Goal: Task Accomplishment & Management: Use online tool/utility

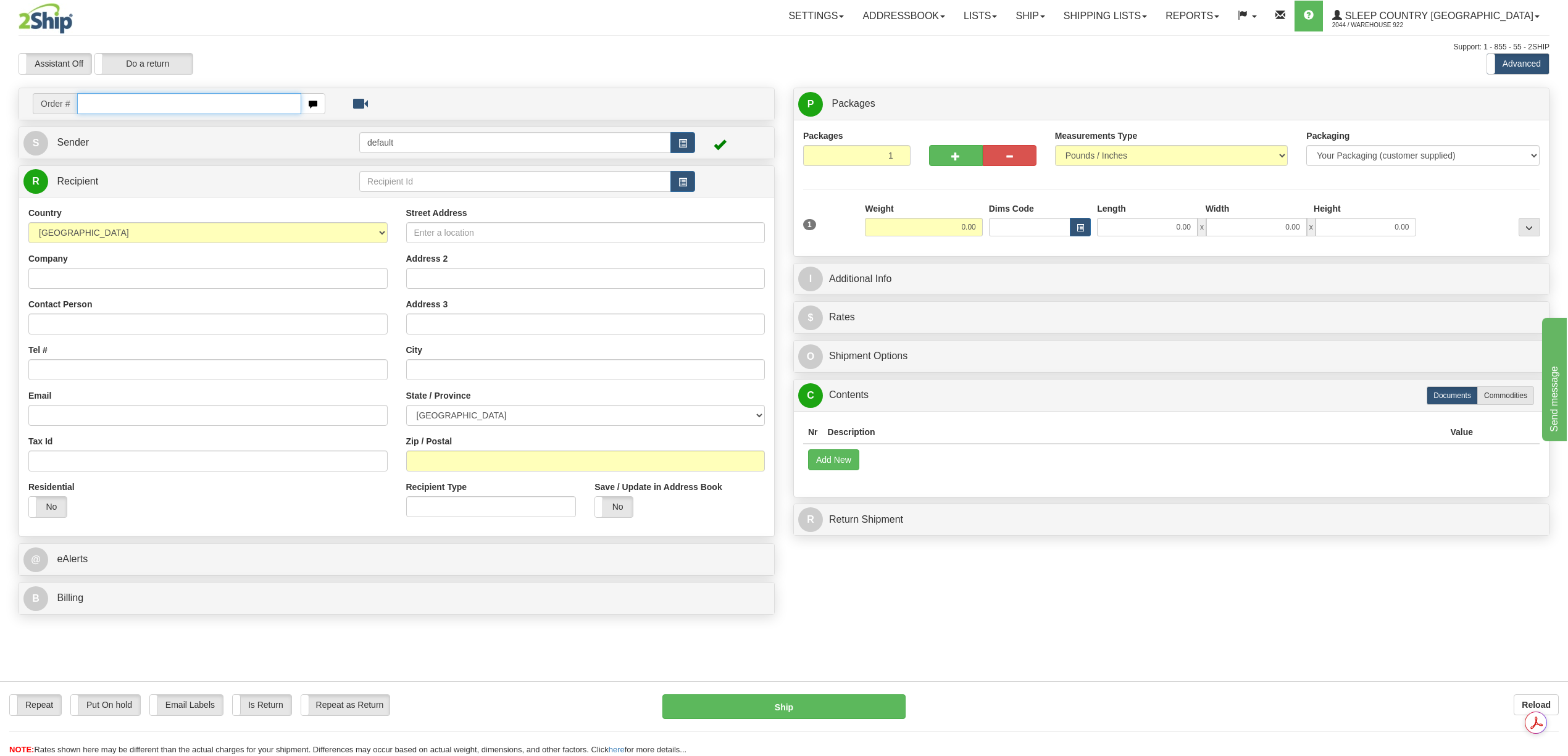
drag, startPoint x: 127, startPoint y: 94, endPoint x: 88, endPoint y: 116, distance: 44.8
click at [126, 95] on input "text" at bounding box center [189, 104] width 224 height 21
paste input "9000I007732"
type input "9000I007732"
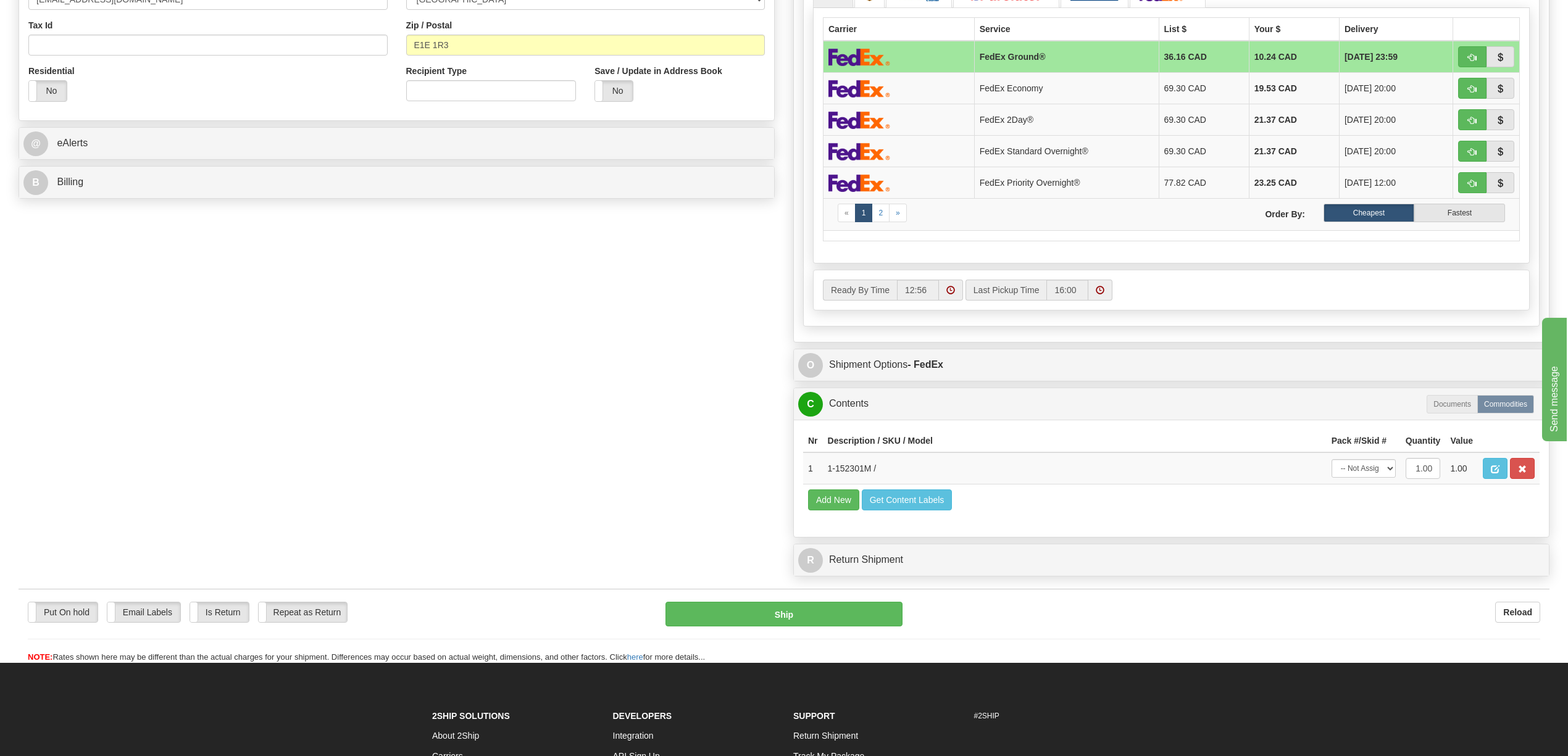
scroll to position [411, 0]
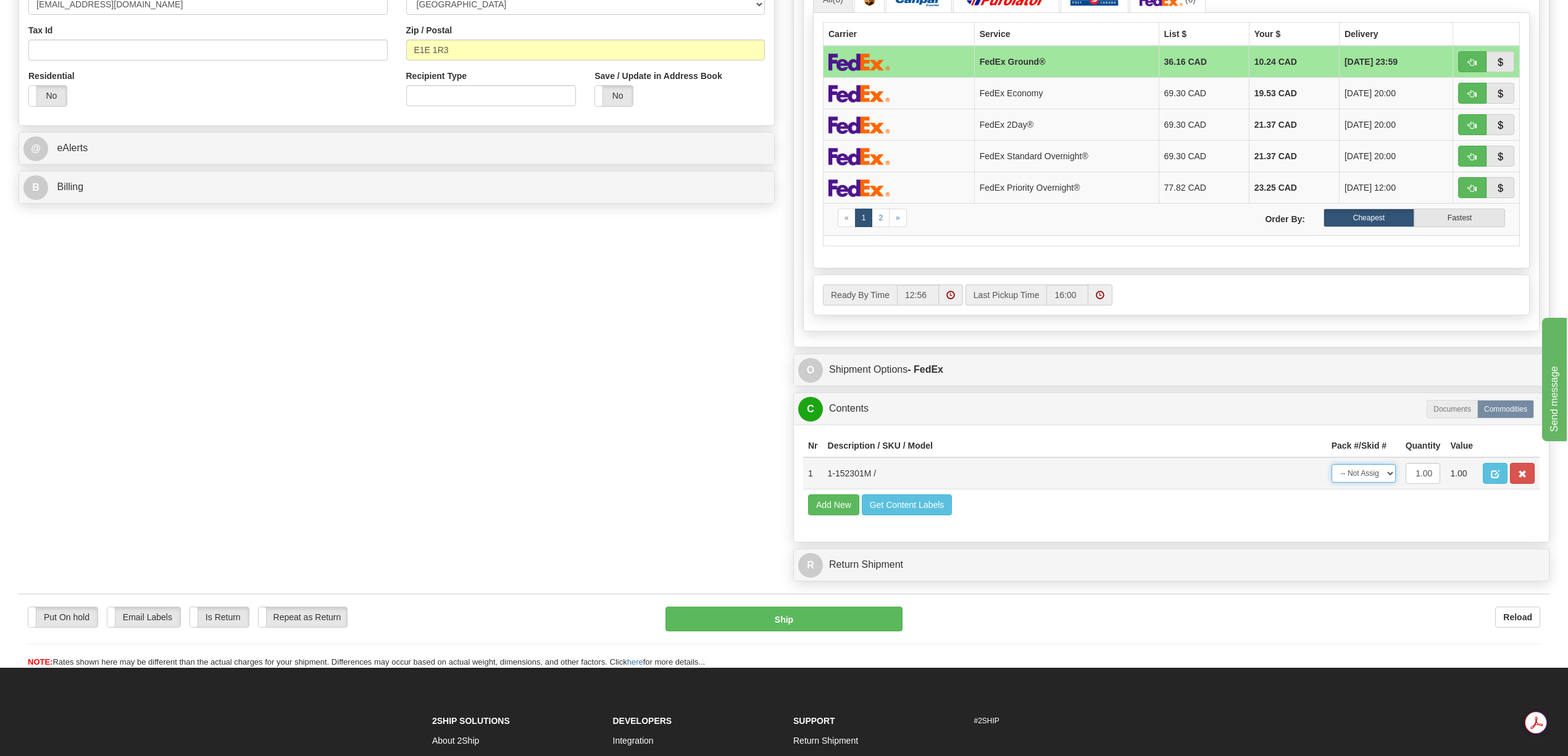
click at [1387, 483] on select "-- Not Assigned -- Package 1" at bounding box center [1364, 473] width 65 height 19
select select "0"
click at [1332, 483] on select "-- Not Assigned -- Package 1" at bounding box center [1364, 473] width 65 height 19
click at [1072, 490] on td "1-152301M /" at bounding box center [1075, 473] width 504 height 32
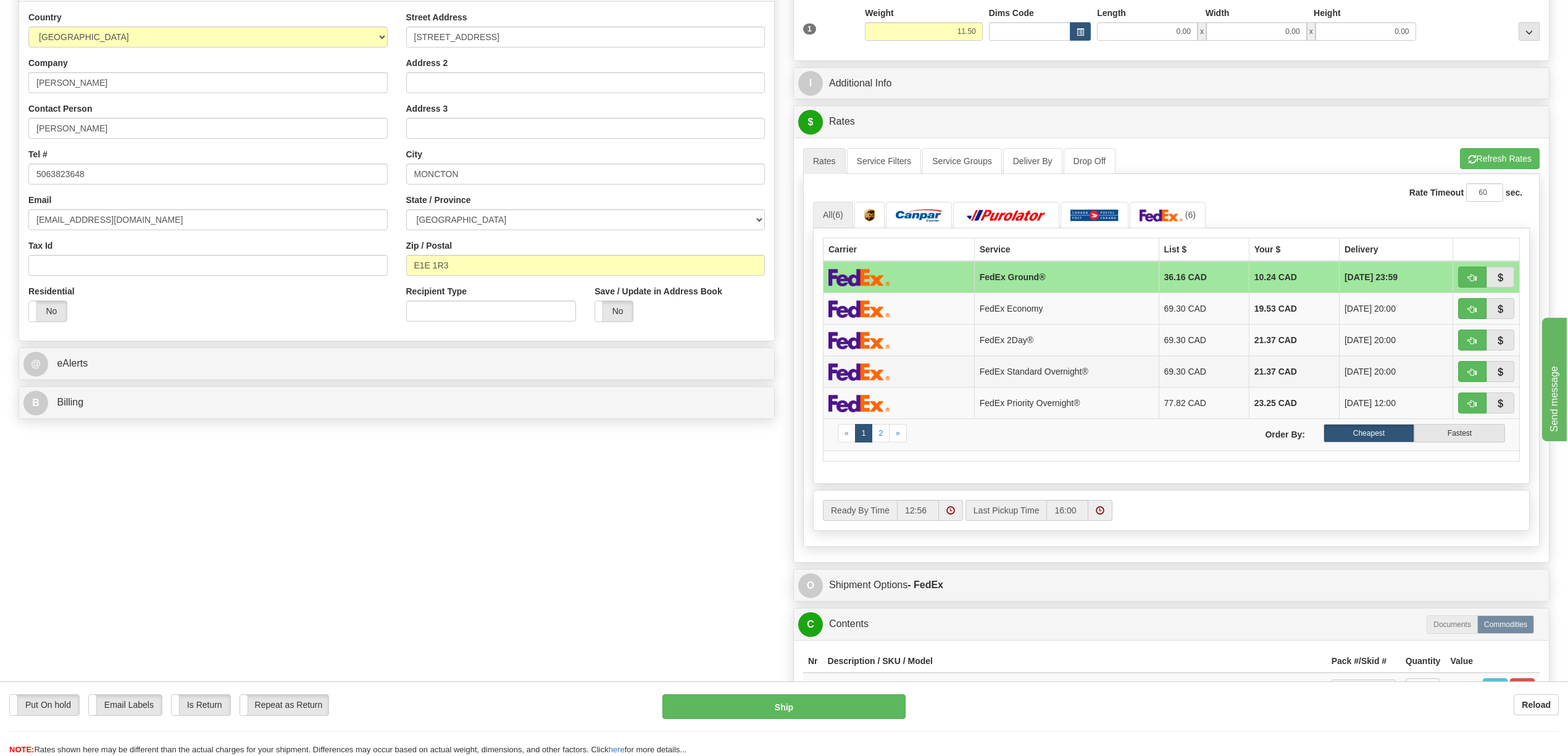
scroll to position [0, 0]
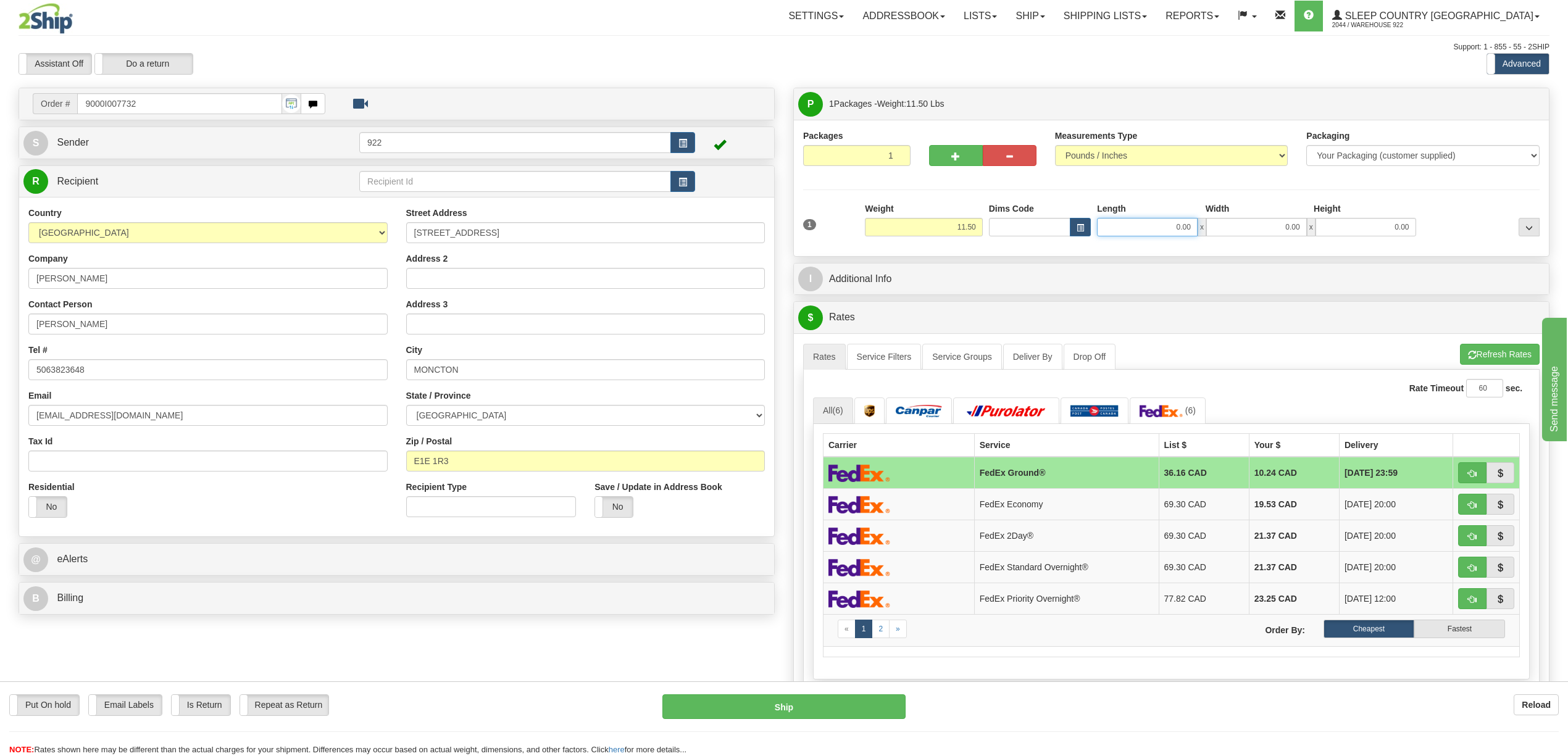
click at [1188, 228] on input "0.00" at bounding box center [1147, 227] width 101 height 19
type input "20.00"
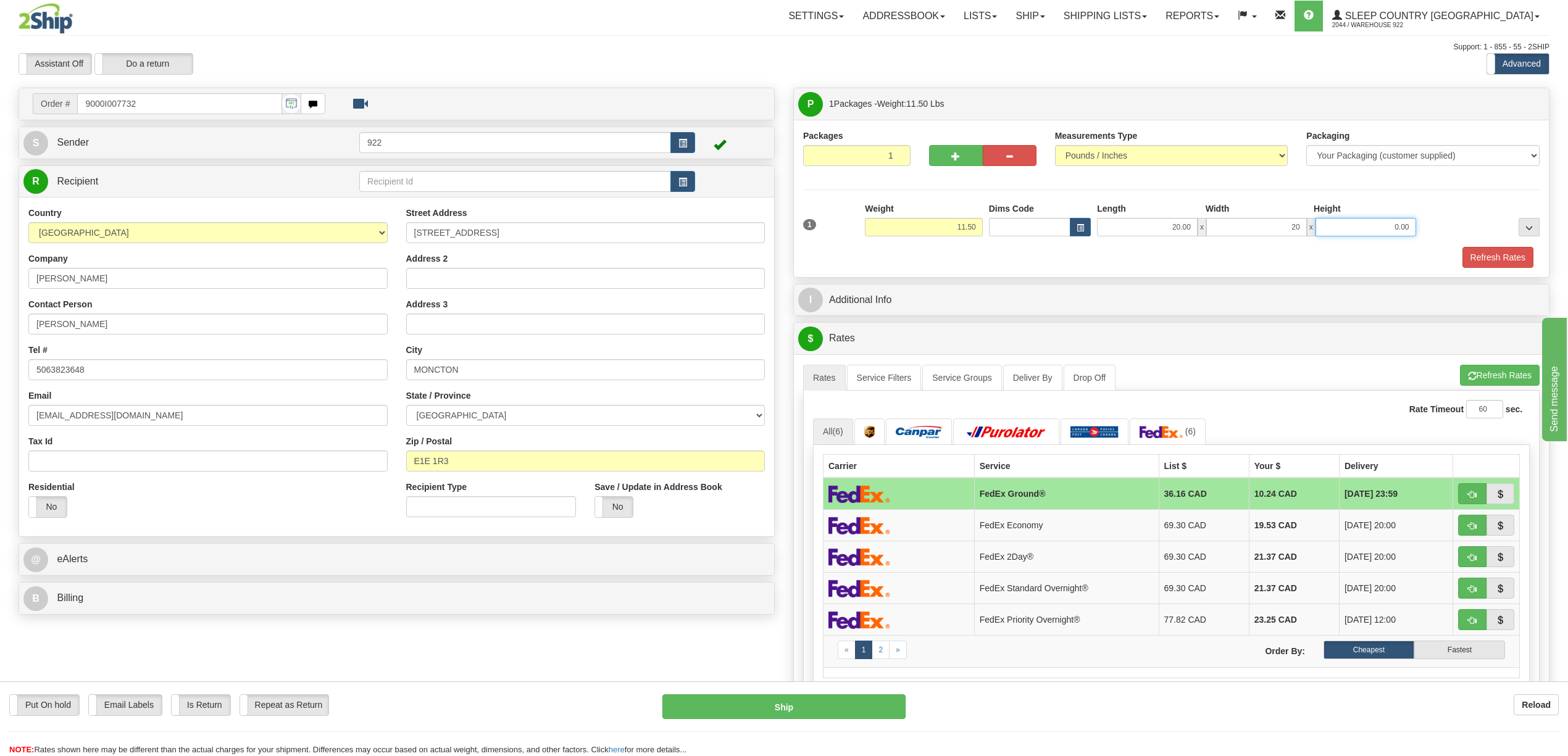
type input "20.00"
type input "40.00"
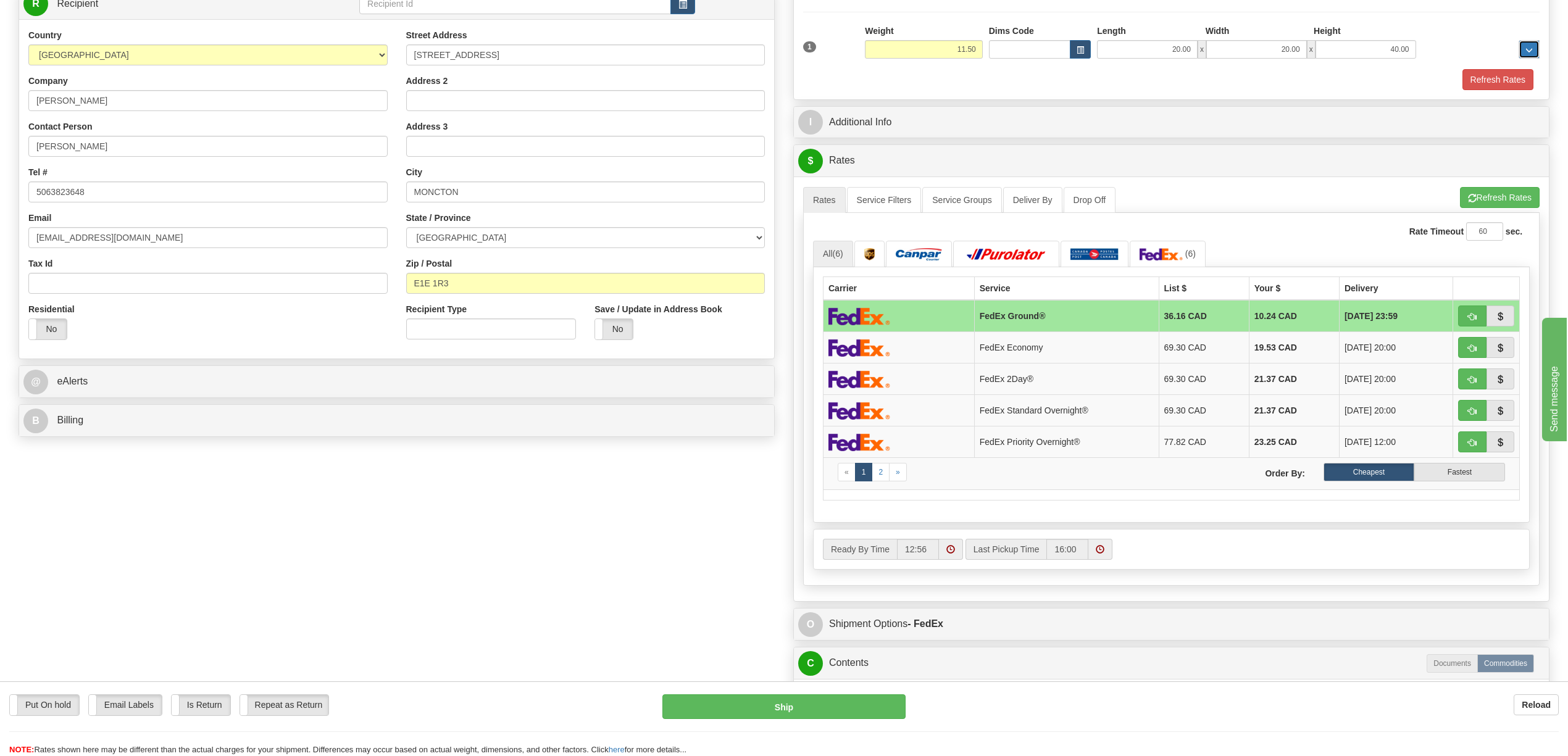
scroll to position [82, 0]
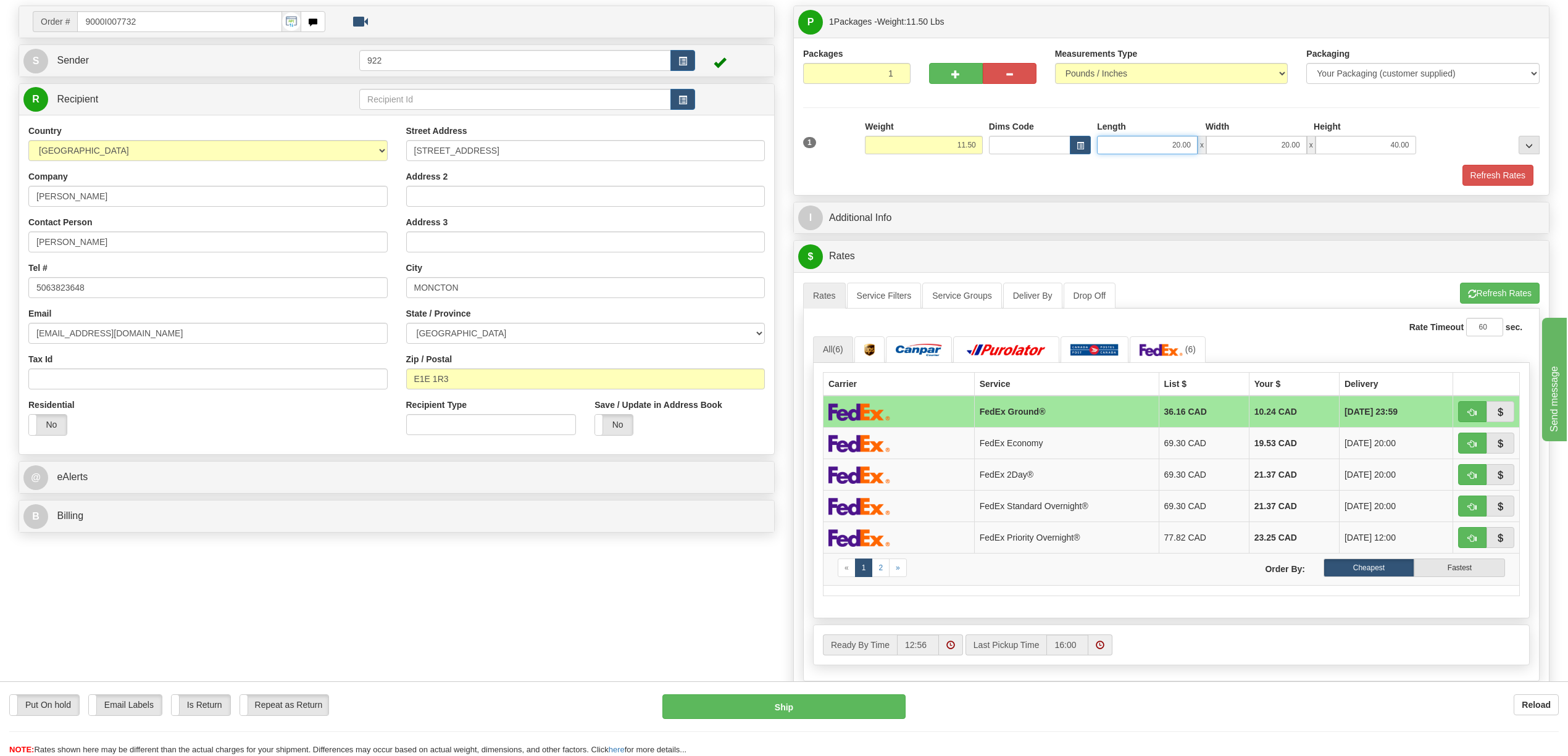
drag, startPoint x: 1162, startPoint y: 147, endPoint x: 1193, endPoint y: 147, distance: 31.0
click at [1193, 147] on input "20.00" at bounding box center [1147, 145] width 101 height 19
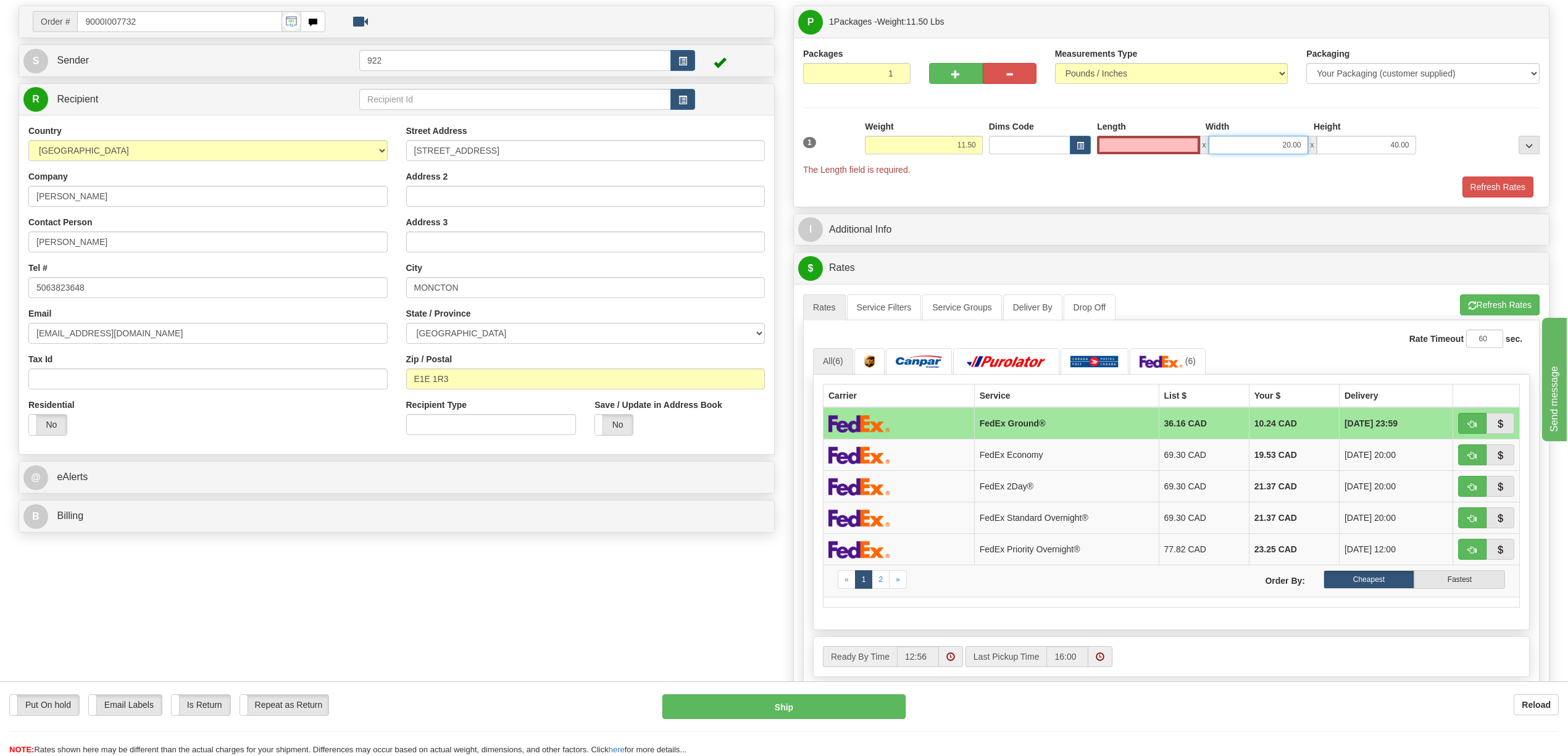
type input "0.00"
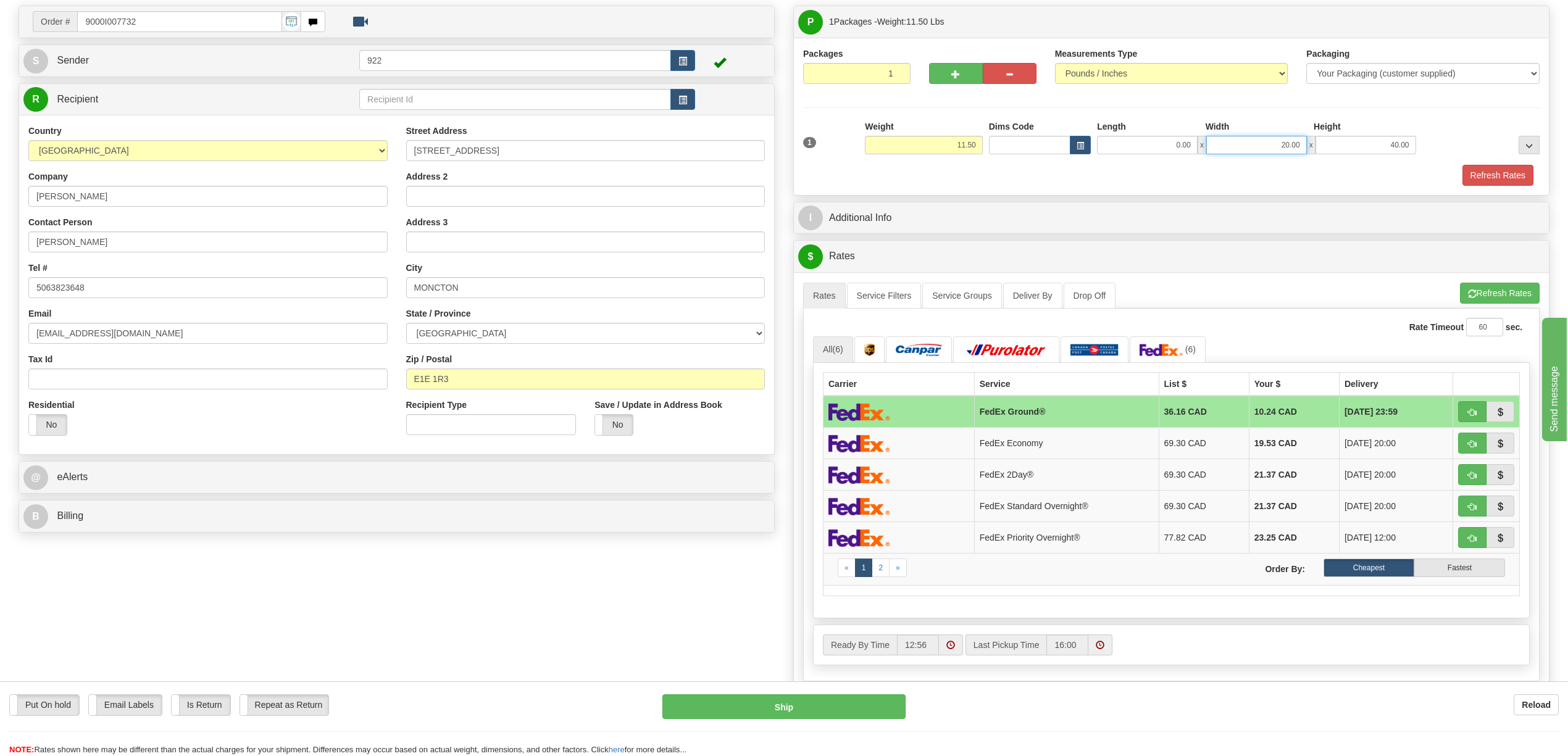
drag, startPoint x: 1266, startPoint y: 146, endPoint x: 1300, endPoint y: 151, distance: 34.4
click at [1300, 151] on input "20.00" at bounding box center [1256, 145] width 101 height 19
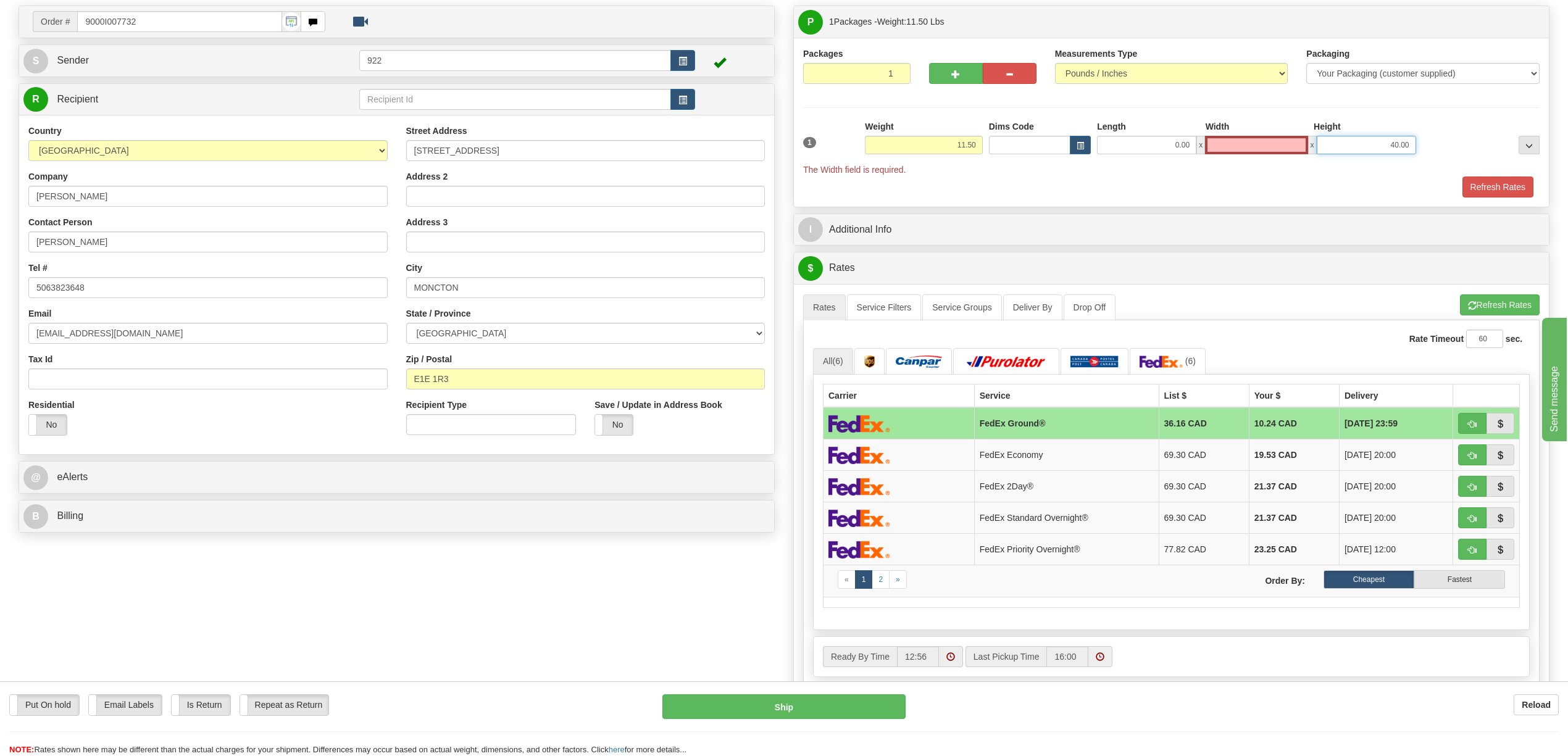
type input "0.00"
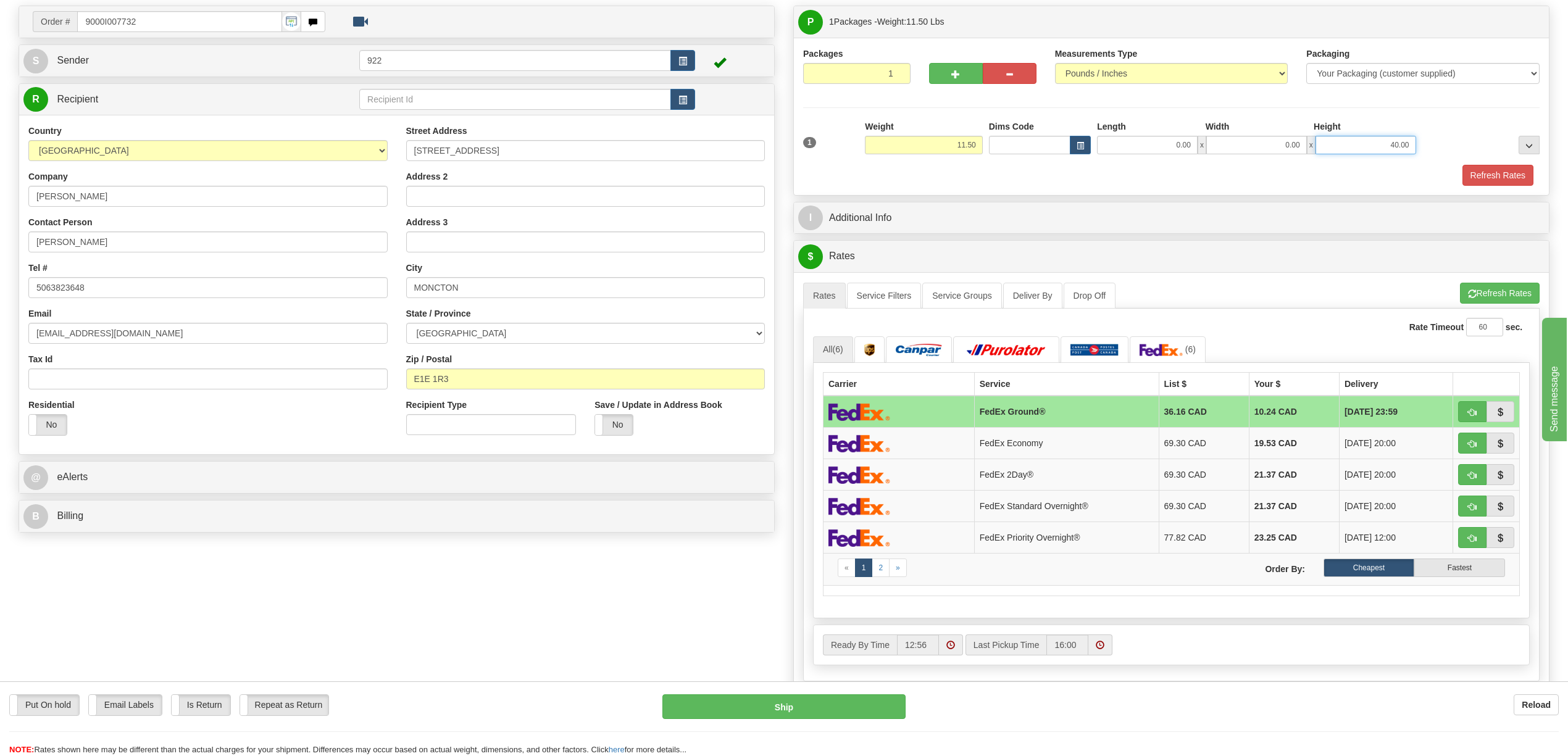
drag, startPoint x: 1383, startPoint y: 145, endPoint x: 1403, endPoint y: 148, distance: 20.2
click at [1403, 148] on input "40.00" at bounding box center [1366, 145] width 101 height 19
type input "0"
click at [1408, 150] on input "0" at bounding box center [1366, 145] width 101 height 19
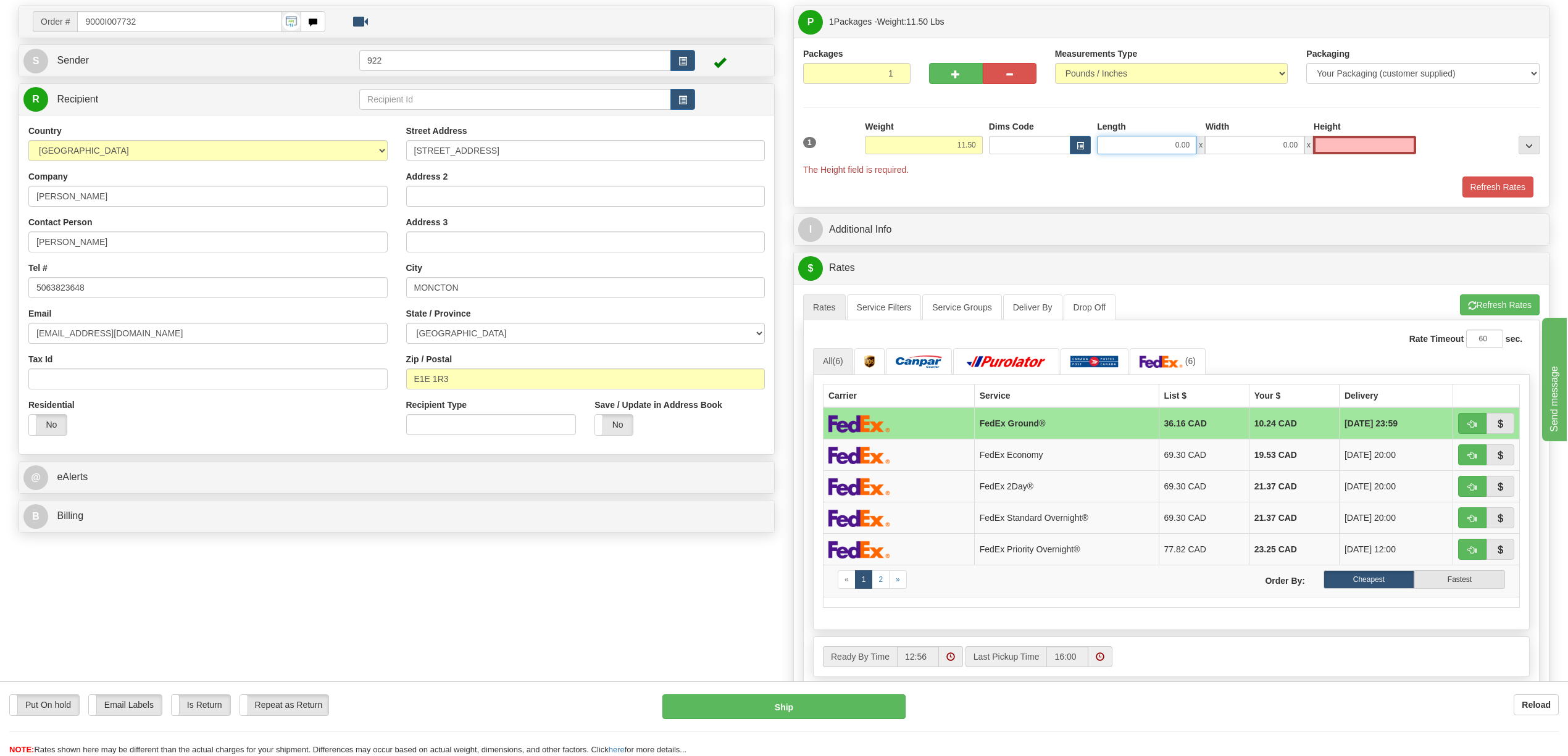
drag, startPoint x: 1181, startPoint y: 148, endPoint x: 1174, endPoint y: 158, distance: 12.2
click at [1181, 148] on input "0.00" at bounding box center [1147, 145] width 100 height 19
type input "0.00"
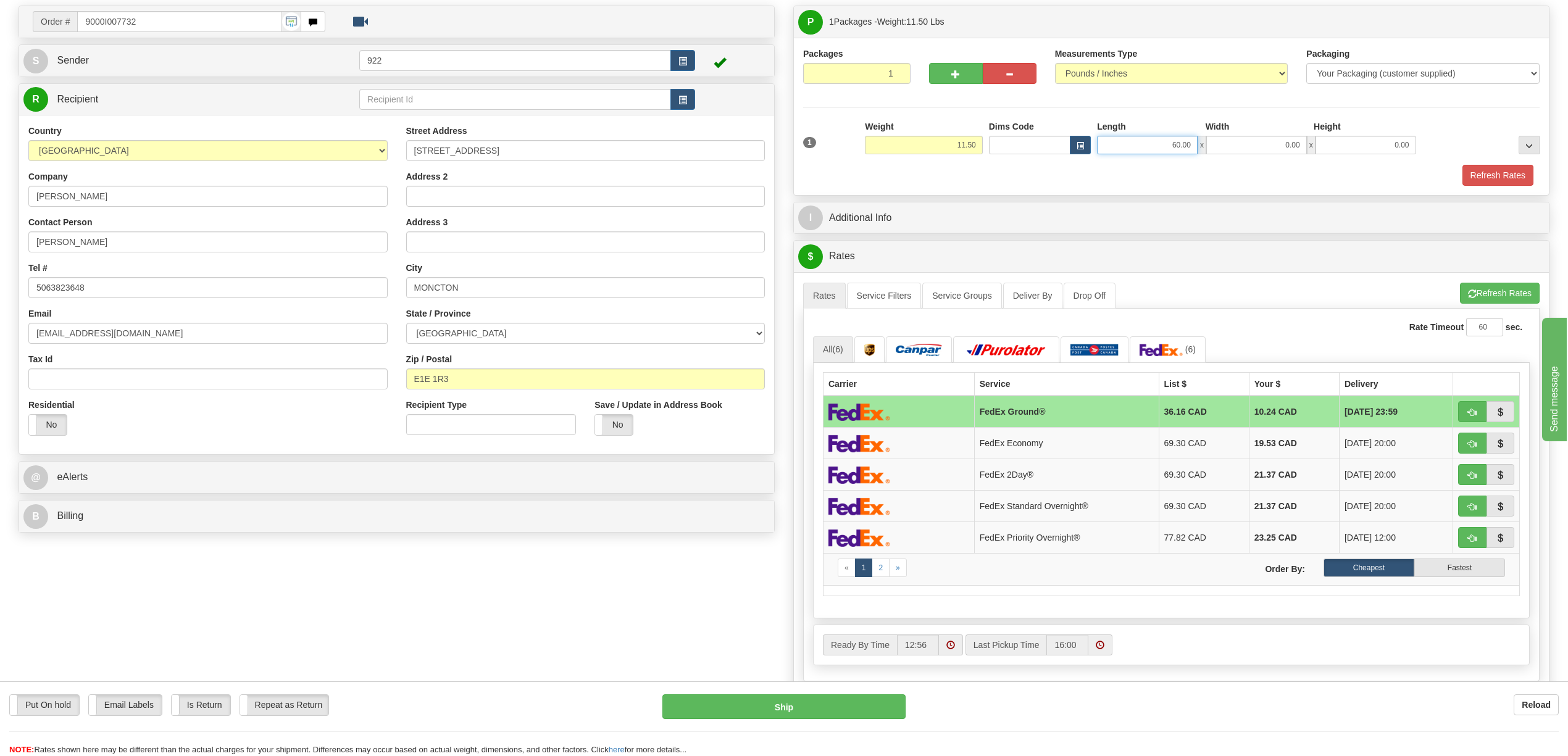
drag, startPoint x: 1166, startPoint y: 141, endPoint x: 1197, endPoint y: 141, distance: 31.0
click at [1197, 141] on input "60.00" at bounding box center [1147, 145] width 101 height 19
type input "70.00"
type input "5.00"
click at [1473, 174] on button "Refresh Rates" at bounding box center [1498, 175] width 71 height 21
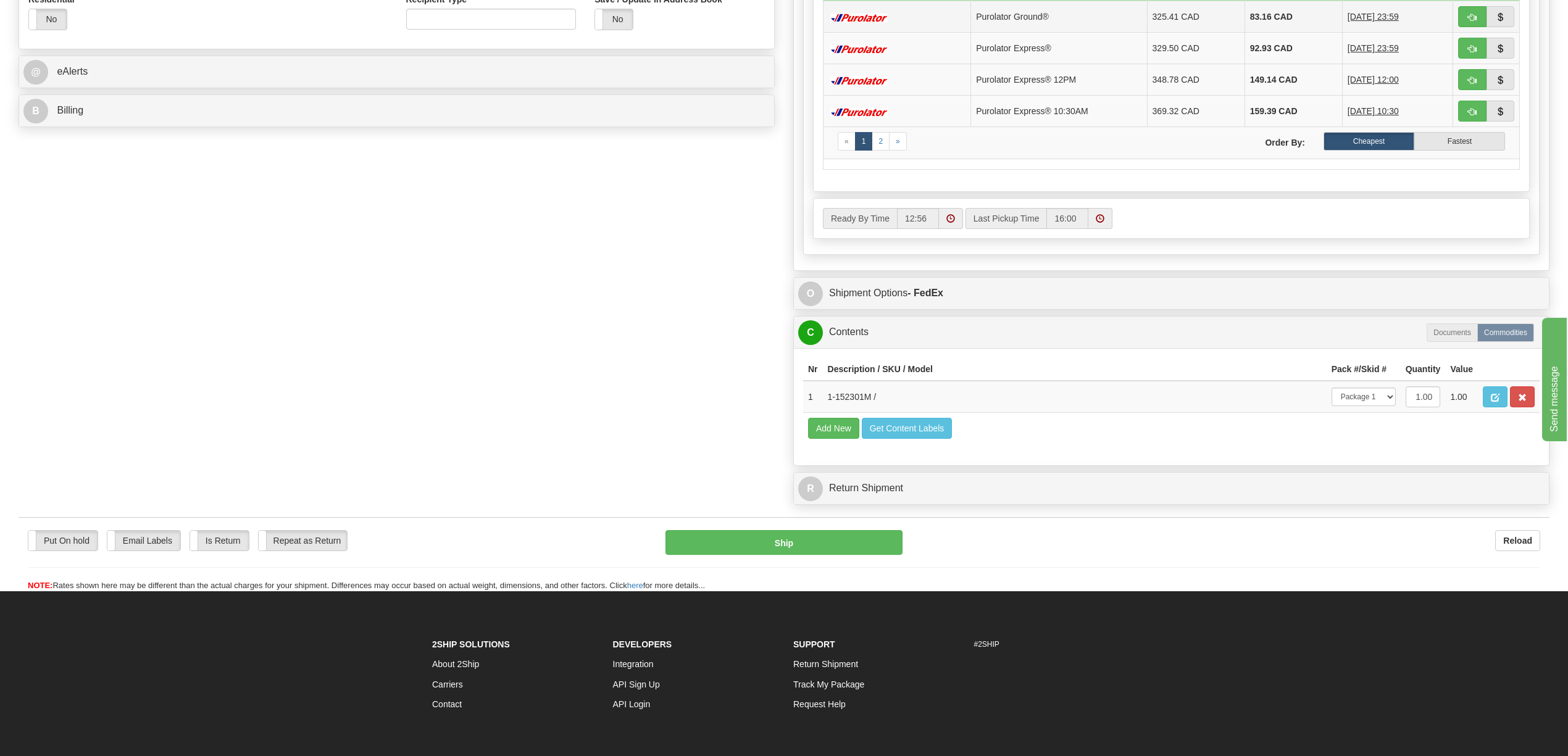
scroll to position [494, 0]
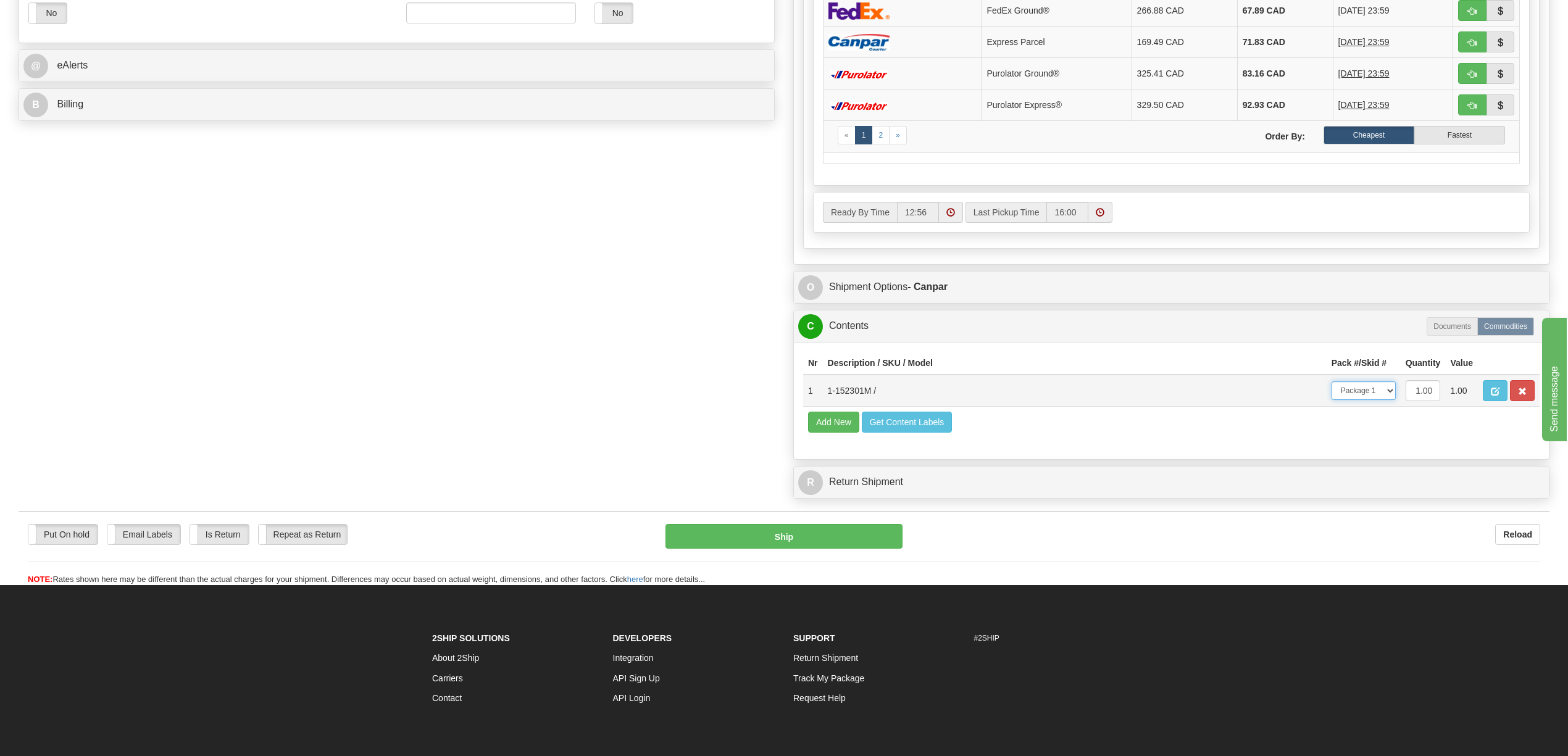
click at [1387, 400] on select "-- Not Assigned -- Package 1" at bounding box center [1364, 390] width 65 height 19
click at [1332, 400] on select "-- Not Assigned -- Package 1" at bounding box center [1364, 390] width 65 height 19
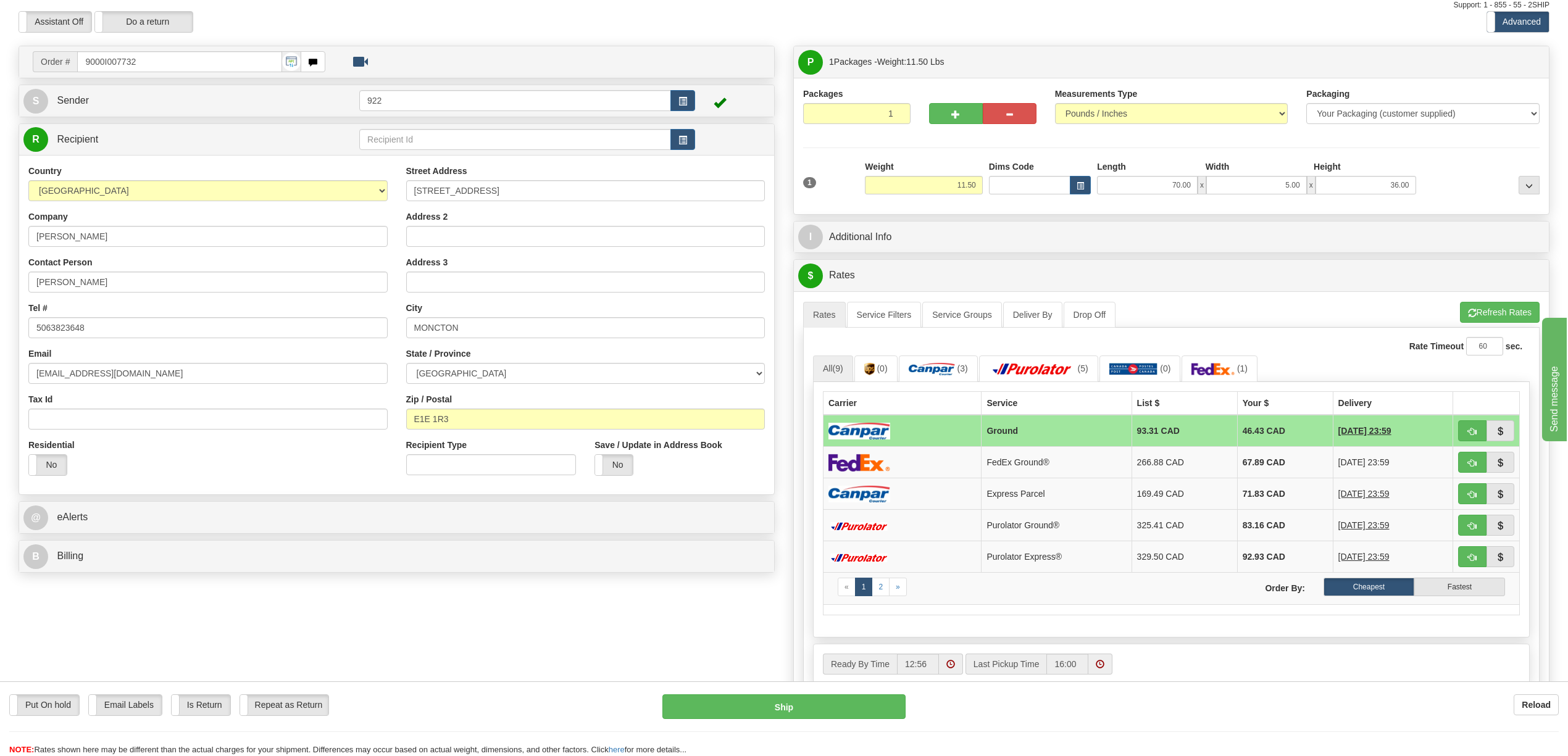
scroll to position [0, 0]
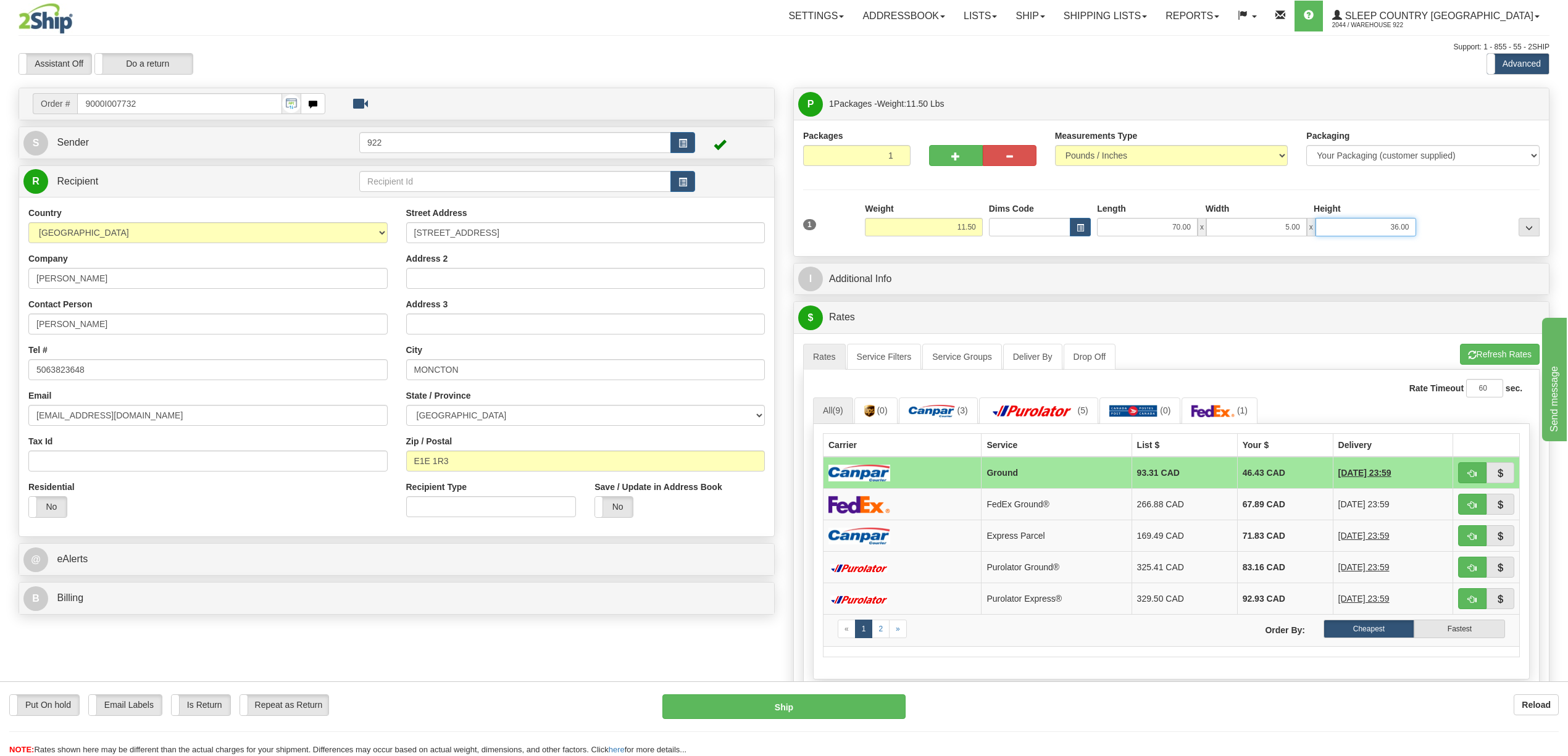
drag, startPoint x: 1381, startPoint y: 228, endPoint x: 1413, endPoint y: 231, distance: 32.1
click at [1413, 231] on input "36.00" at bounding box center [1366, 227] width 101 height 19
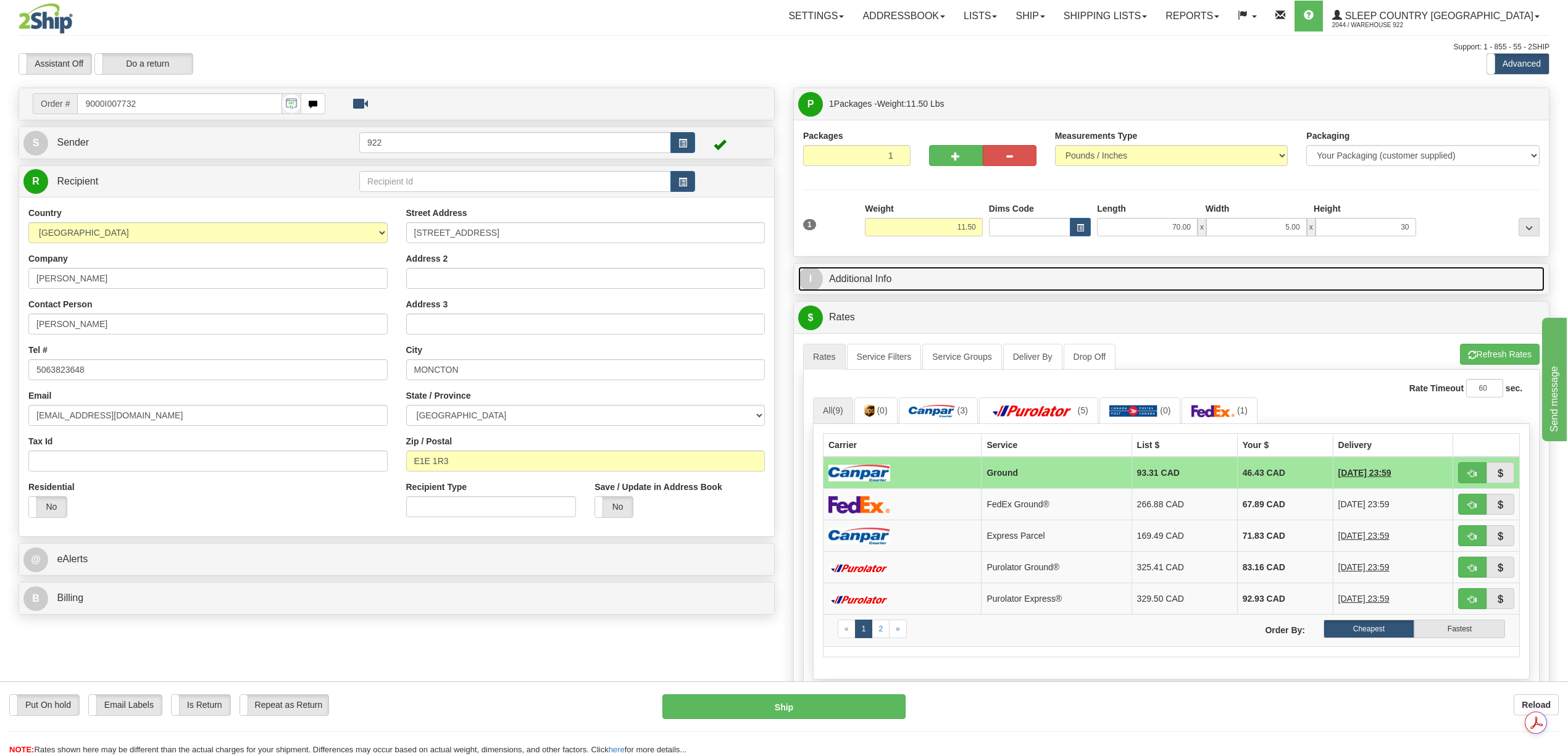
type input "30.00"
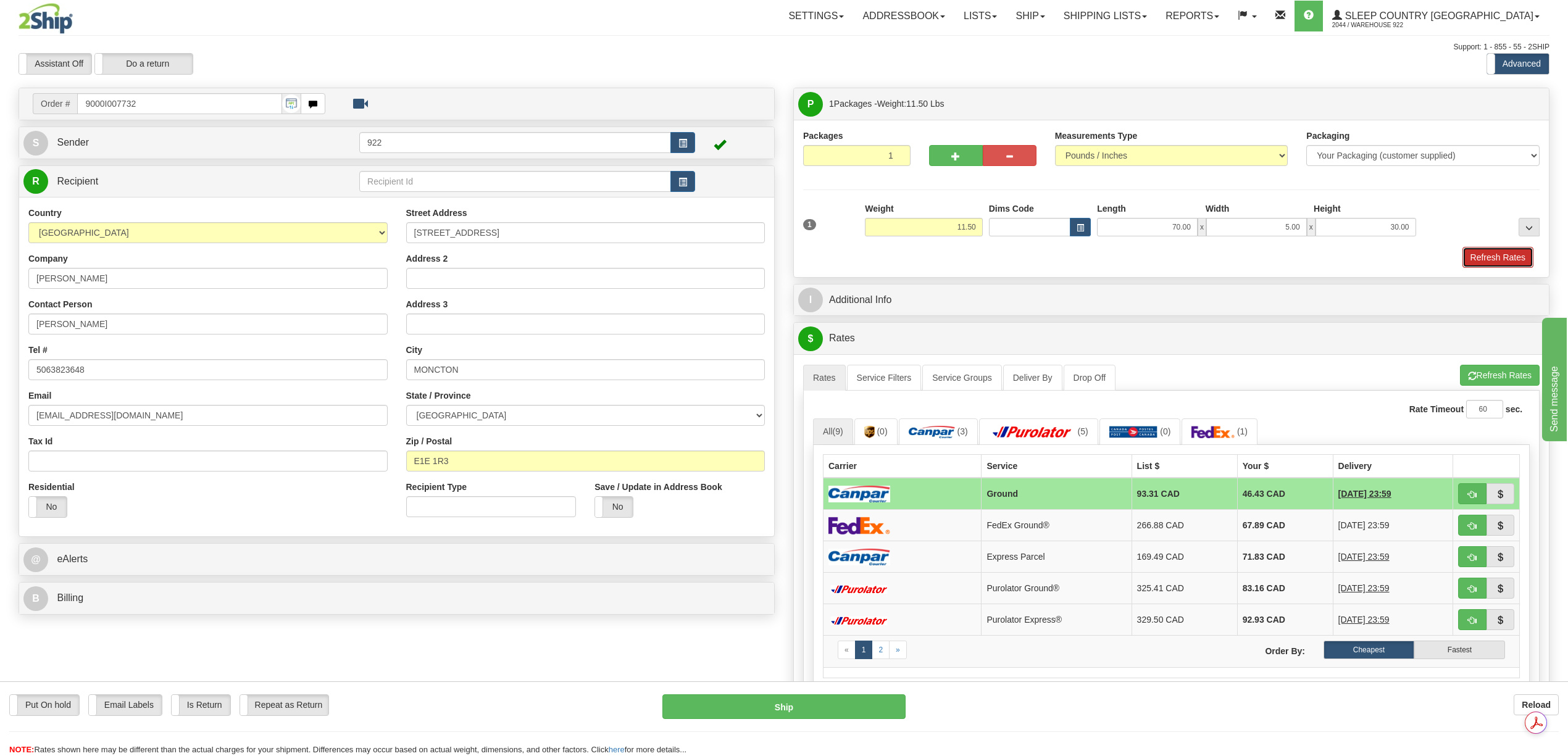
click at [1490, 257] on button "Refresh Rates" at bounding box center [1498, 257] width 71 height 21
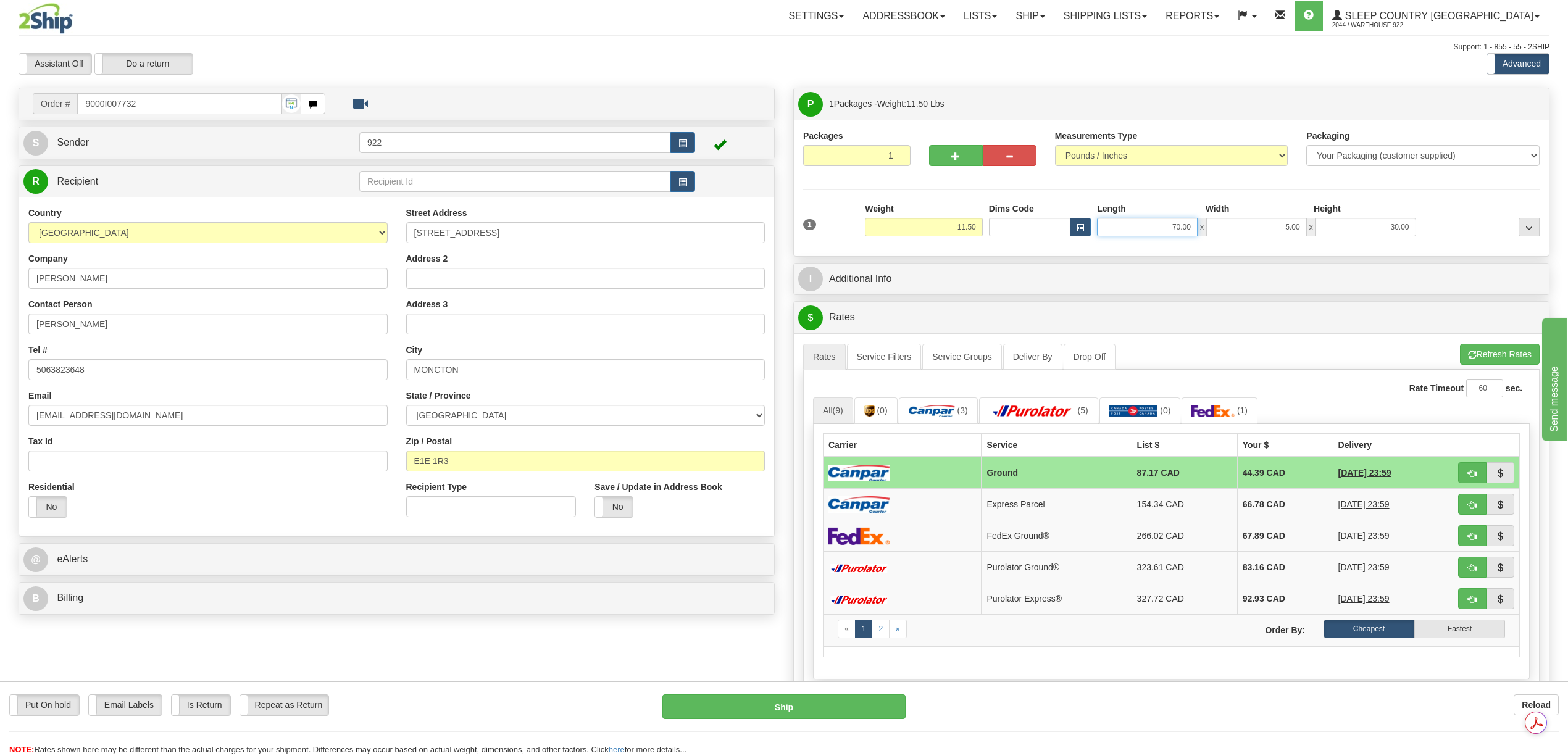
drag, startPoint x: 1169, startPoint y: 230, endPoint x: 1180, endPoint y: 233, distance: 11.4
click at [1180, 233] on input "70.00" at bounding box center [1147, 227] width 101 height 19
type input "68.00"
click at [1480, 352] on button "Refresh Rates" at bounding box center [1500, 354] width 80 height 21
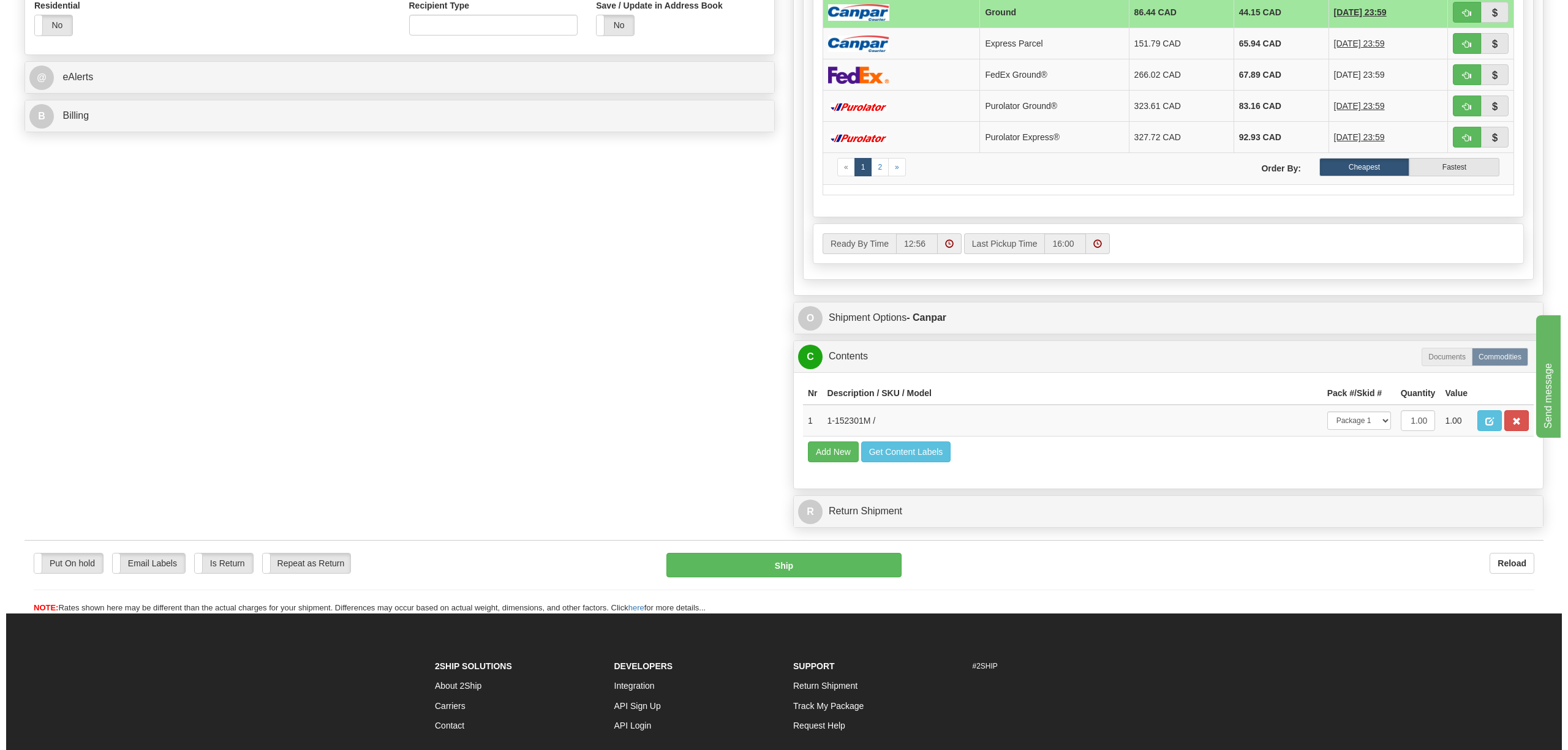
scroll to position [490, 0]
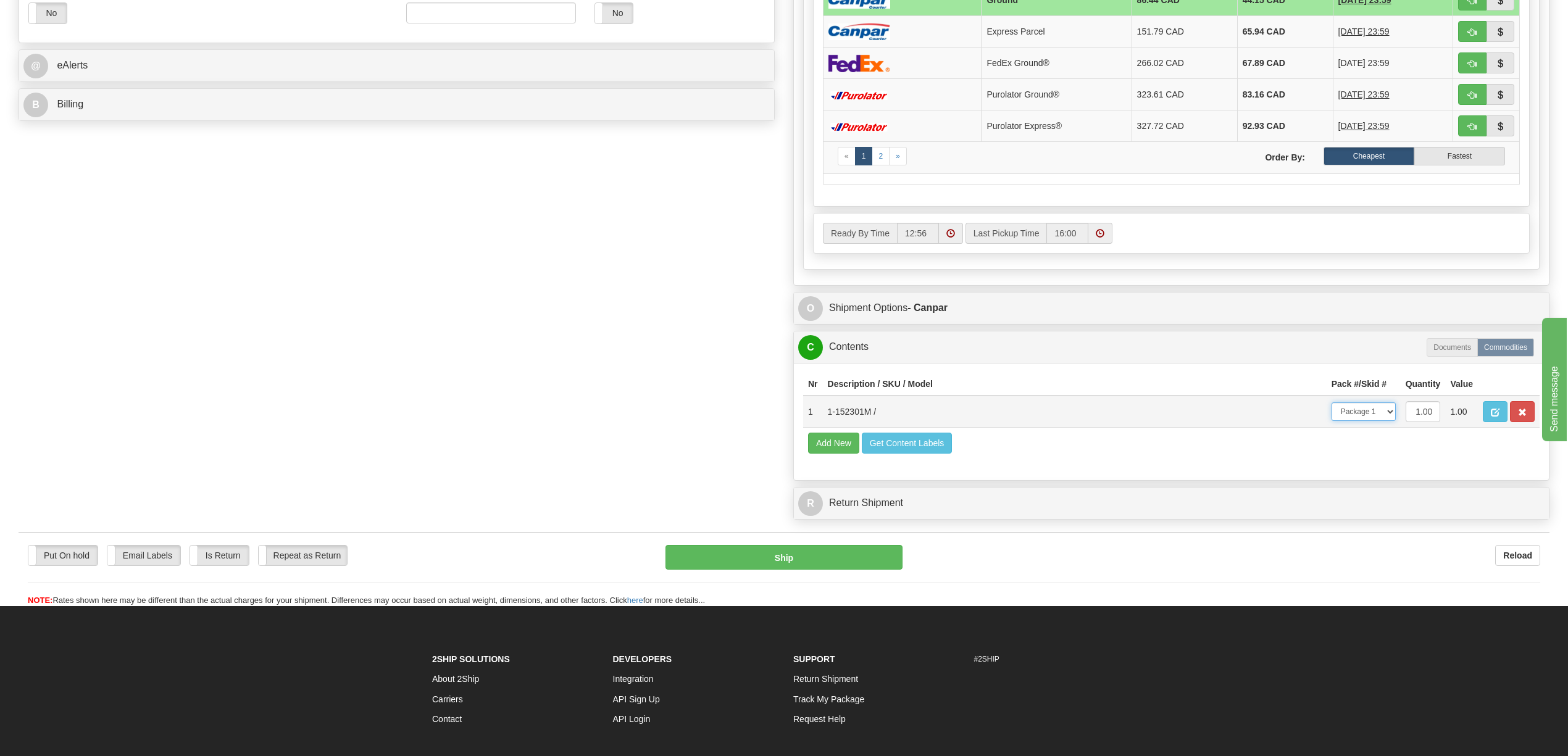
click at [1383, 421] on select "-- Not Assigned -- Package 1" at bounding box center [1364, 412] width 65 height 19
click at [1332, 421] on select "-- Not Assigned -- Package 1" at bounding box center [1364, 412] width 65 height 19
click at [781, 569] on button "Ship" at bounding box center [784, 558] width 237 height 25
type input "1"
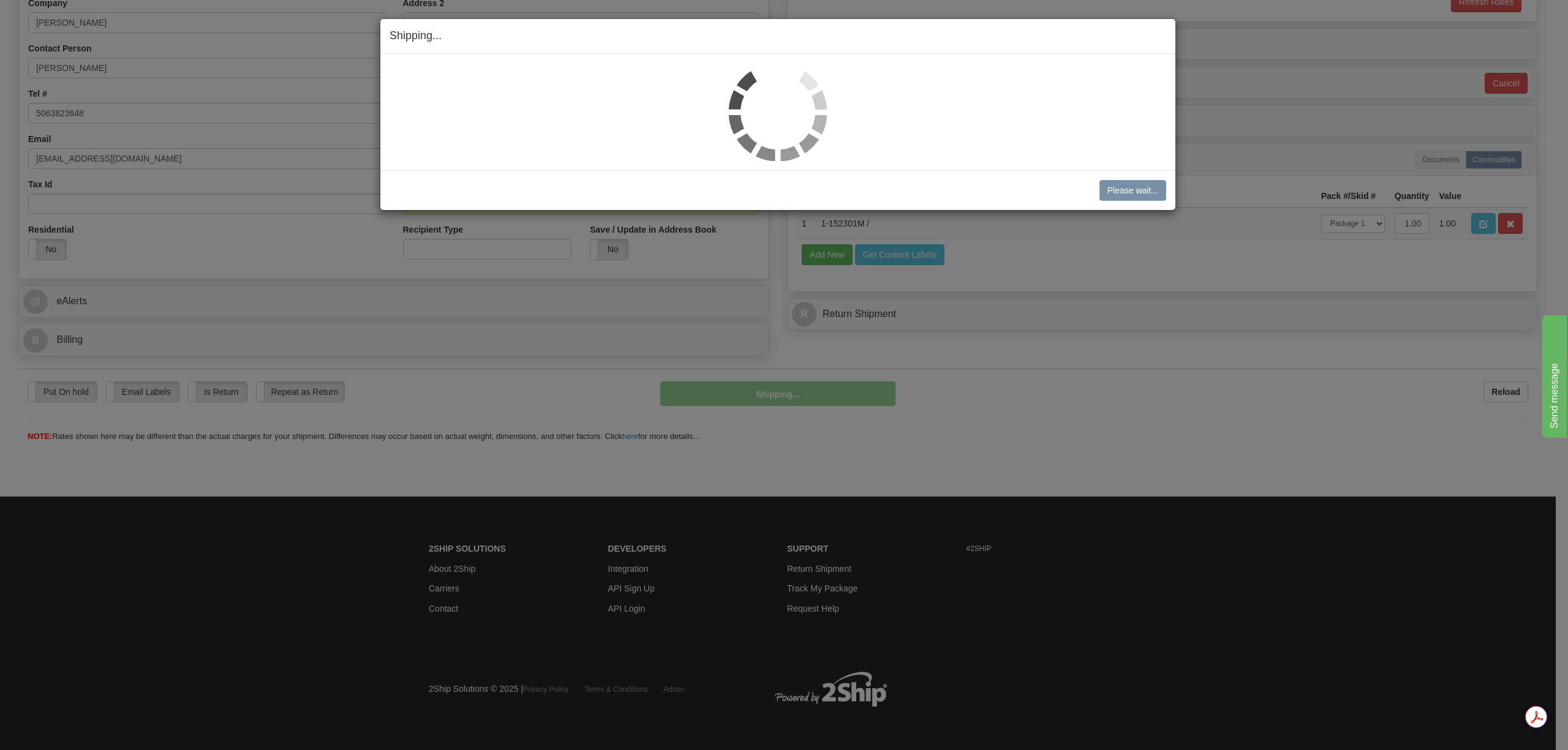
scroll to position [254, 0]
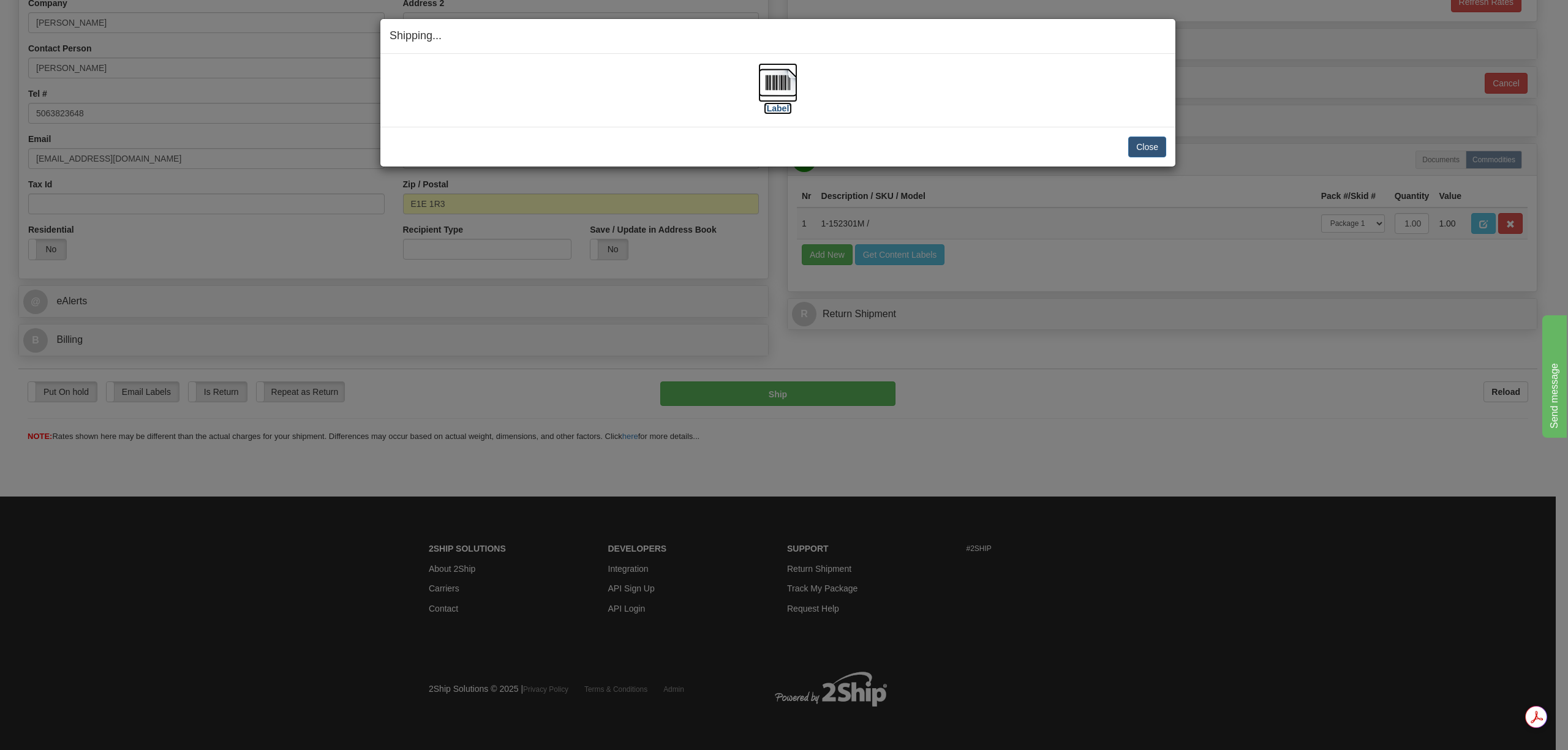
click at [768, 89] on img at bounding box center [778, 83] width 39 height 39
click at [1157, 152] on button "Close" at bounding box center [1147, 147] width 38 height 21
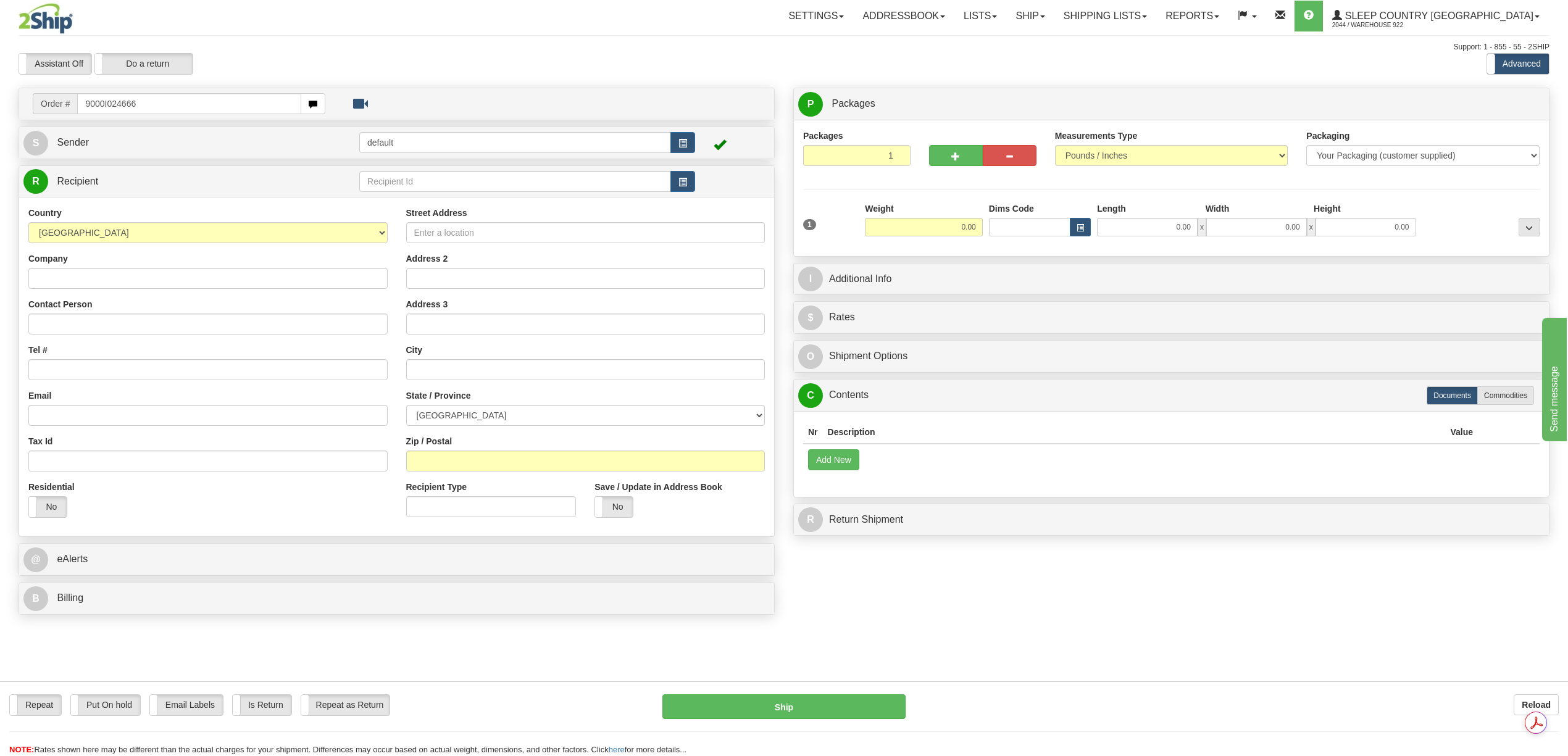
type input "9000I024666"
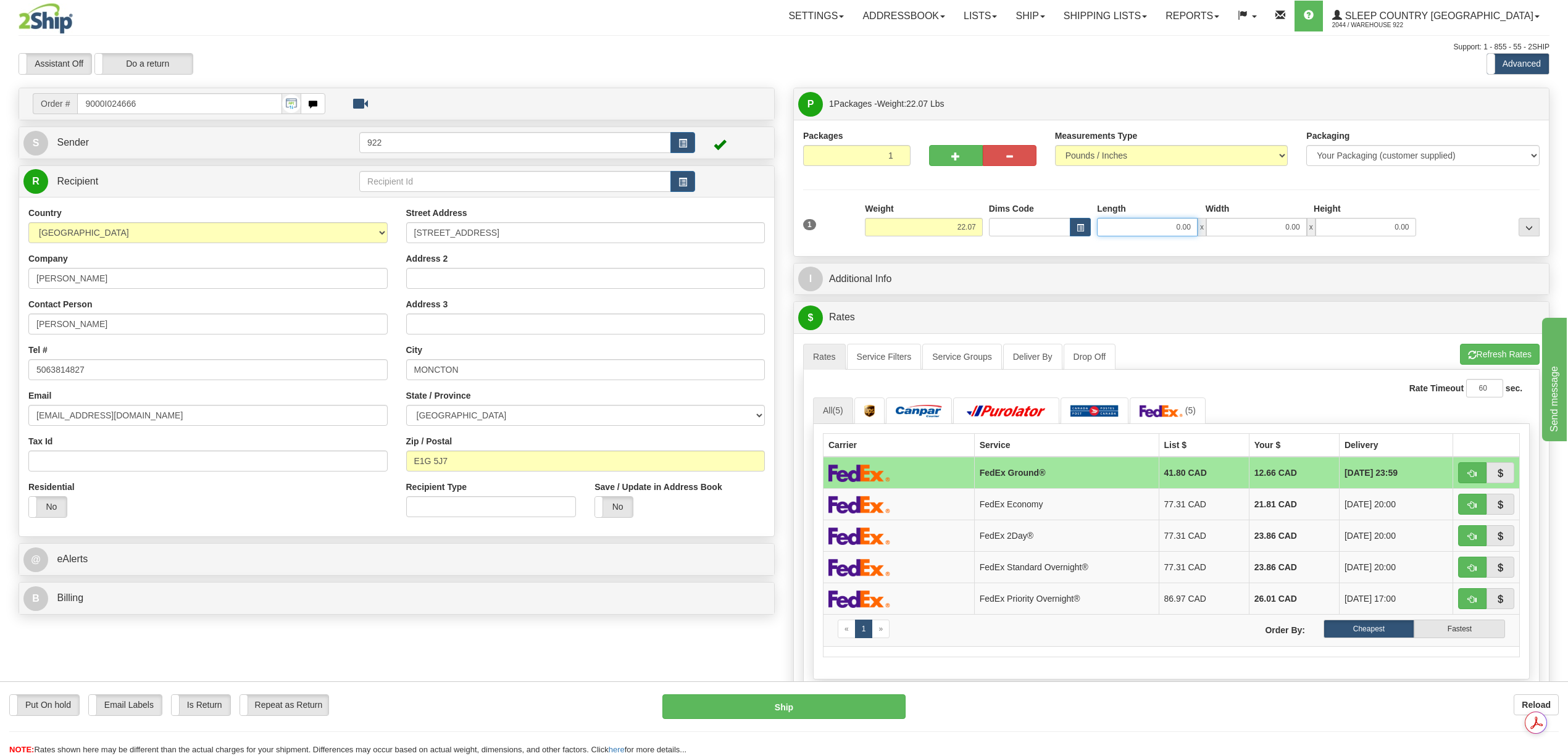
click at [1183, 222] on input "0.00" at bounding box center [1147, 227] width 101 height 19
type input "12.00"
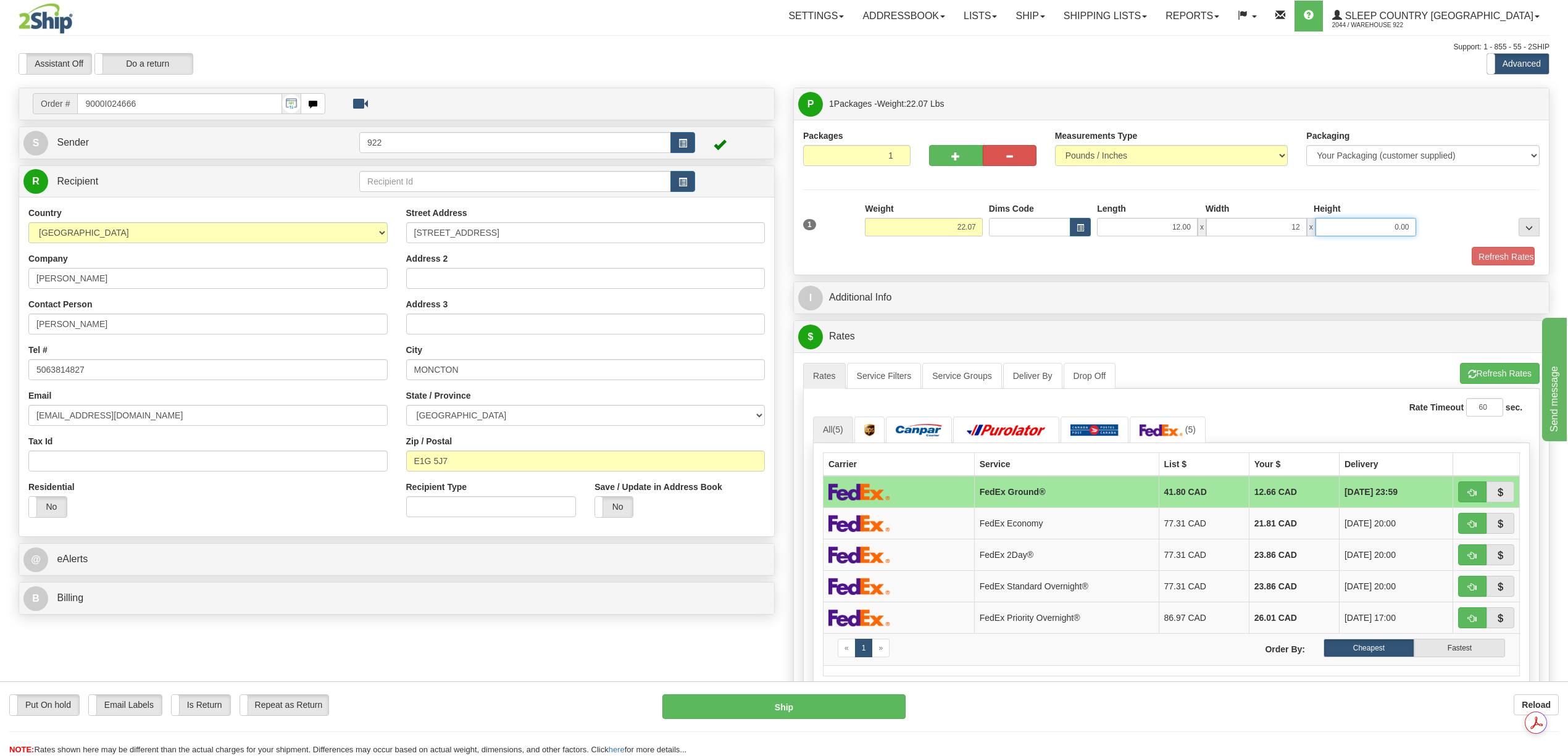
type input "12.00"
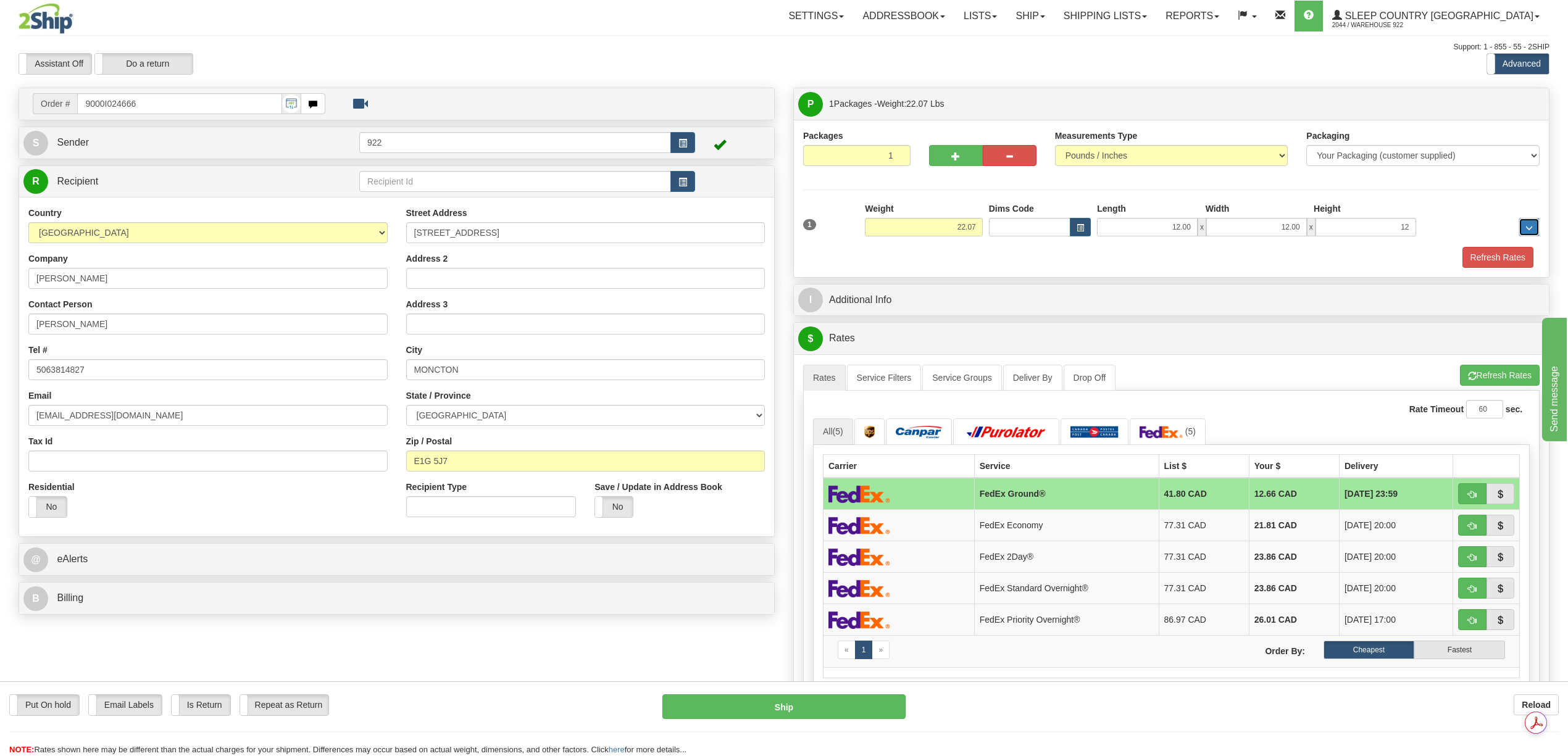
type input "12.00"
click at [1517, 267] on button "Refresh Rates" at bounding box center [1498, 257] width 71 height 21
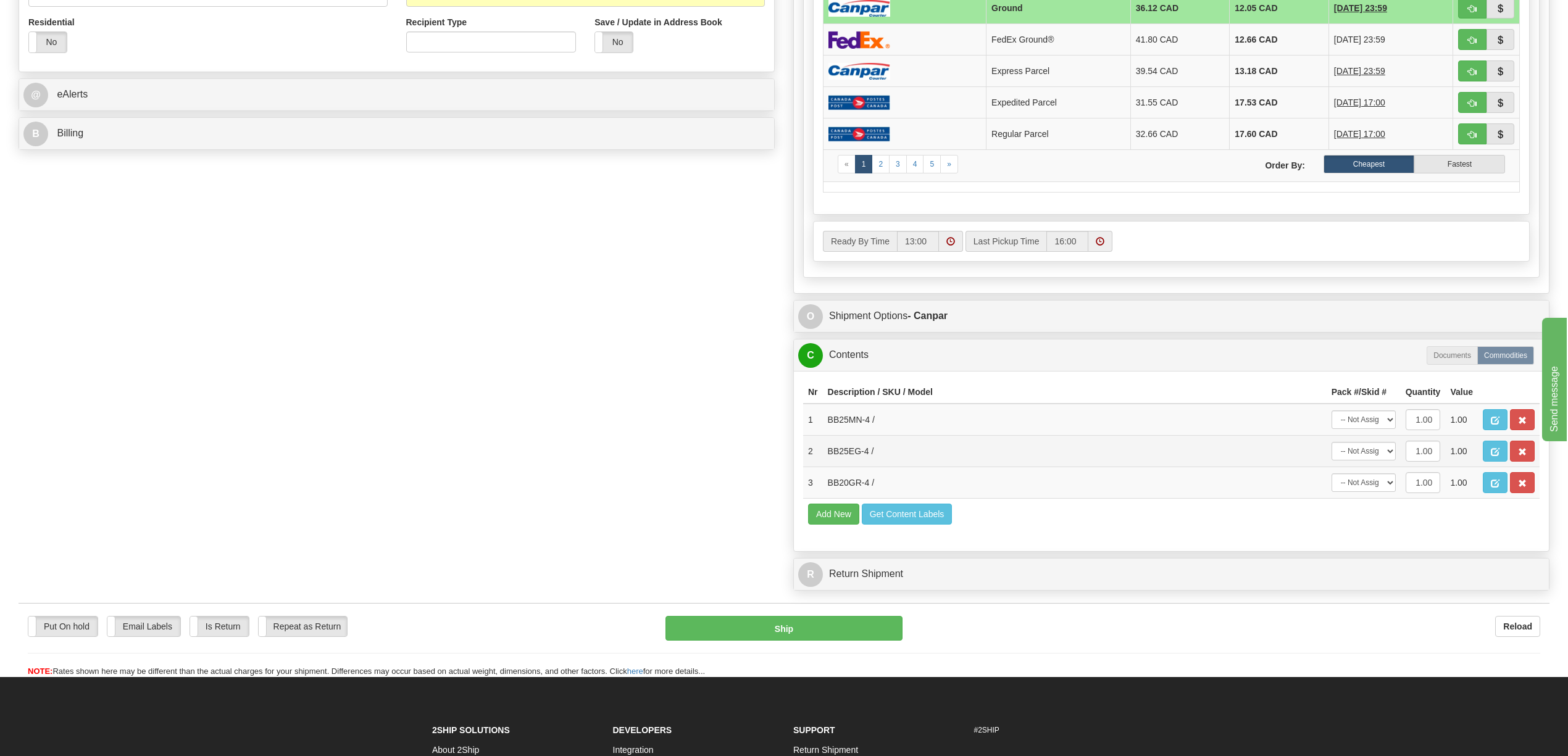
scroll to position [494, 0]
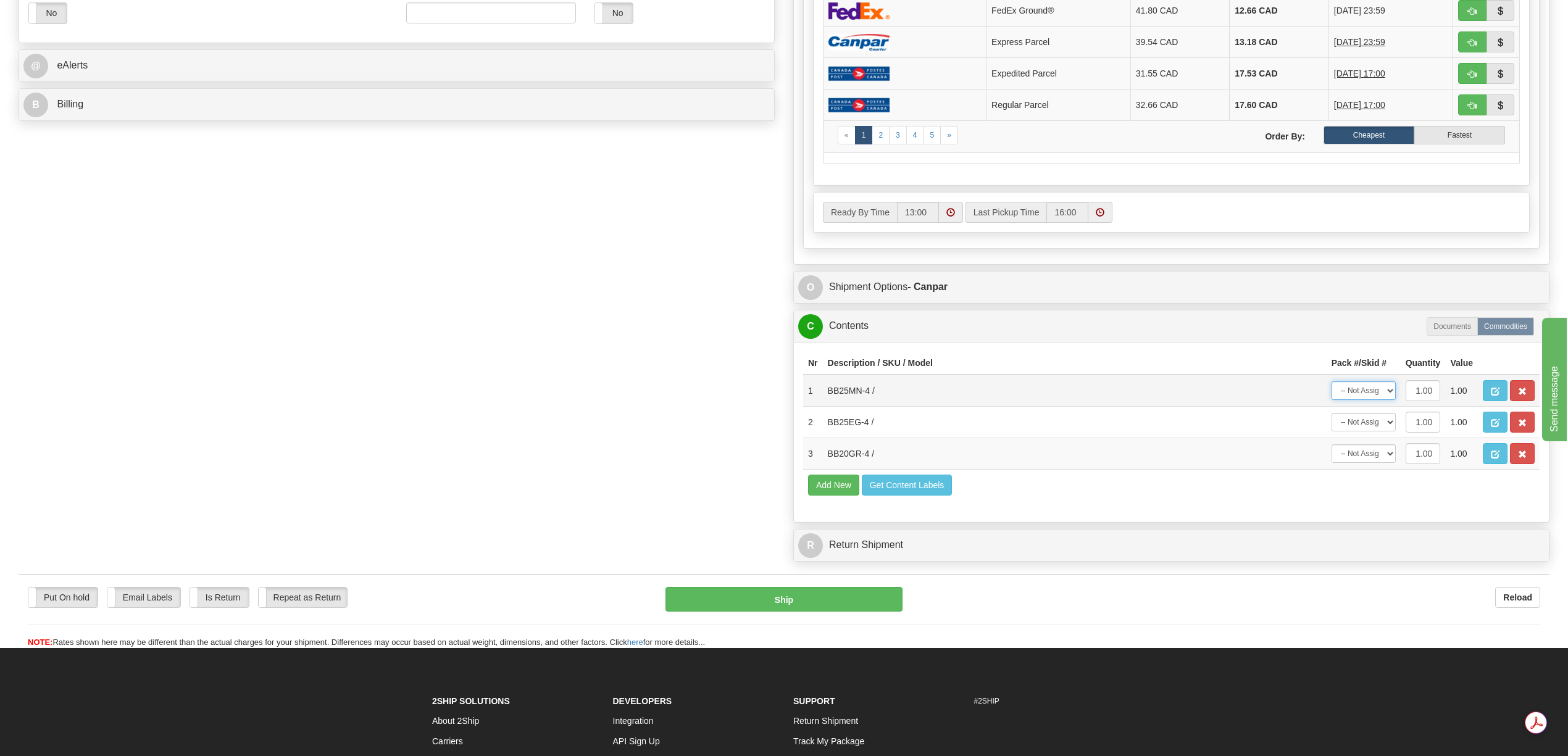
click at [1389, 400] on select "-- Not Assigned -- Package 1" at bounding box center [1364, 390] width 65 height 19
select select "0"
click at [1332, 400] on select "-- Not Assigned -- Package 1" at bounding box center [1364, 390] width 65 height 19
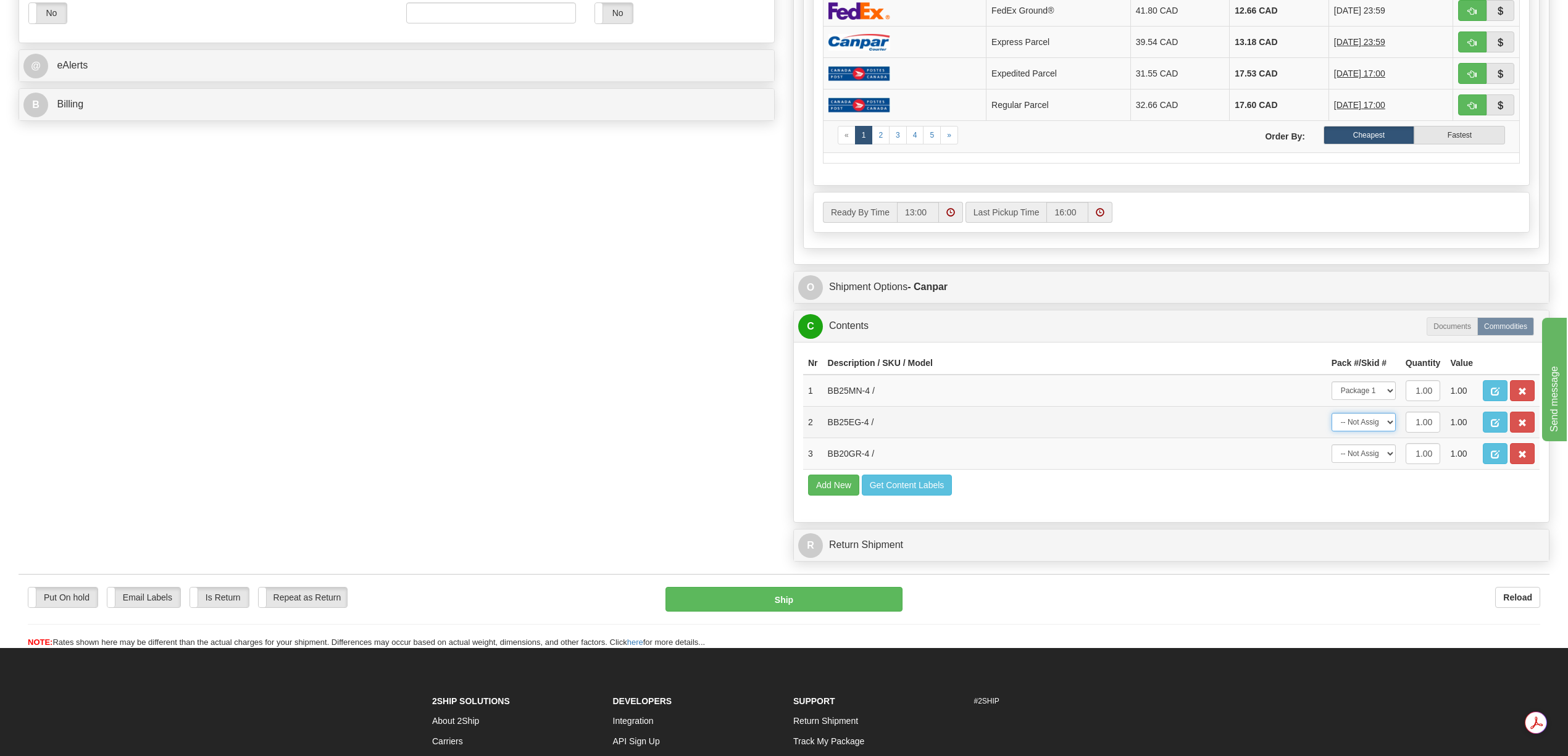
click at [1388, 432] on select "-- Not Assigned -- Package 1" at bounding box center [1364, 422] width 65 height 19
select select "0"
click at [1332, 432] on select "-- Not Assigned -- Package 1" at bounding box center [1364, 422] width 65 height 19
click at [1393, 463] on select "-- Not Assigned -- Package 1" at bounding box center [1364, 453] width 65 height 19
select select "0"
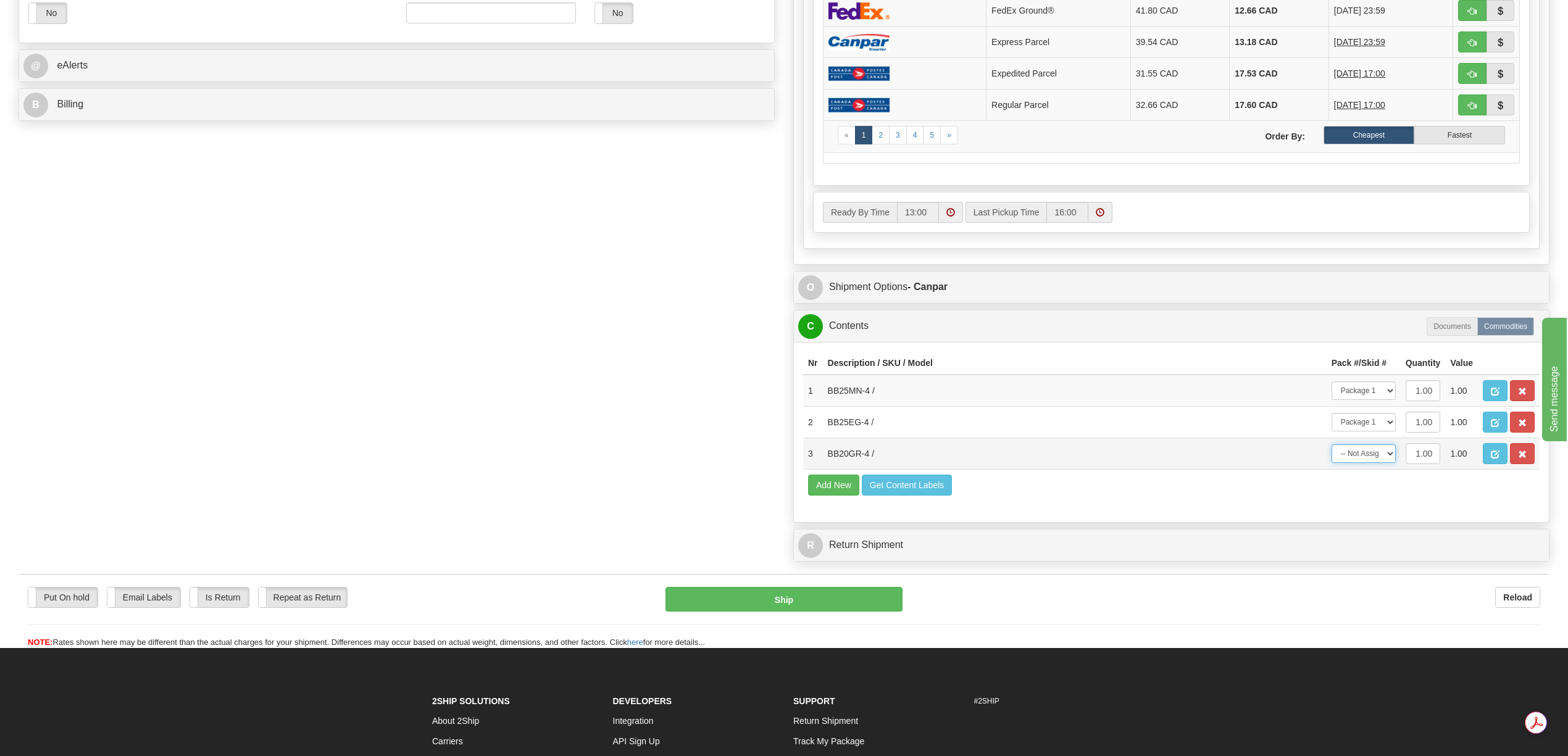
click at [1332, 463] on select "-- Not Assigned -- Package 1" at bounding box center [1364, 453] width 65 height 19
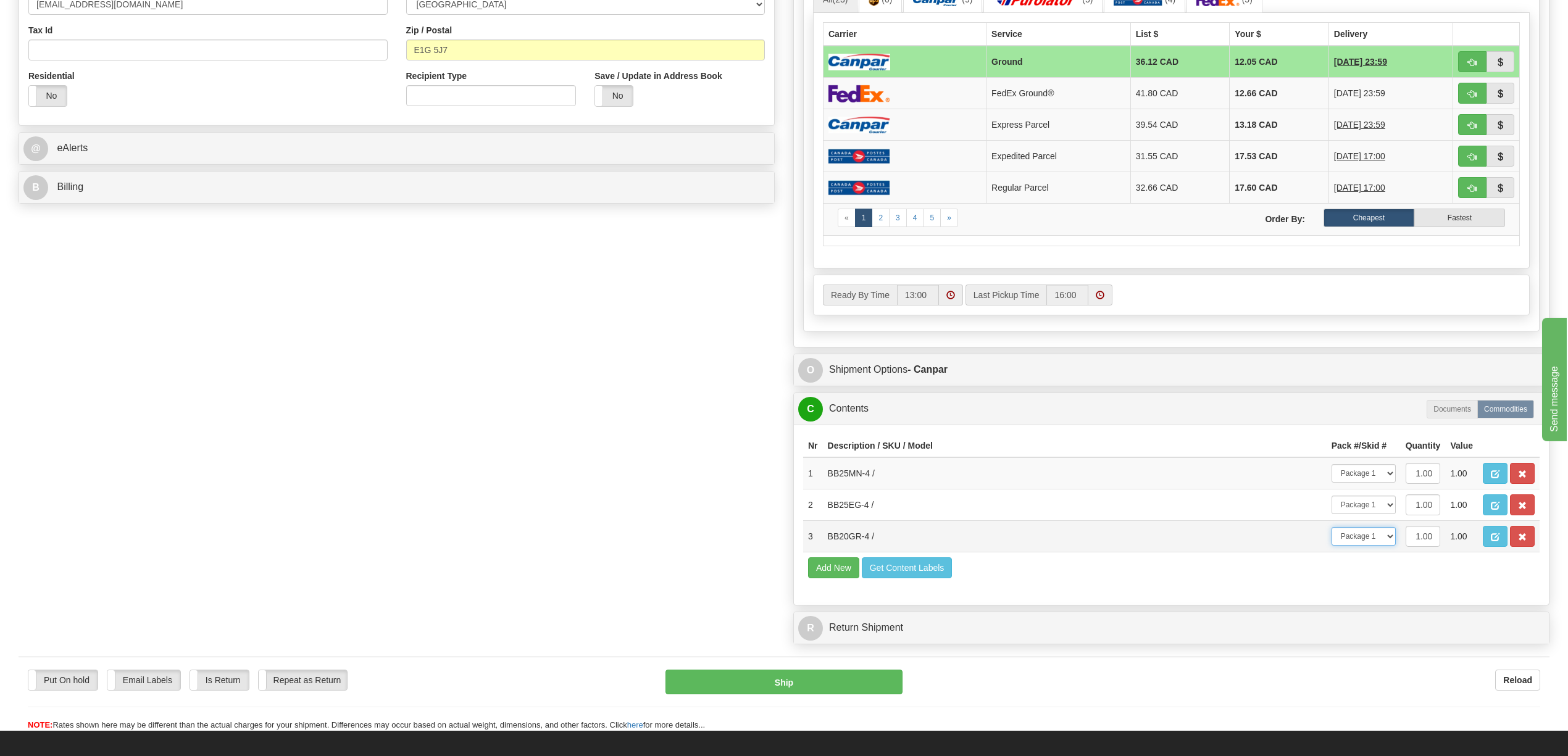
scroll to position [701, 0]
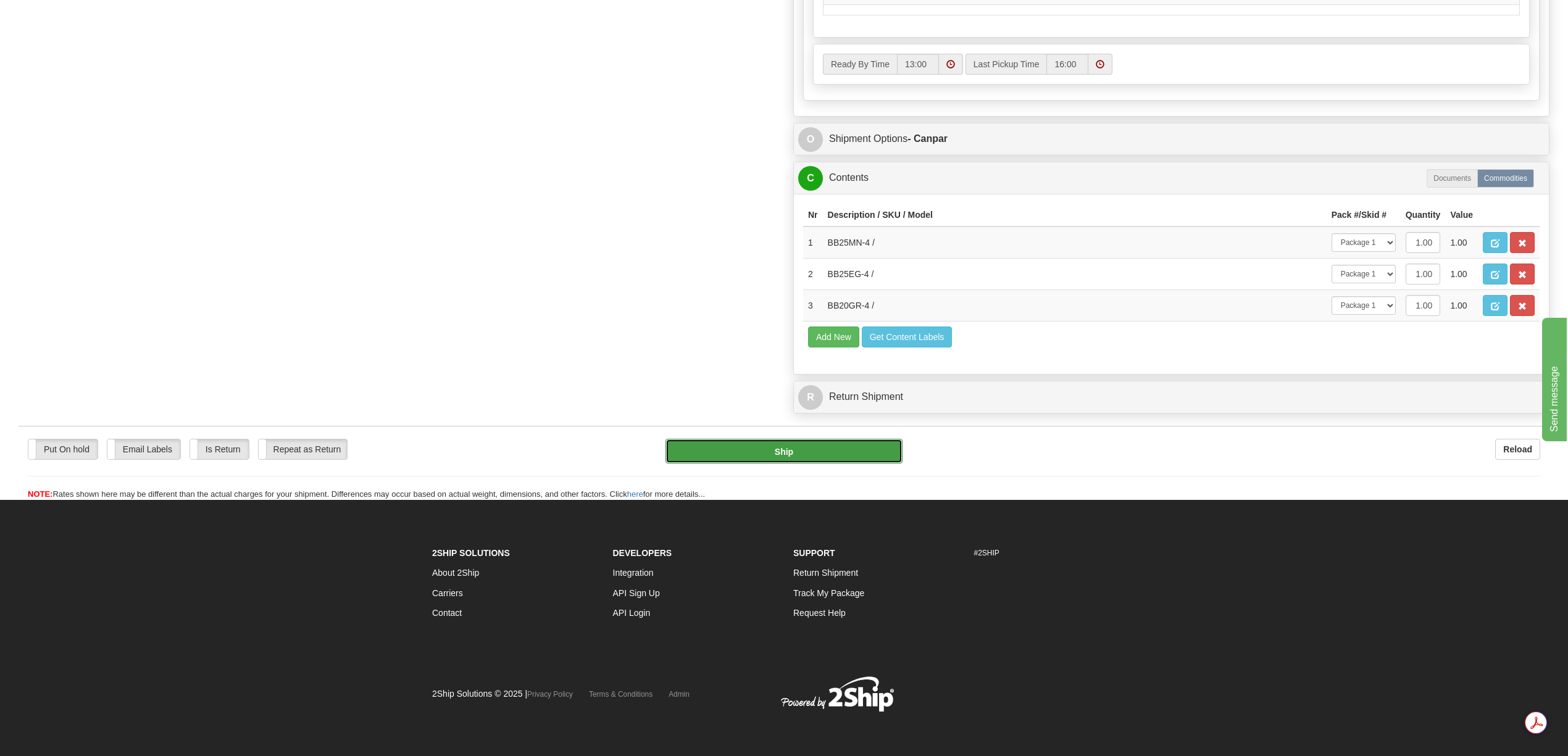
click at [828, 460] on button "Ship" at bounding box center [784, 451] width 237 height 25
type input "1"
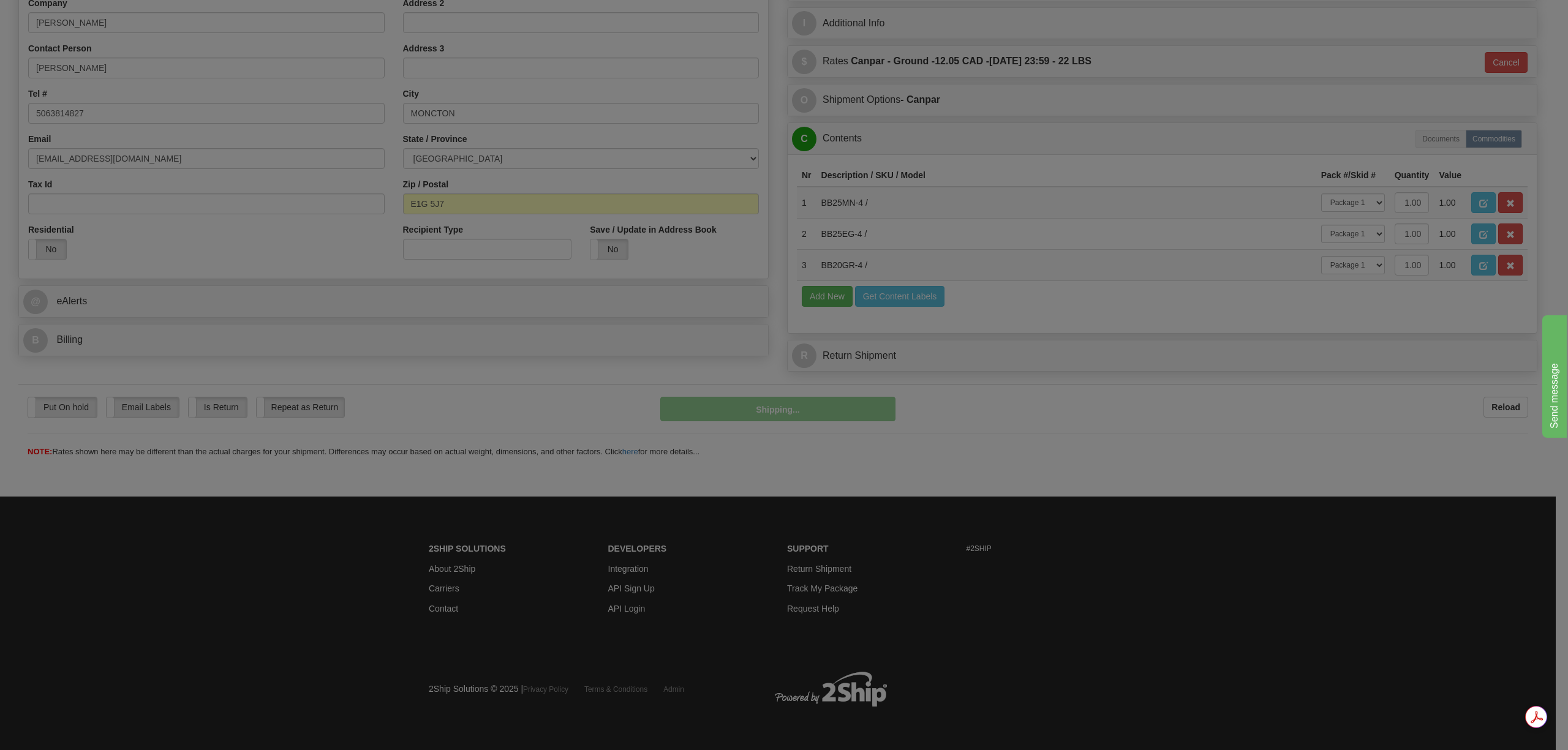
scroll to position [285, 0]
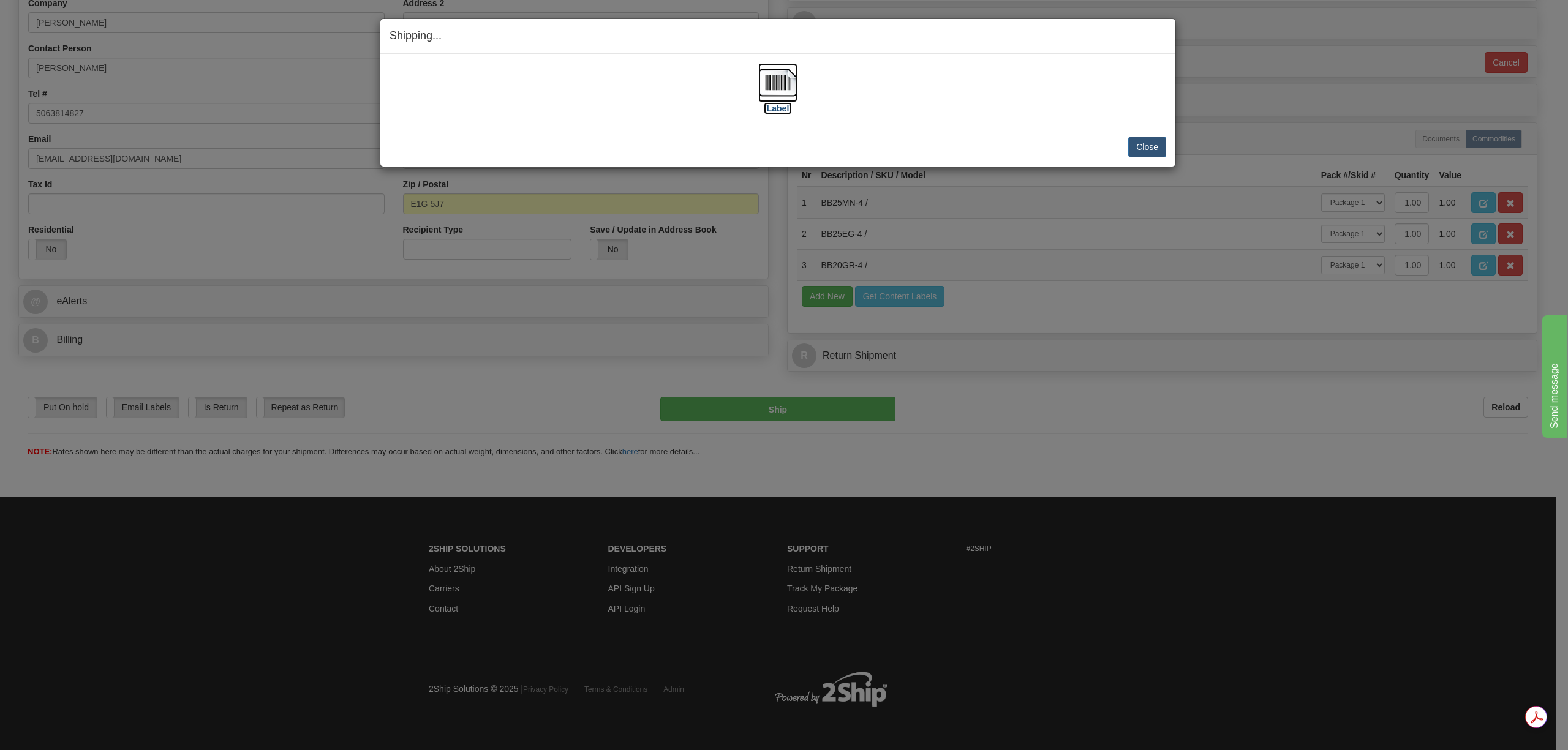
click at [773, 88] on img at bounding box center [778, 83] width 39 height 39
click at [1150, 148] on button "Close" at bounding box center [1147, 147] width 38 height 21
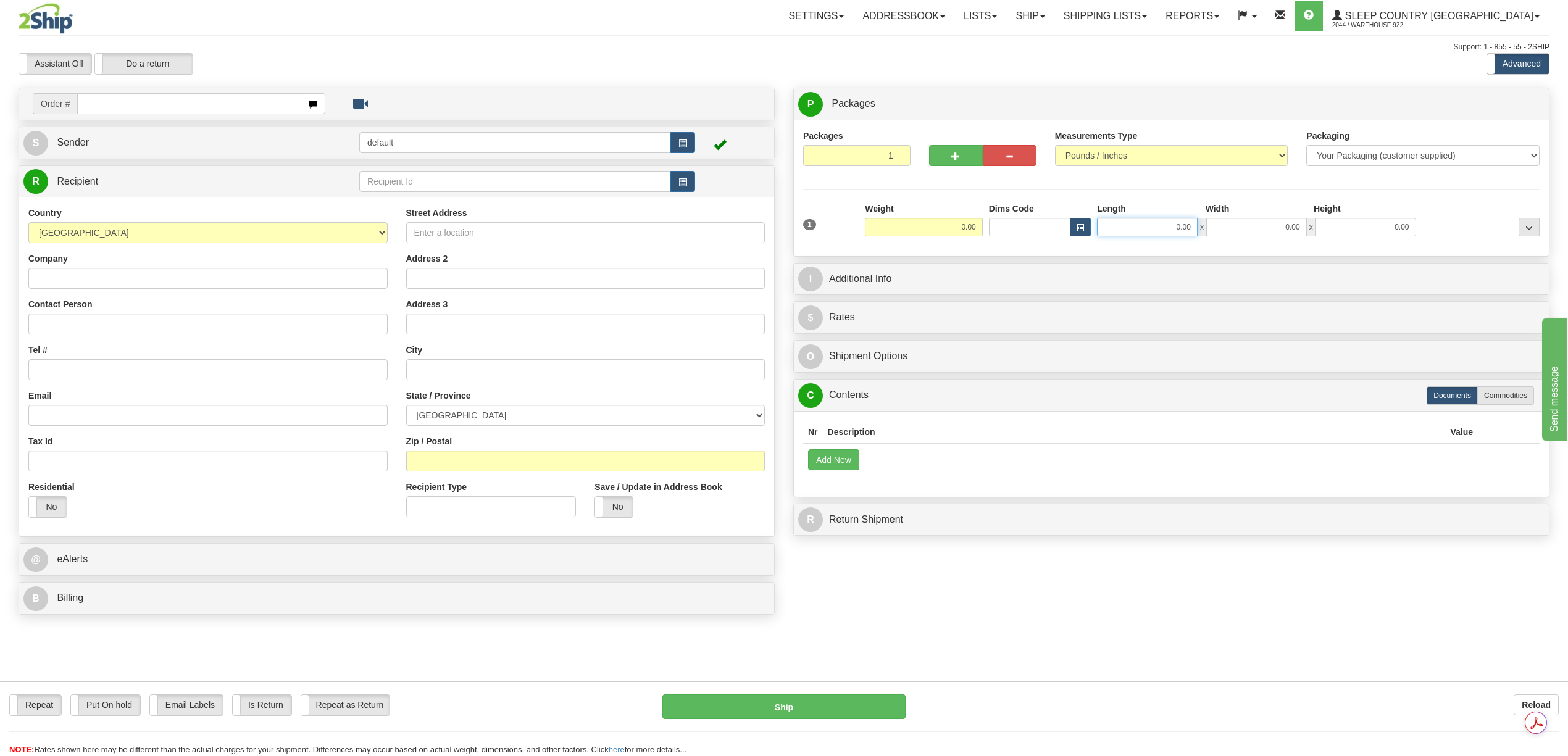
click at [1183, 231] on input "0.00" at bounding box center [1147, 227] width 101 height 19
type input "12.00"
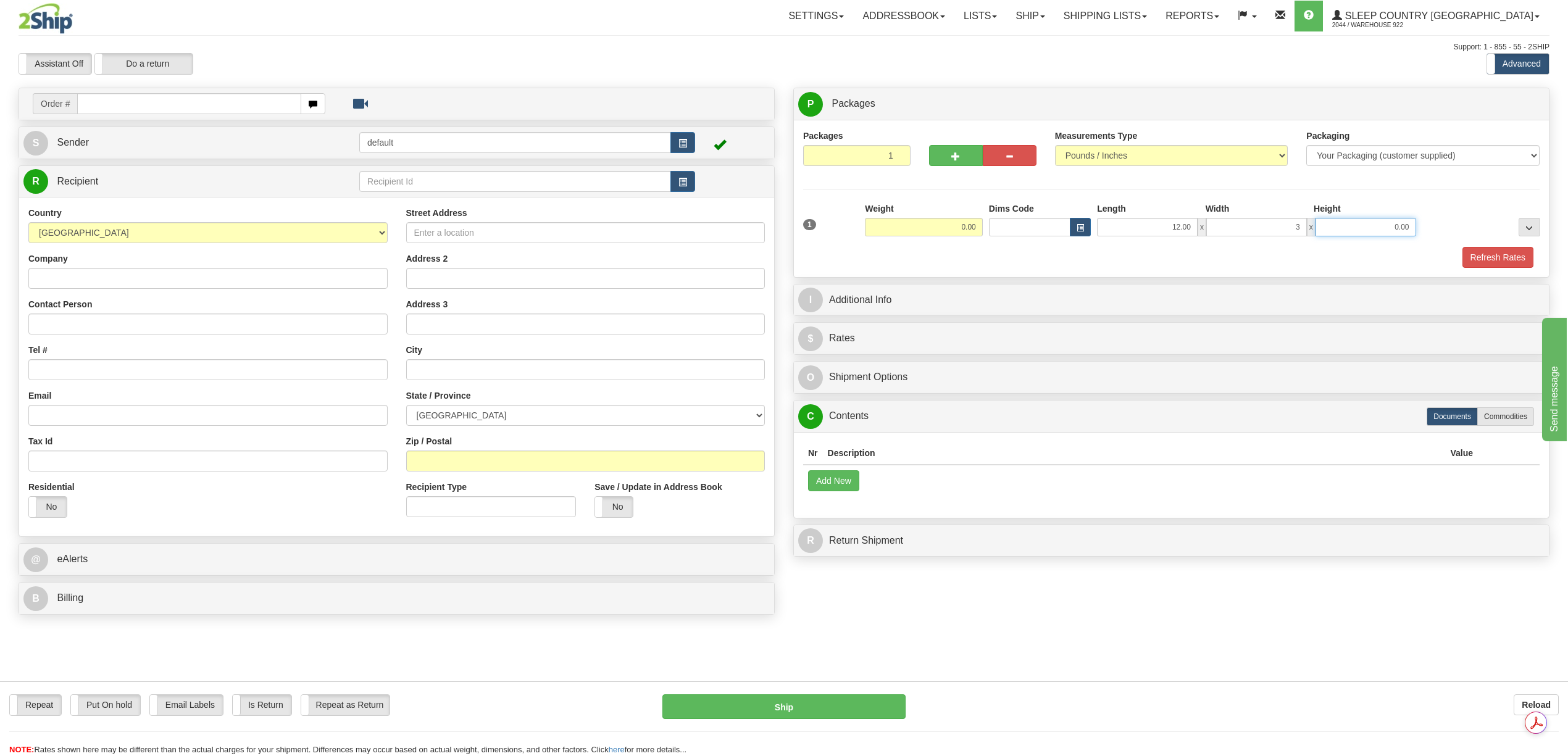
type input "3.00"
type input "12.00"
click at [1489, 257] on button "Refresh Rates" at bounding box center [1498, 257] width 71 height 21
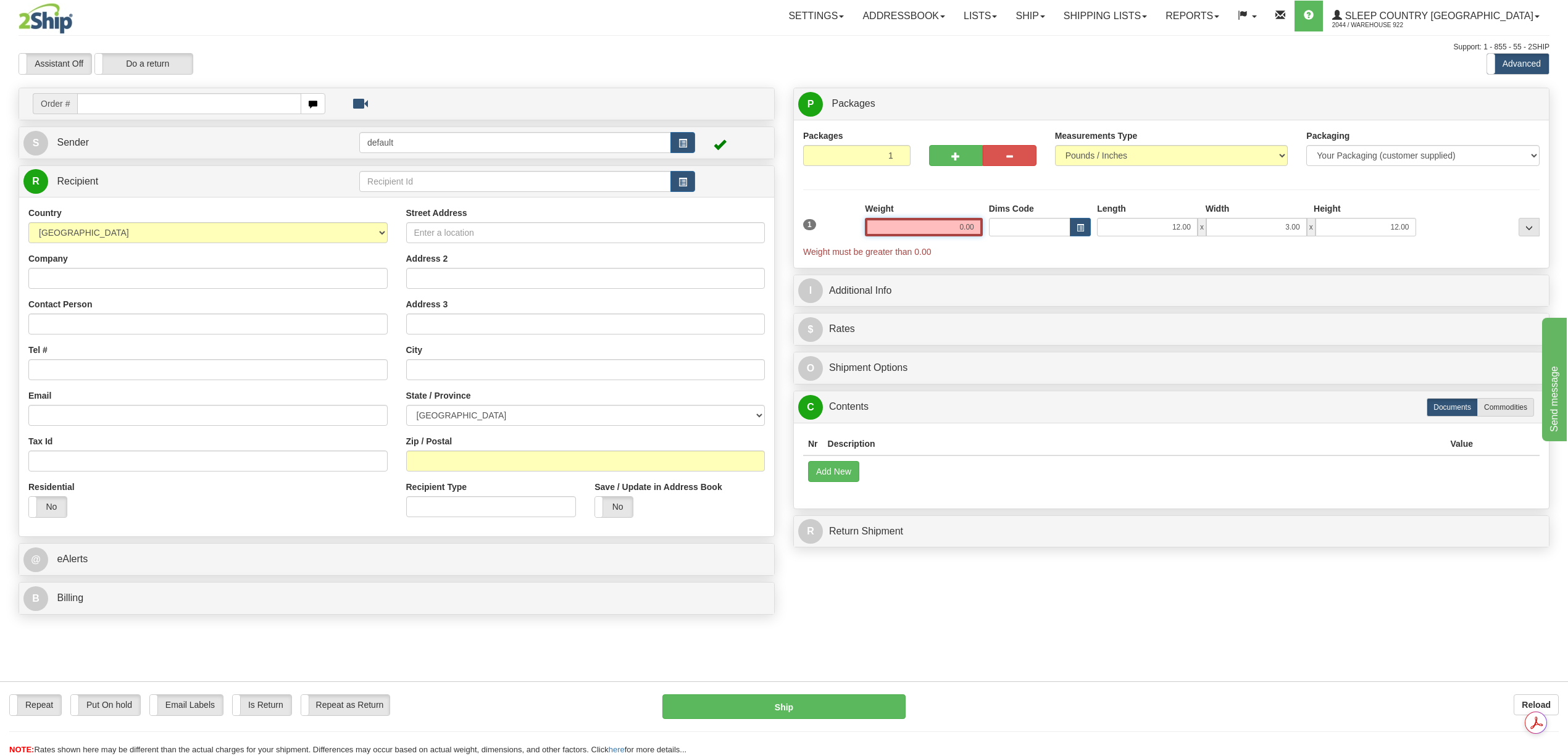
drag, startPoint x: 957, startPoint y: 228, endPoint x: 974, endPoint y: 227, distance: 17.0
click at [974, 227] on input "0.00" at bounding box center [924, 227] width 118 height 19
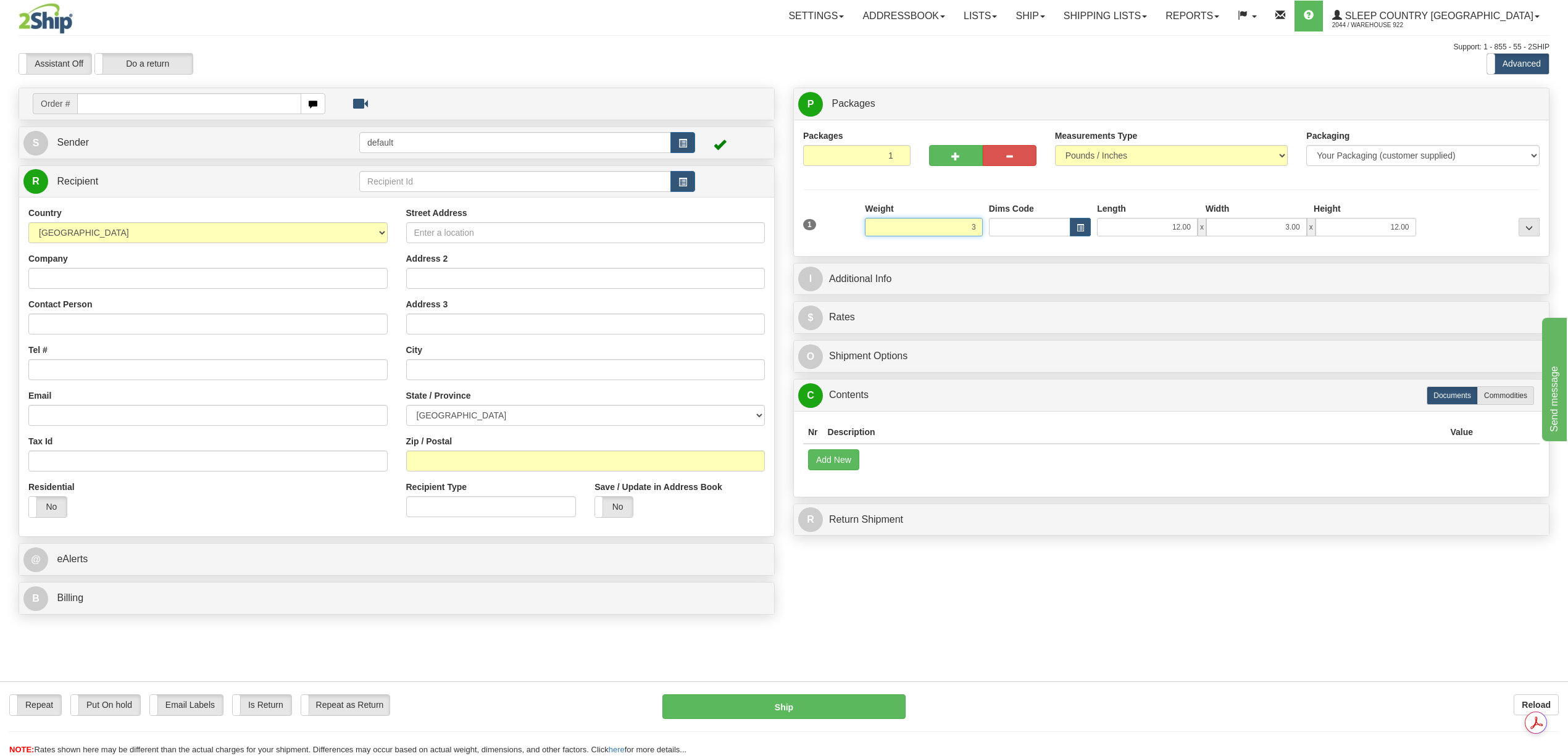
type input "3.40"
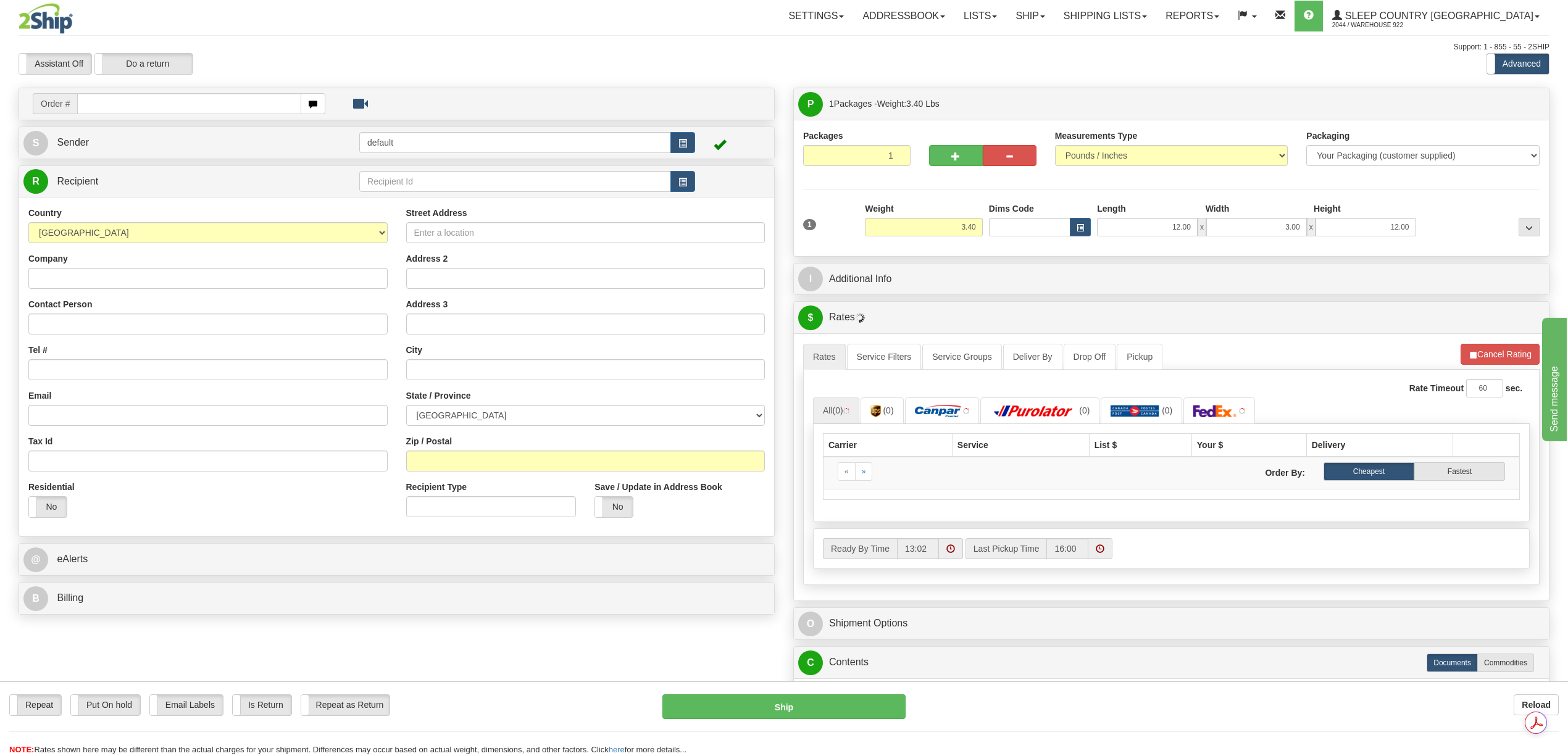
click at [1167, 295] on div "I Additional Info" at bounding box center [1171, 279] width 755 height 32
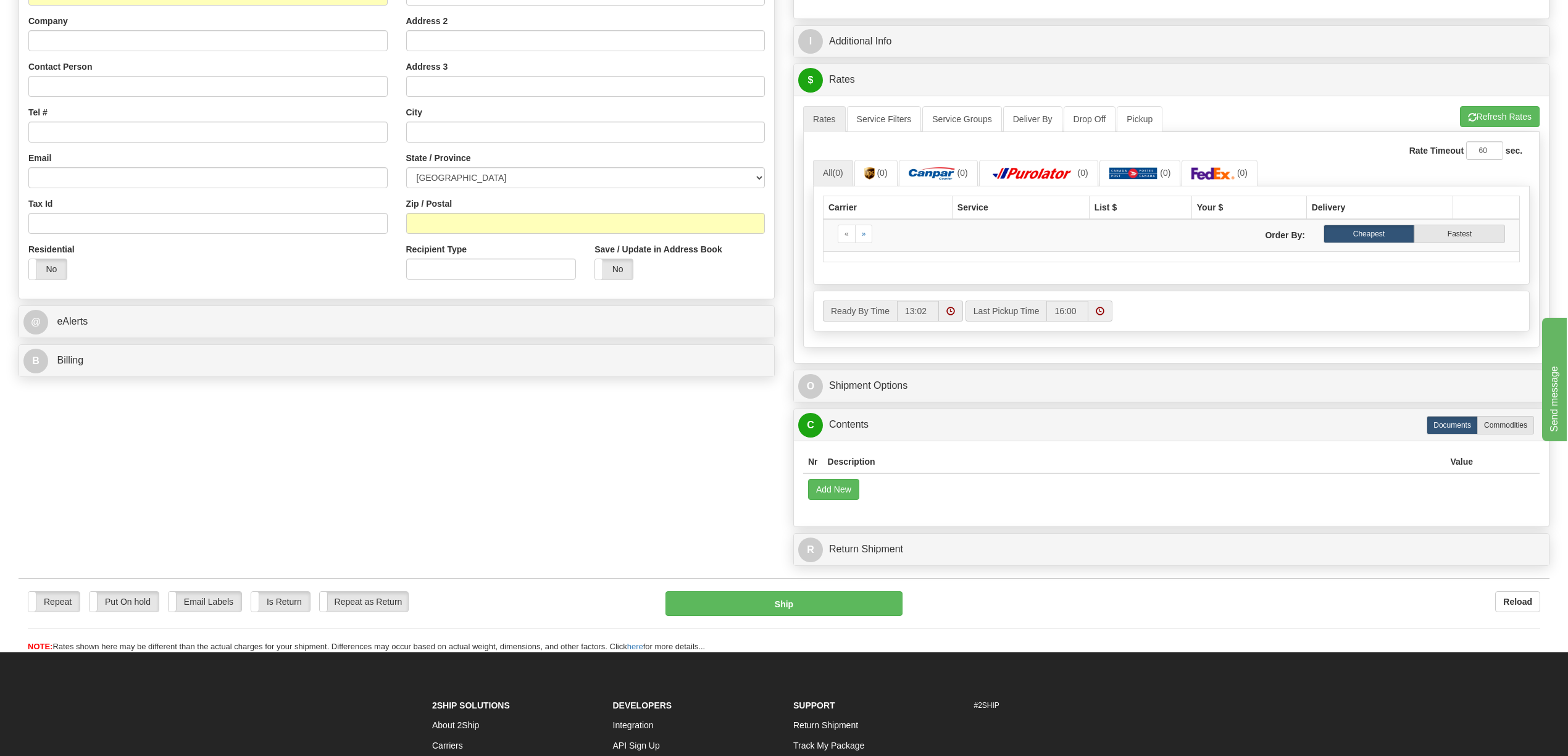
scroll to position [247, 0]
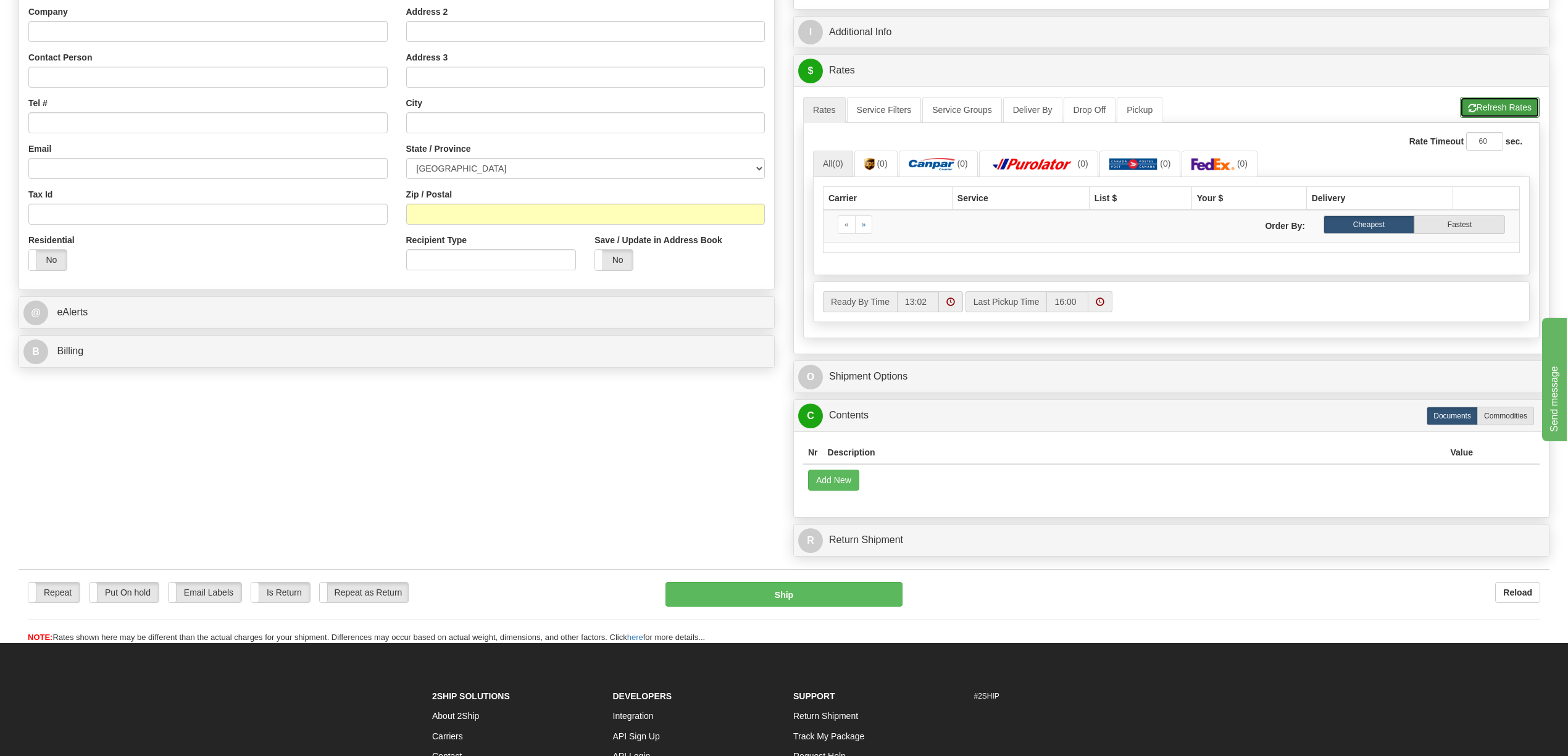
click at [1481, 114] on button "Refresh Rates" at bounding box center [1500, 107] width 80 height 21
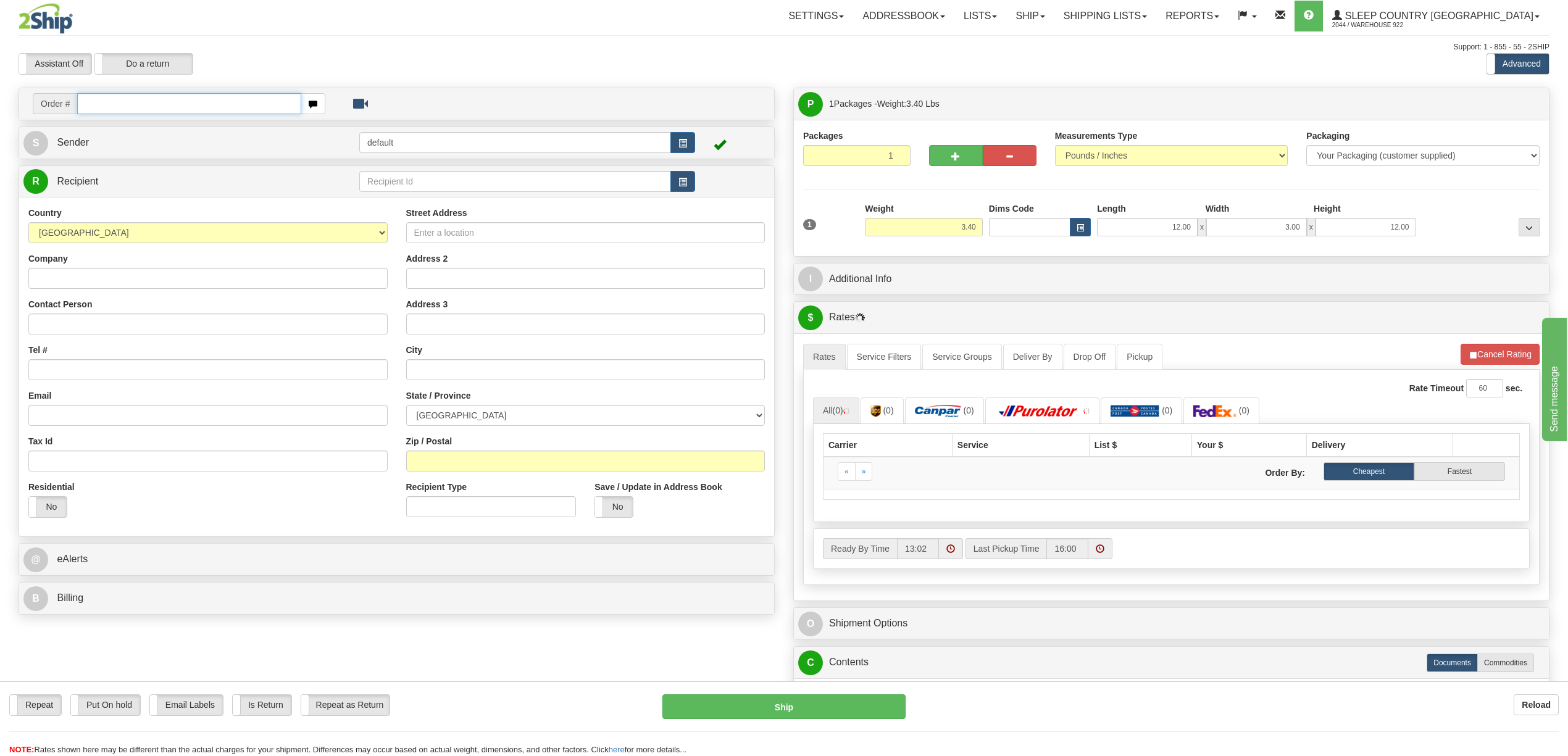
click at [92, 106] on input "text" at bounding box center [189, 104] width 224 height 21
click at [125, 104] on input "text" at bounding box center [189, 104] width 224 height 21
paste input "9000I021501"
type input "9000I021501"
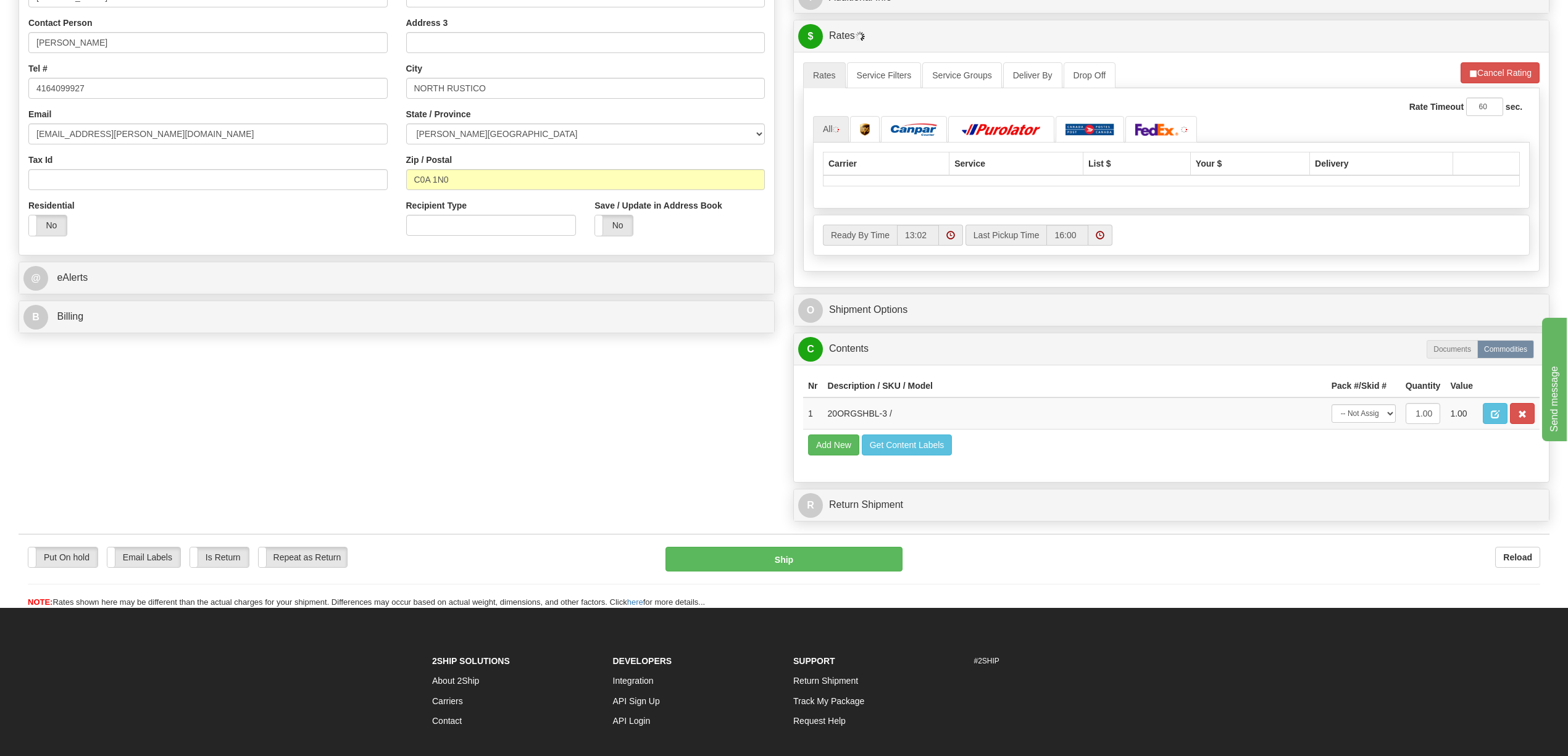
scroll to position [329, 0]
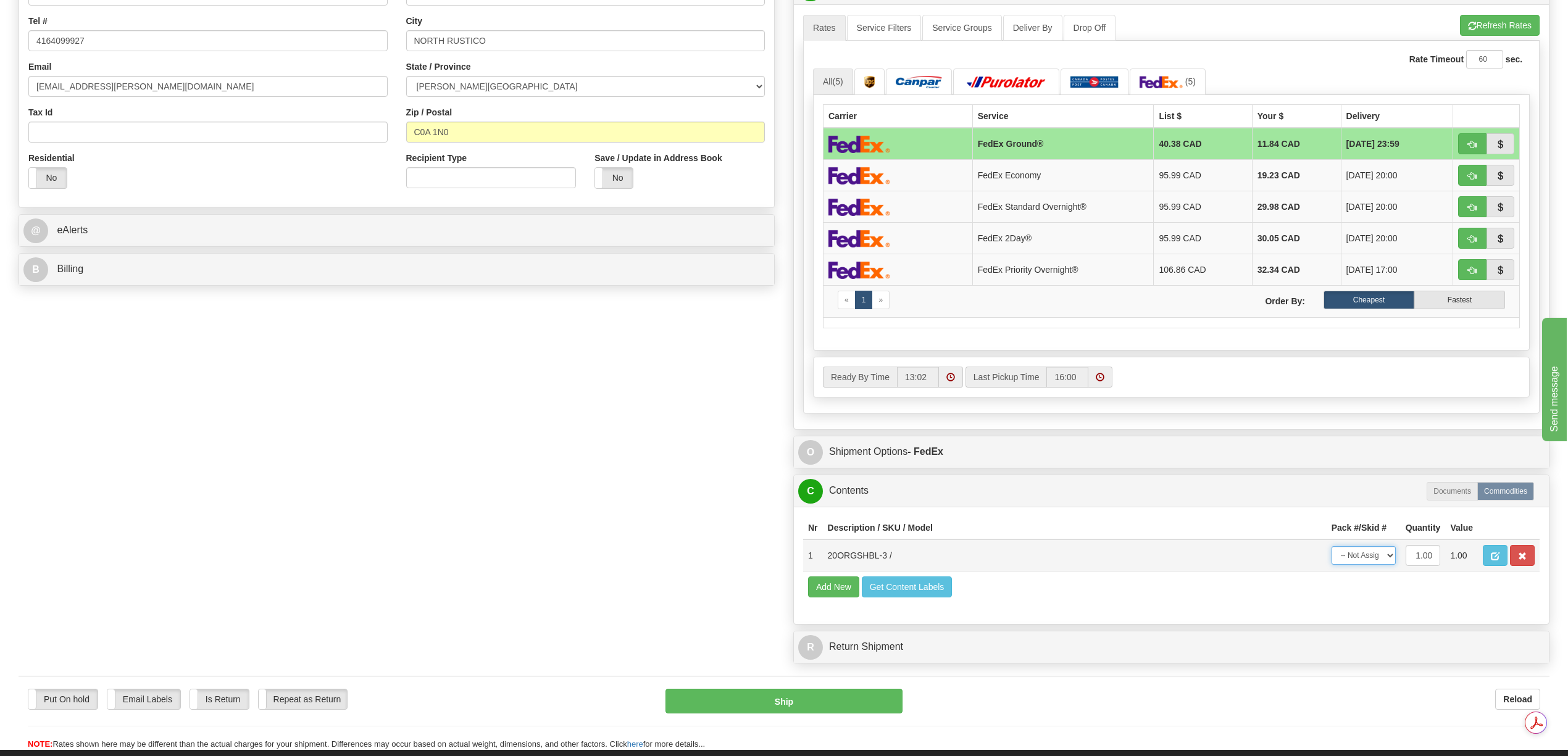
click at [1385, 565] on select "-- Not Assigned -- Package 1" at bounding box center [1364, 555] width 65 height 19
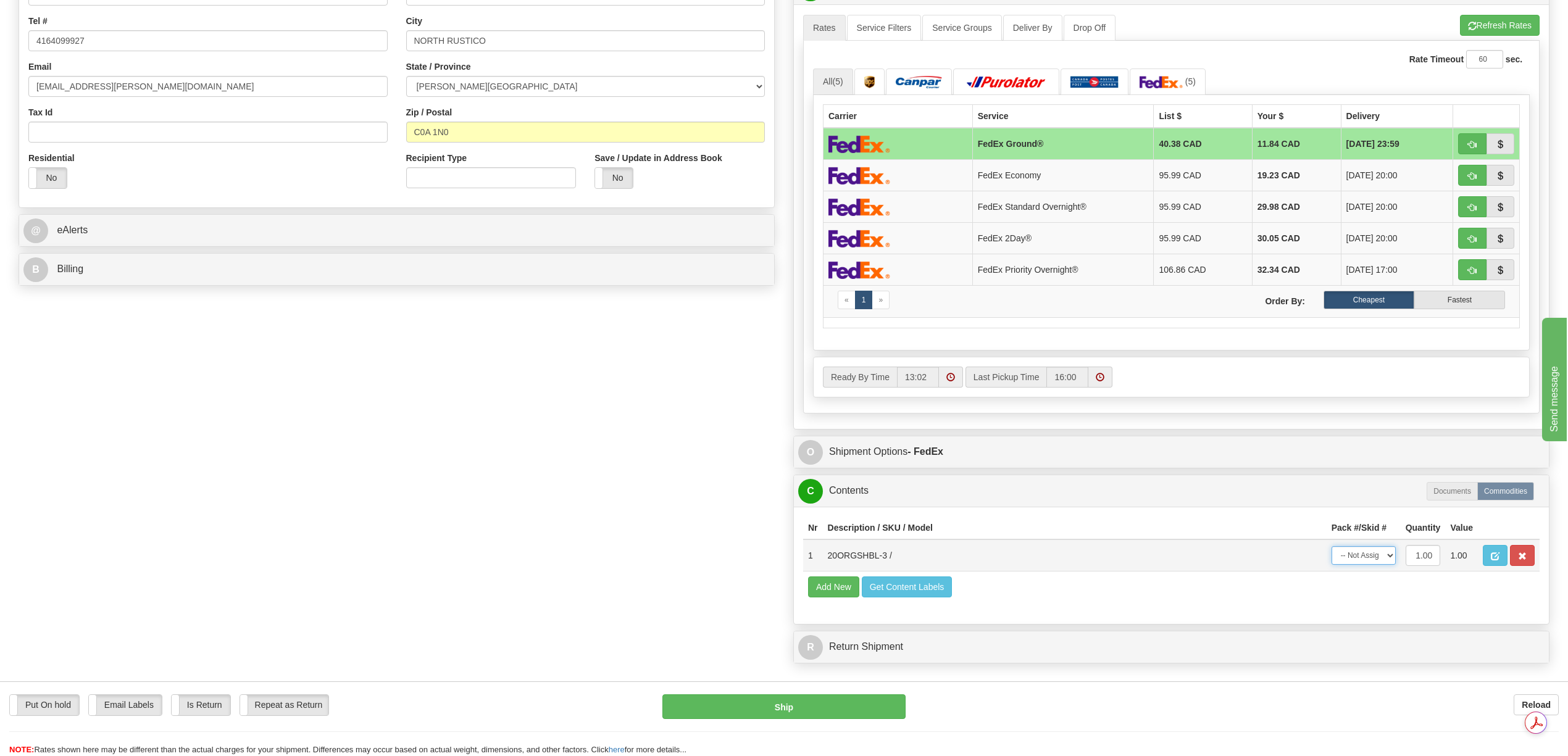
select select "0"
click at [1332, 565] on select "-- Not Assigned -- Package 1" at bounding box center [1364, 555] width 65 height 19
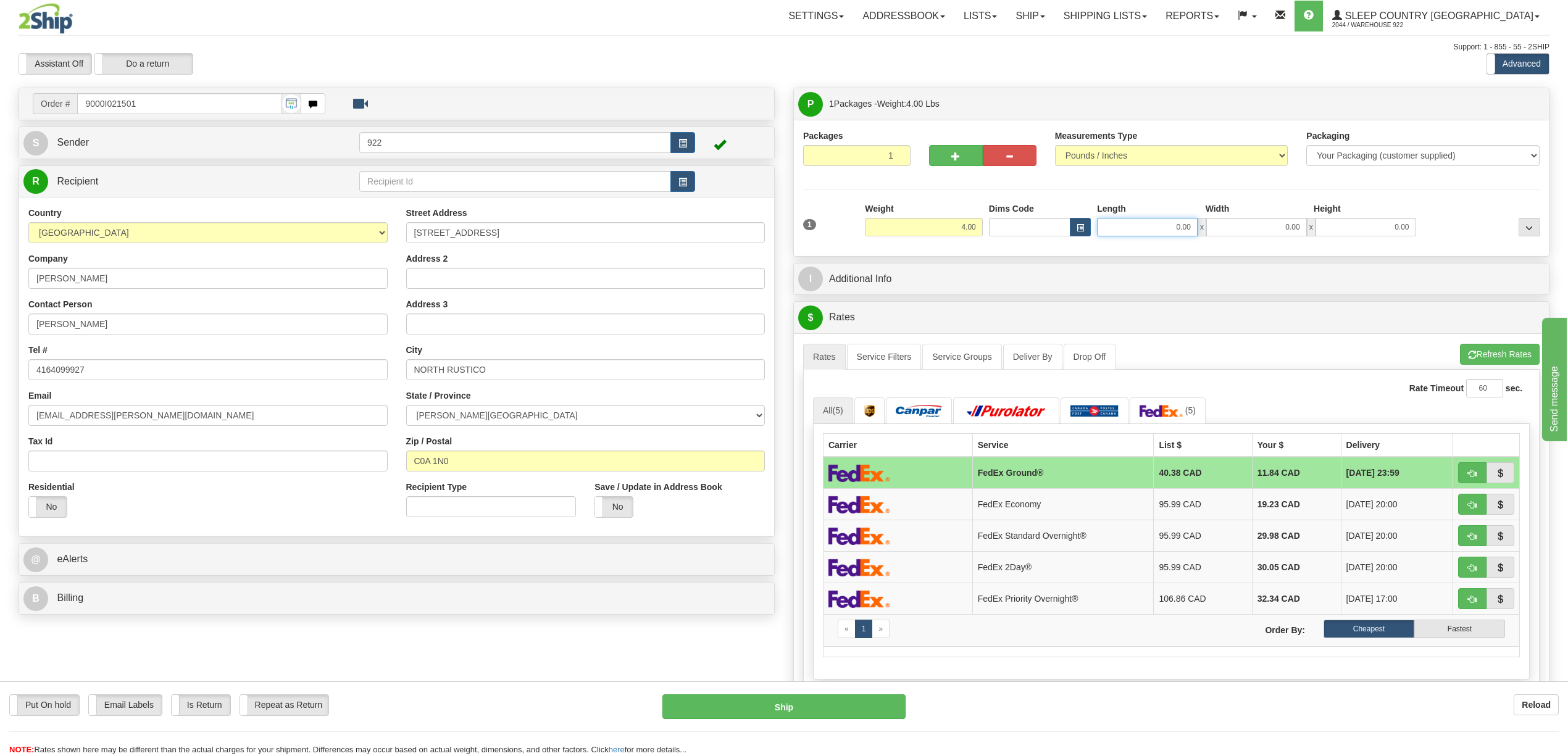
click at [1147, 233] on input "0.00" at bounding box center [1147, 227] width 101 height 19
type input "12.00"
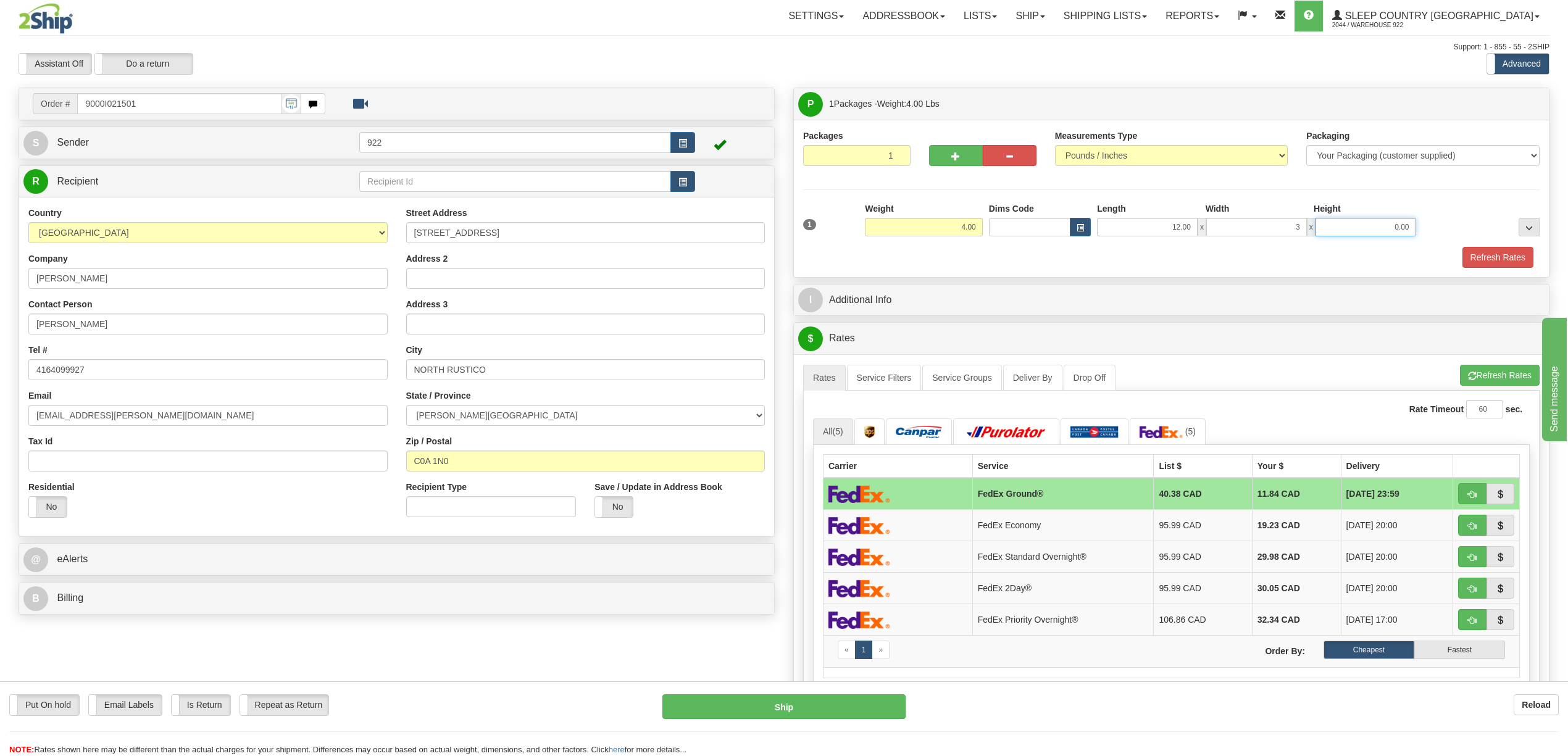
type input "3.00"
type input "12.00"
click at [1477, 255] on button "Refresh Rates" at bounding box center [1498, 257] width 71 height 21
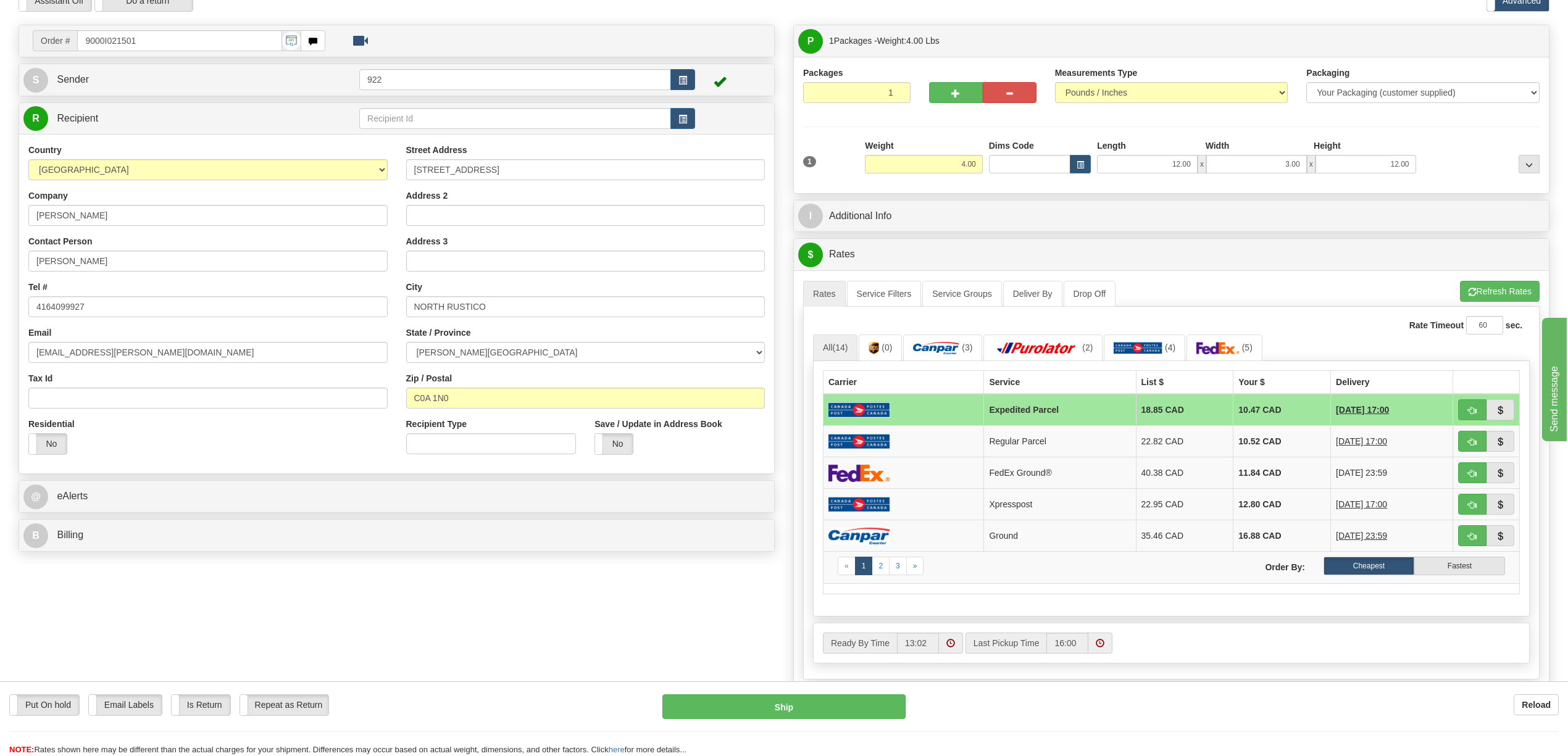
scroll to position [329, 0]
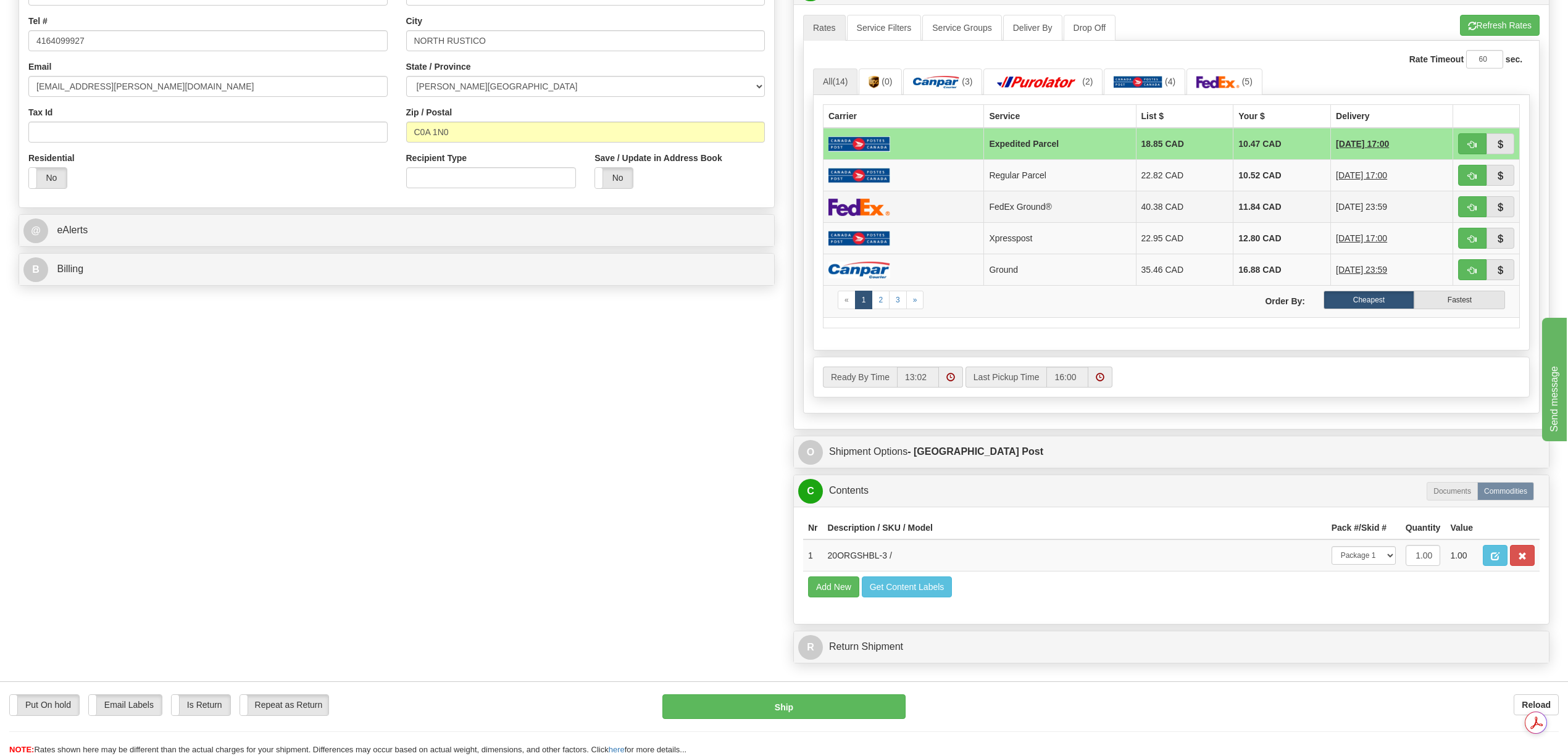
click at [1242, 213] on td "11.84 CAD" at bounding box center [1283, 207] width 97 height 32
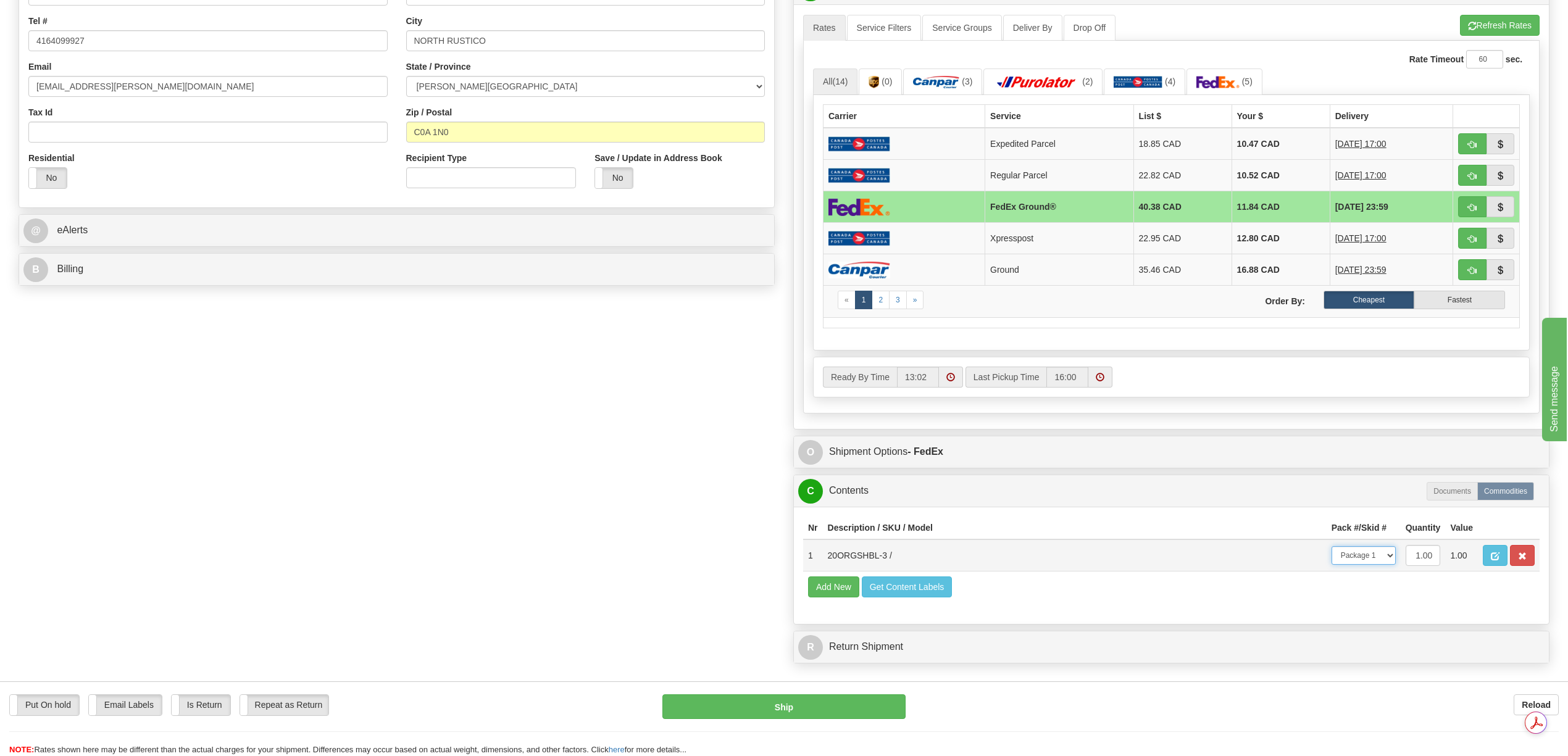
click at [1391, 565] on select "-- Not Assigned -- Package 1" at bounding box center [1364, 555] width 65 height 19
click at [1332, 565] on select "-- Not Assigned -- Package 1" at bounding box center [1364, 555] width 65 height 19
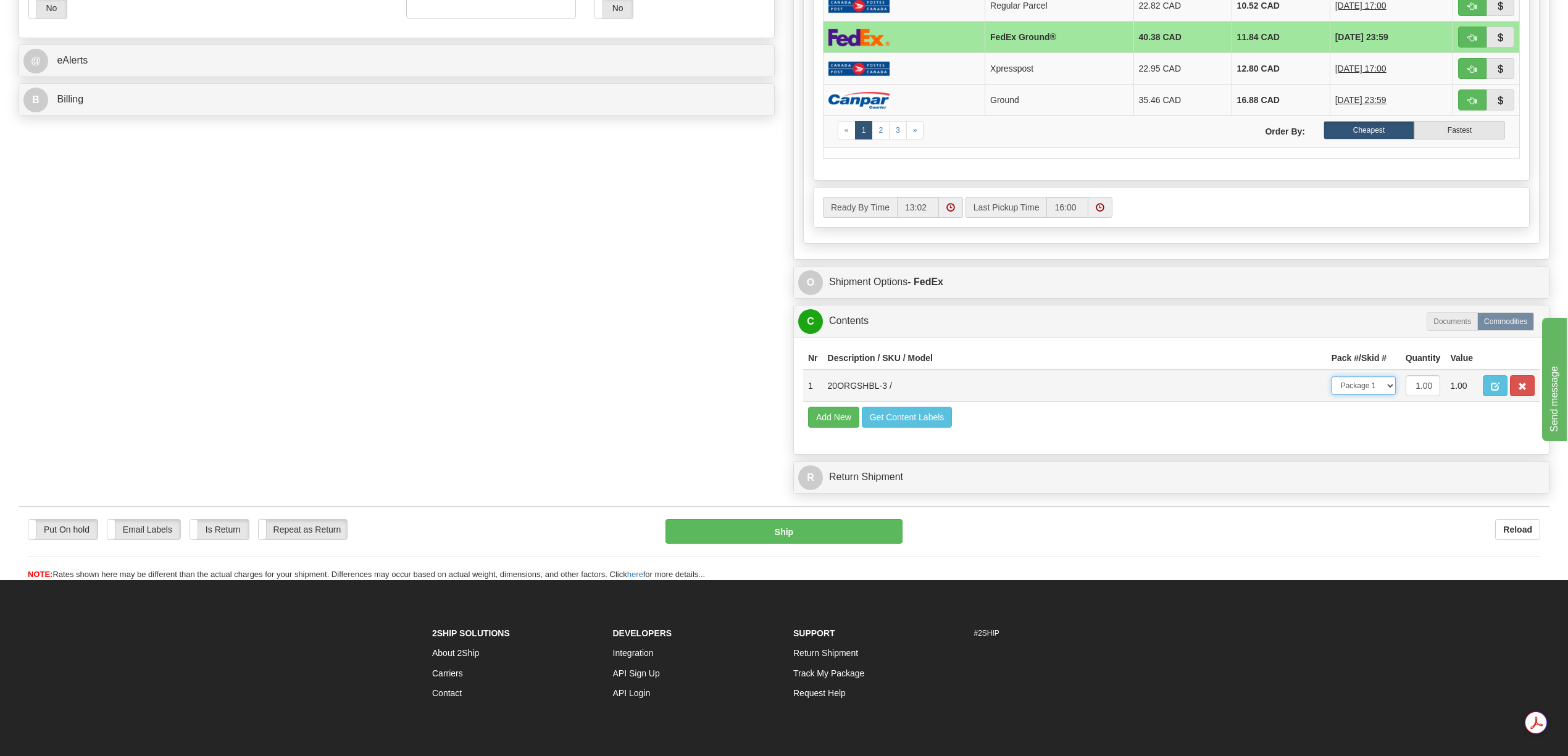
scroll to position [576, 0]
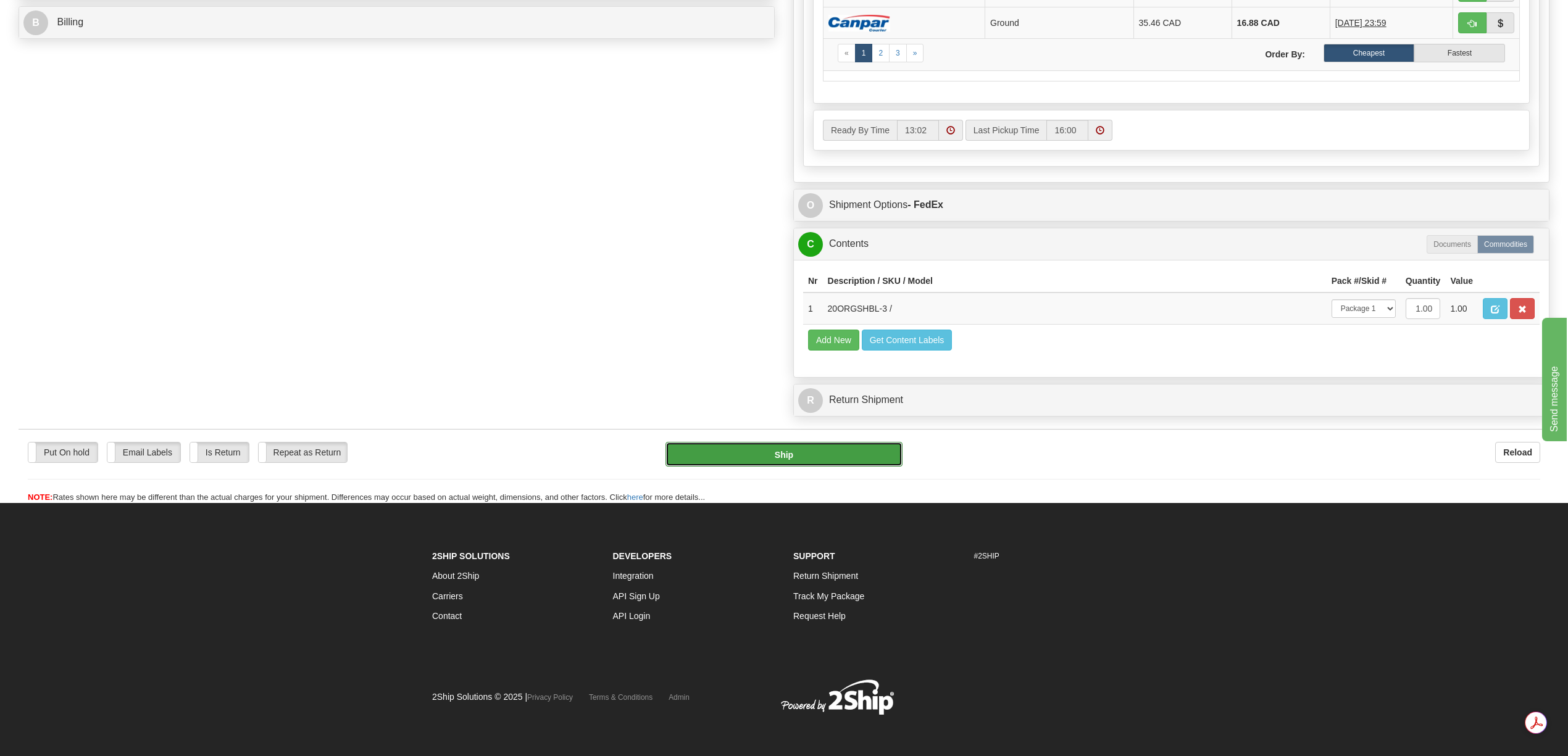
click at [879, 466] on button "Ship" at bounding box center [784, 454] width 237 height 25
type input "92"
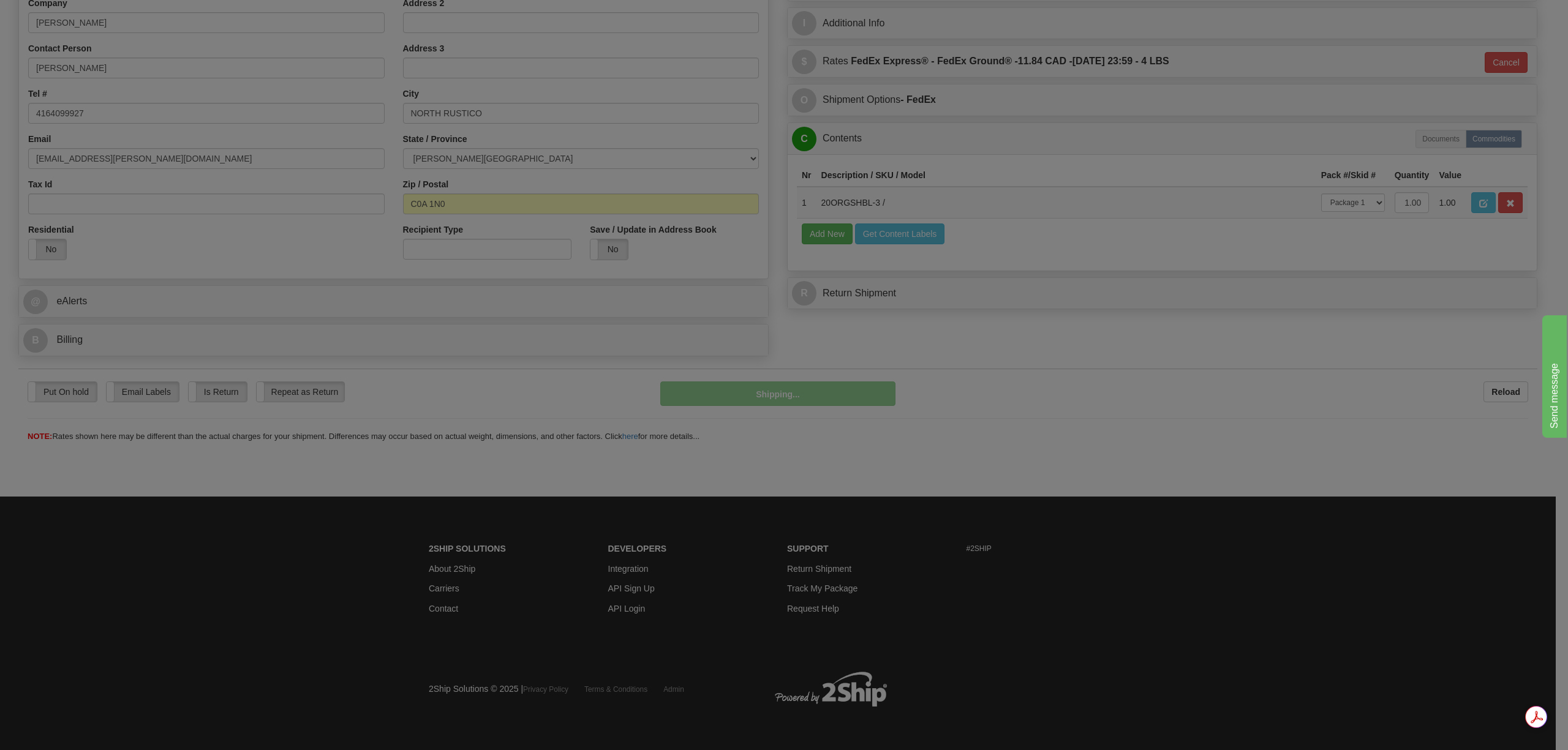
scroll to position [254, 0]
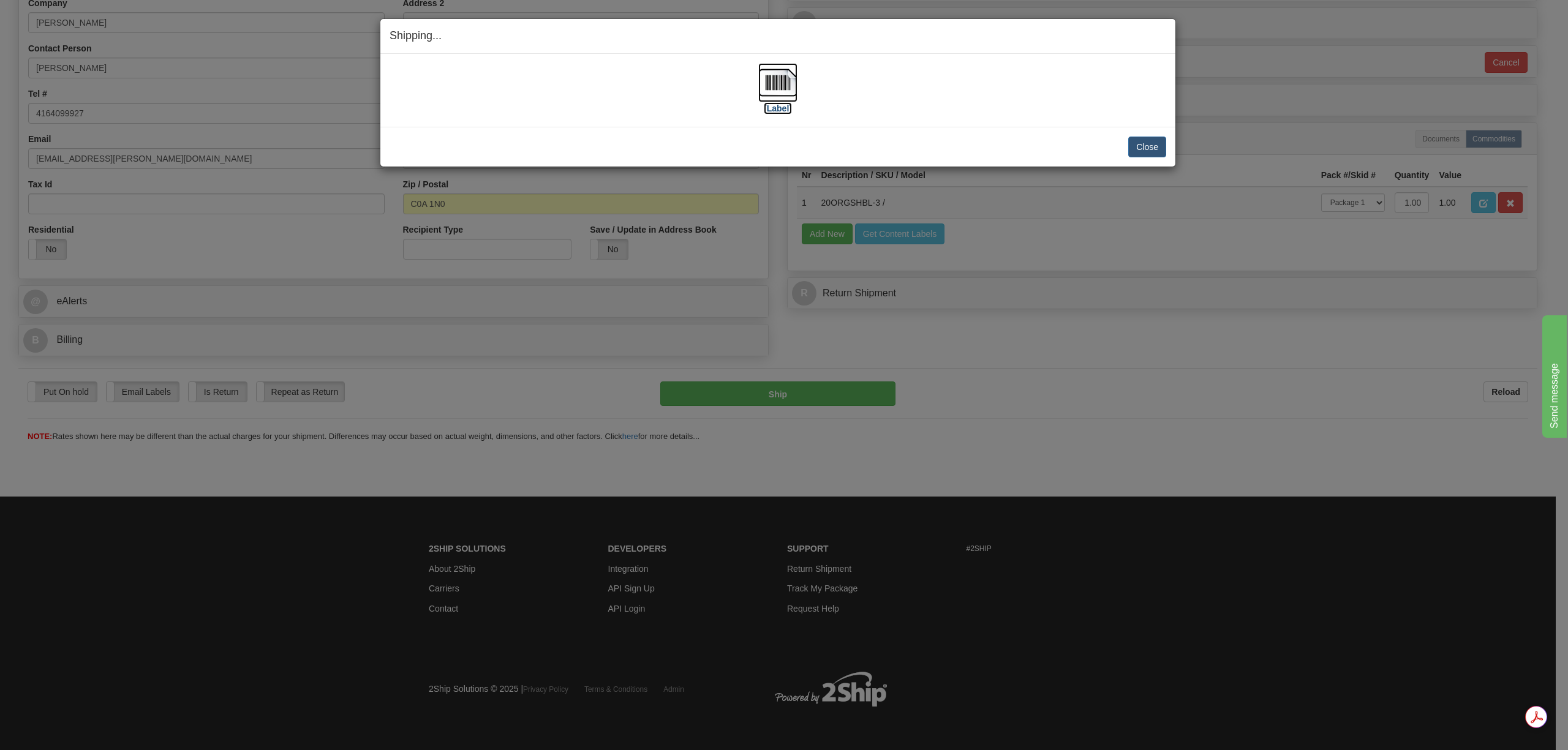
click at [774, 82] on img at bounding box center [778, 83] width 39 height 39
click at [1151, 145] on button "Close" at bounding box center [1147, 147] width 38 height 21
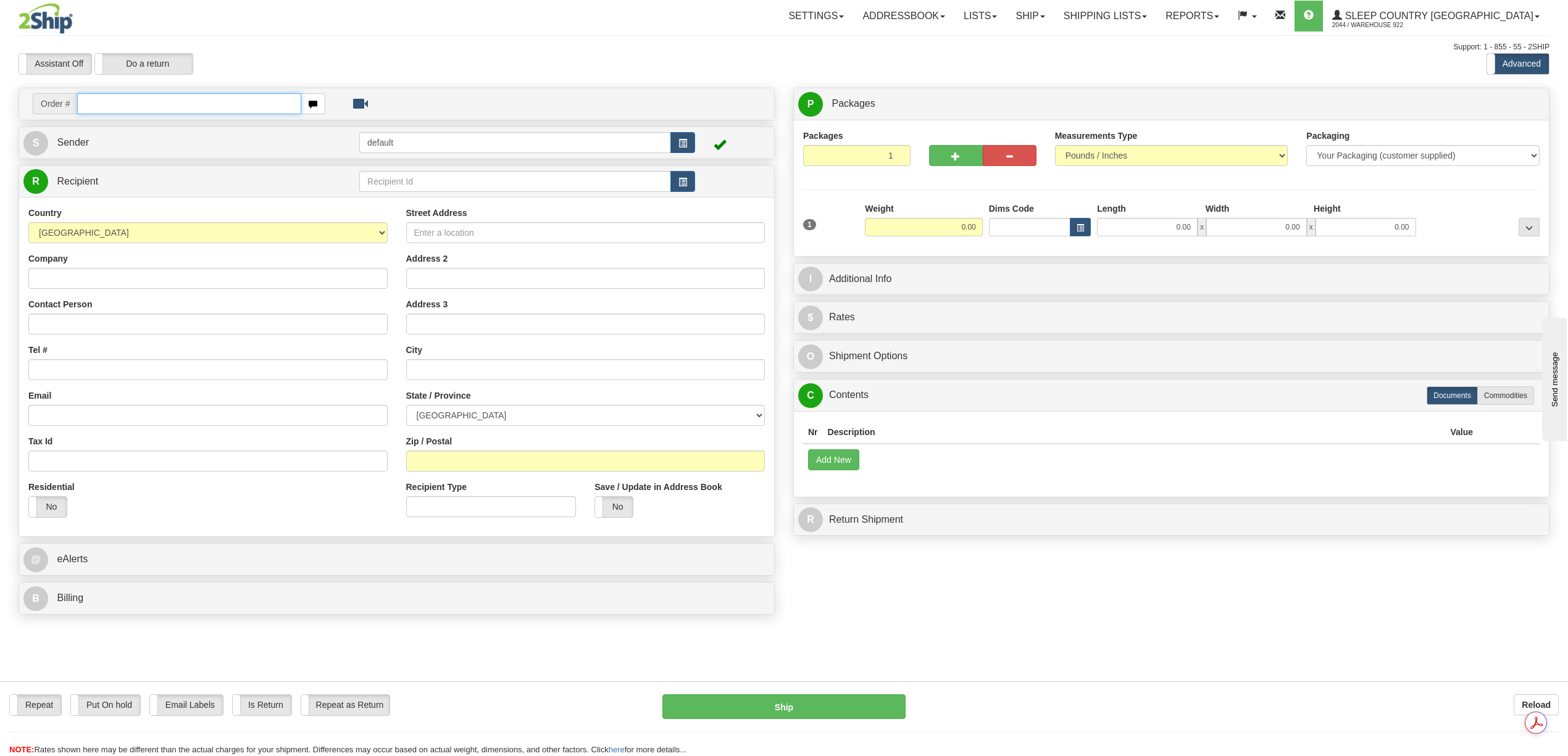
click at [126, 100] on input "text" at bounding box center [189, 104] width 224 height 21
paste input "9000I024775"
type input "9000I024775"
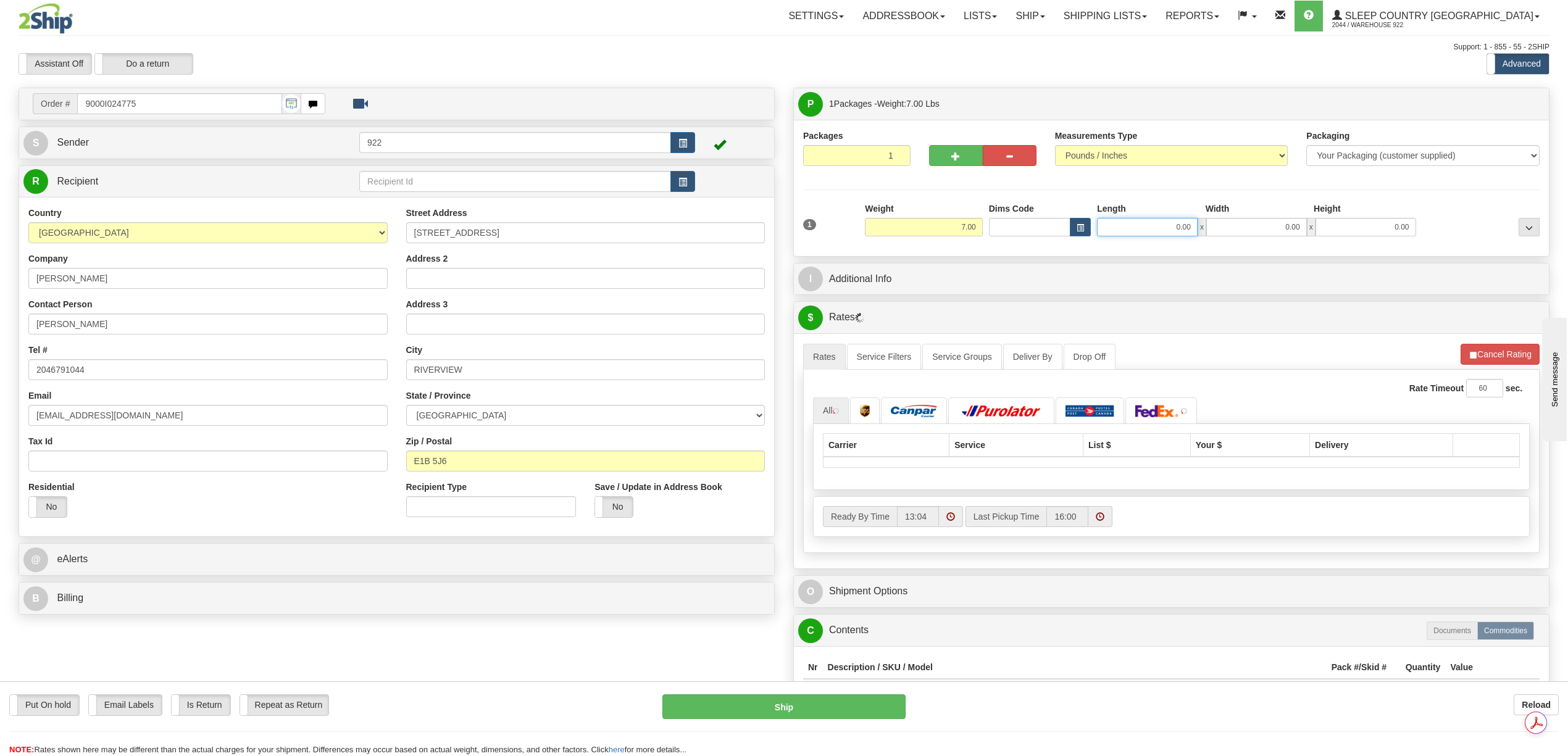
click at [1182, 231] on input "0.00" at bounding box center [1147, 227] width 101 height 19
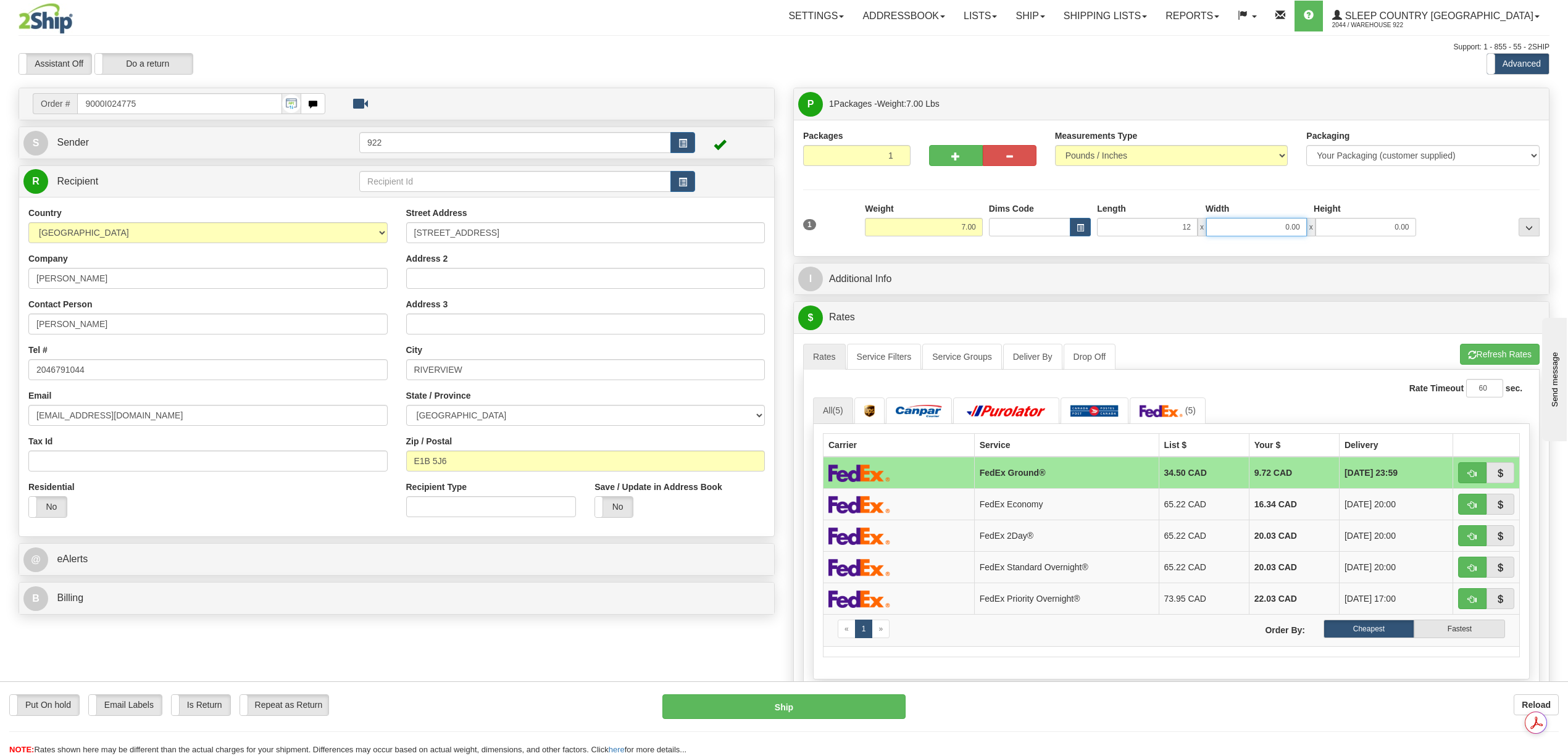
type input "12.00"
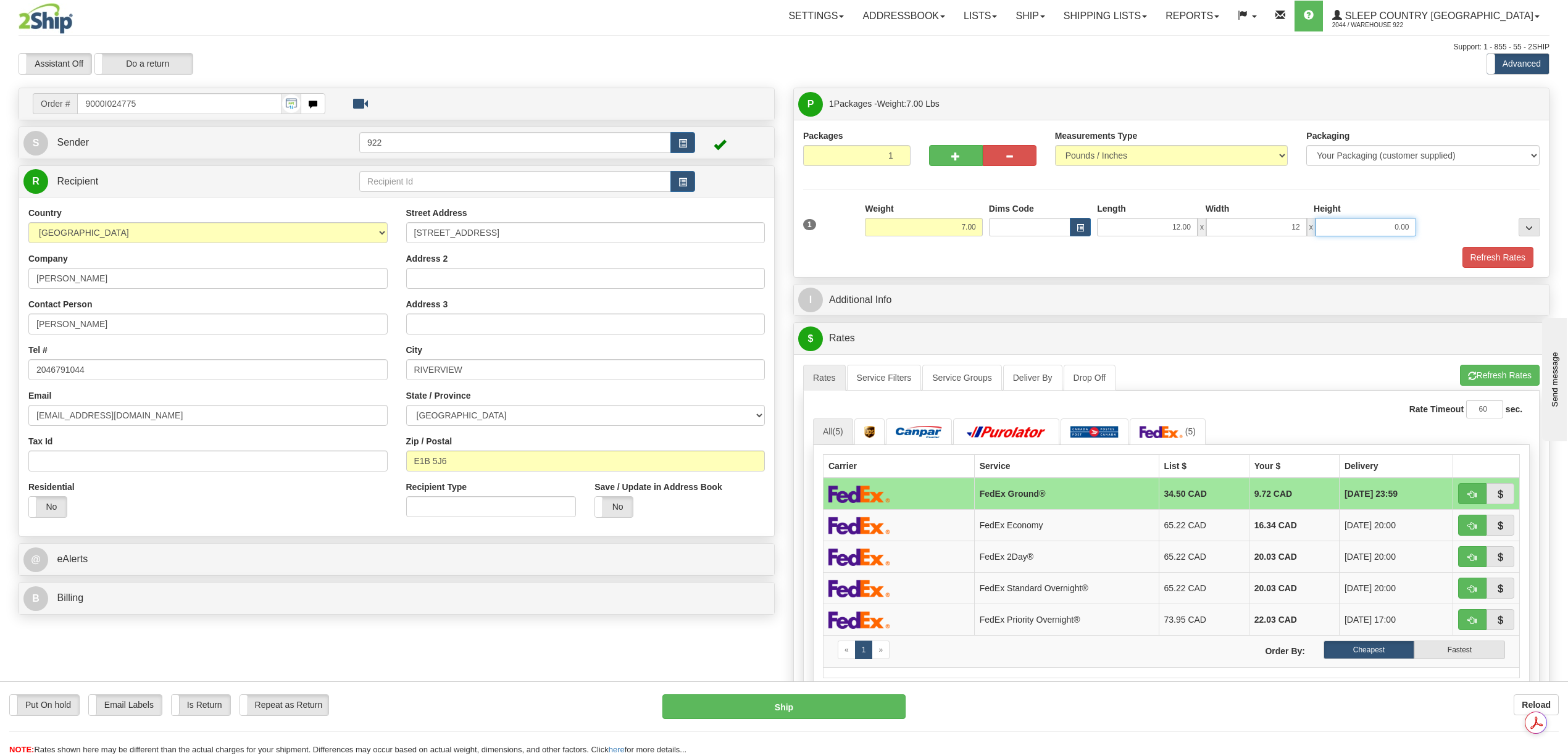
type input "12.00"
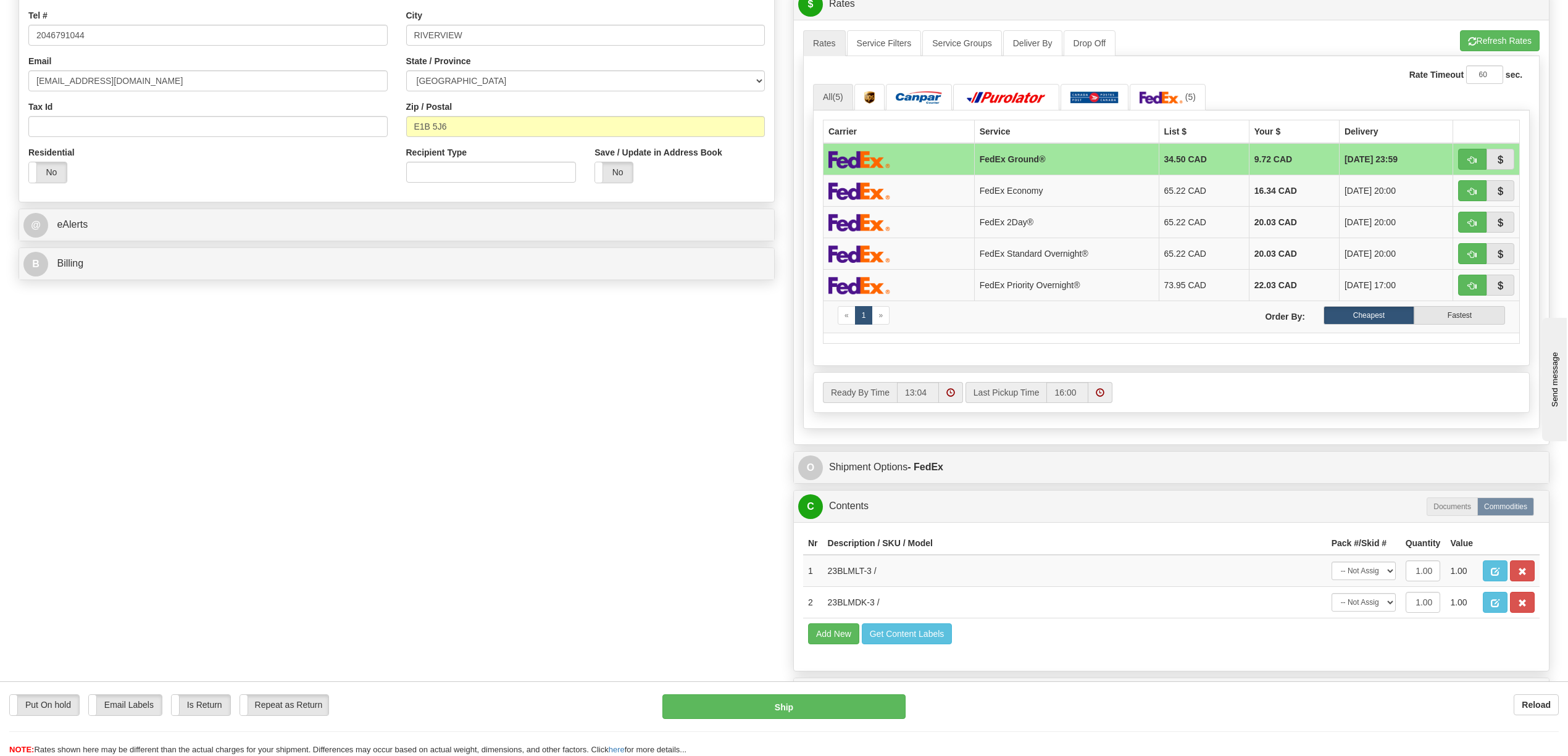
scroll to position [411, 0]
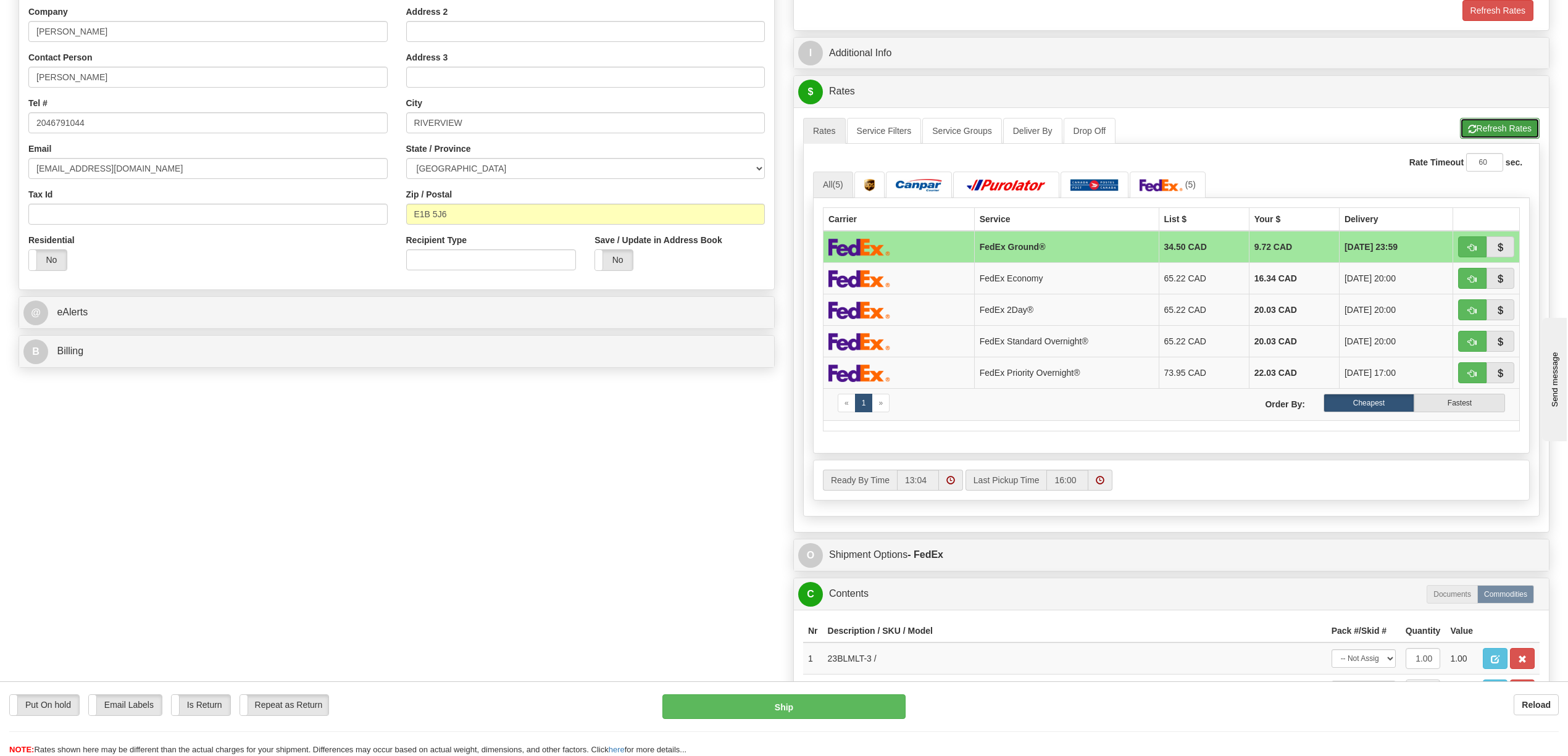
click at [1487, 133] on button "Refresh Rates" at bounding box center [1500, 128] width 80 height 21
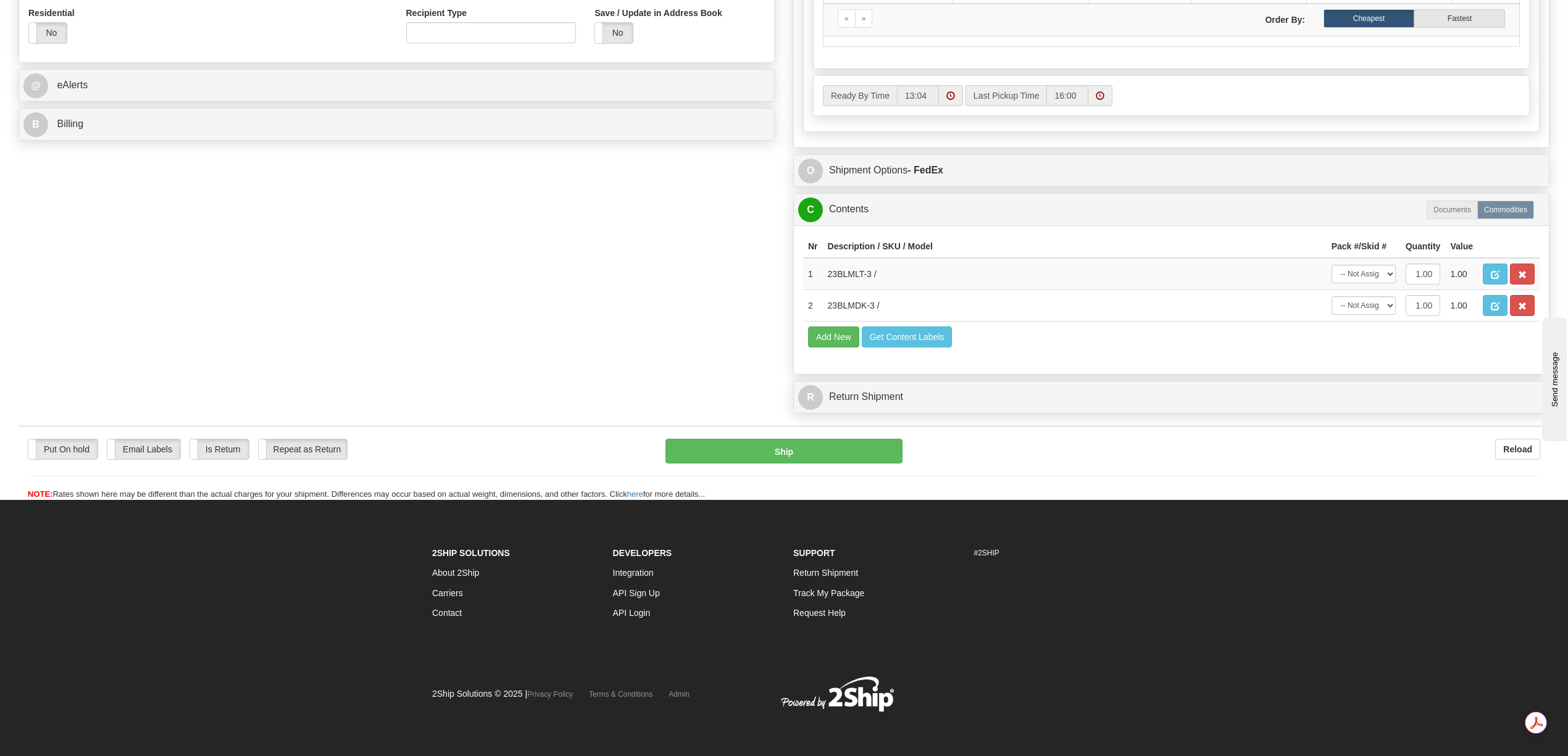
scroll to position [527, 0]
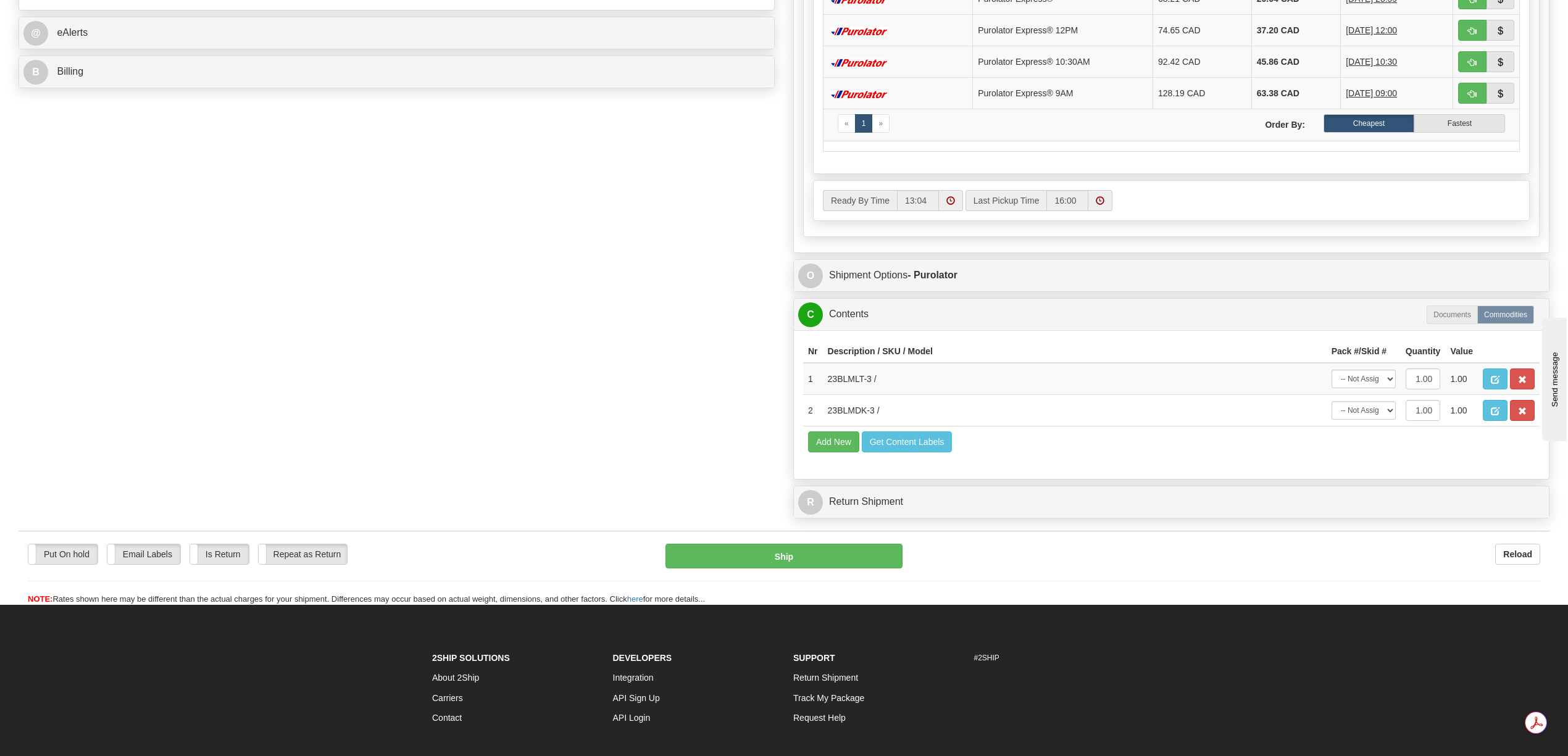
click at [1385, 237] on div "Rate Timeout 60 sec. All (5) (0) (5) 1" at bounding box center [1171, 50] width 736 height 373
drag, startPoint x: 1390, startPoint y: 398, endPoint x: 1381, endPoint y: 408, distance: 13.5
click at [1390, 388] on select "-- Not Assigned -- Package 1" at bounding box center [1364, 379] width 65 height 19
select select "0"
click at [1332, 388] on select "-- Not Assigned -- Package 1" at bounding box center [1364, 379] width 65 height 19
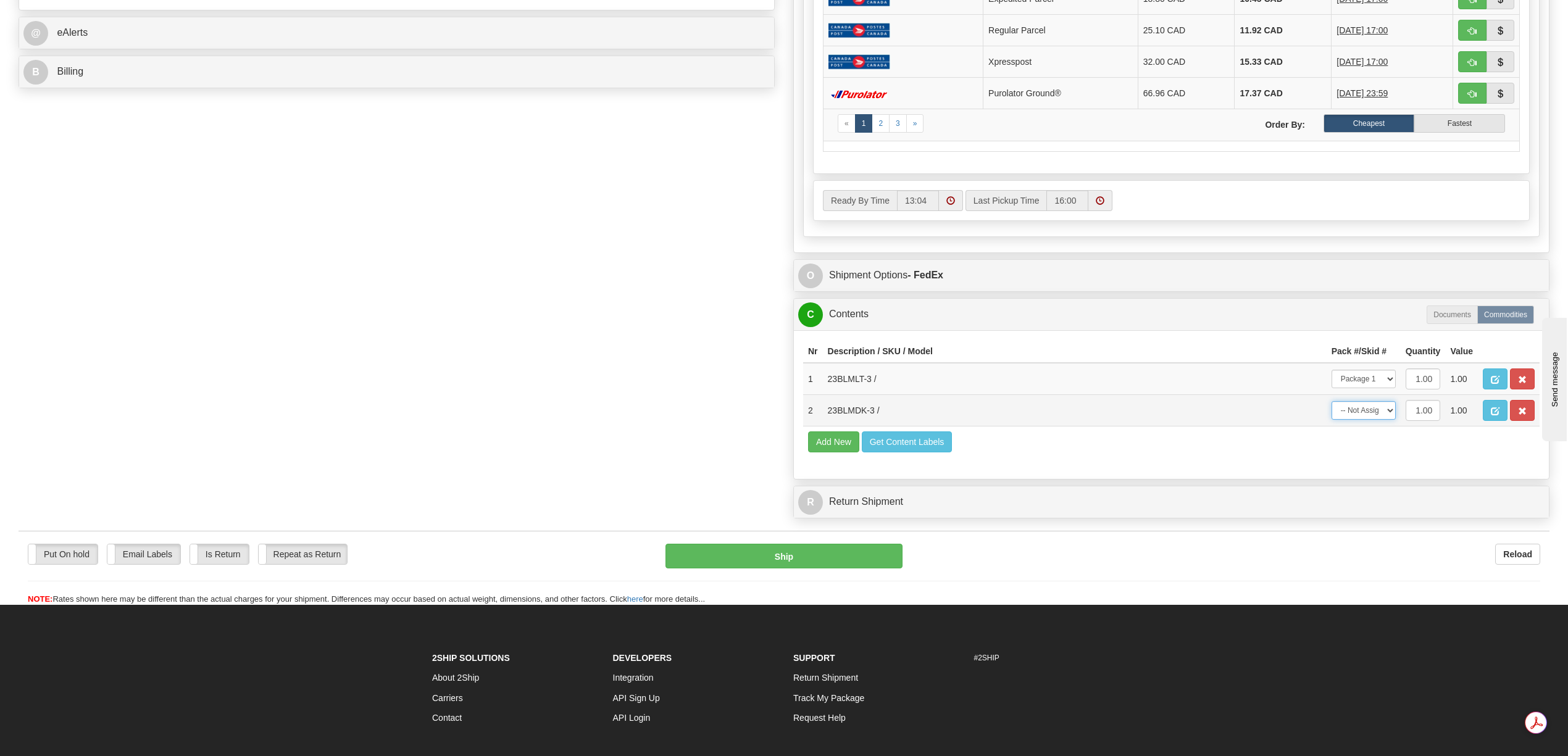
drag, startPoint x: 1390, startPoint y: 453, endPoint x: 1383, endPoint y: 459, distance: 9.2
click at [1390, 420] on select "-- Not Assigned -- Package 1" at bounding box center [1364, 410] width 65 height 19
select select "0"
click at [1332, 420] on select "-- Not Assigned -- Package 1" at bounding box center [1364, 410] width 65 height 19
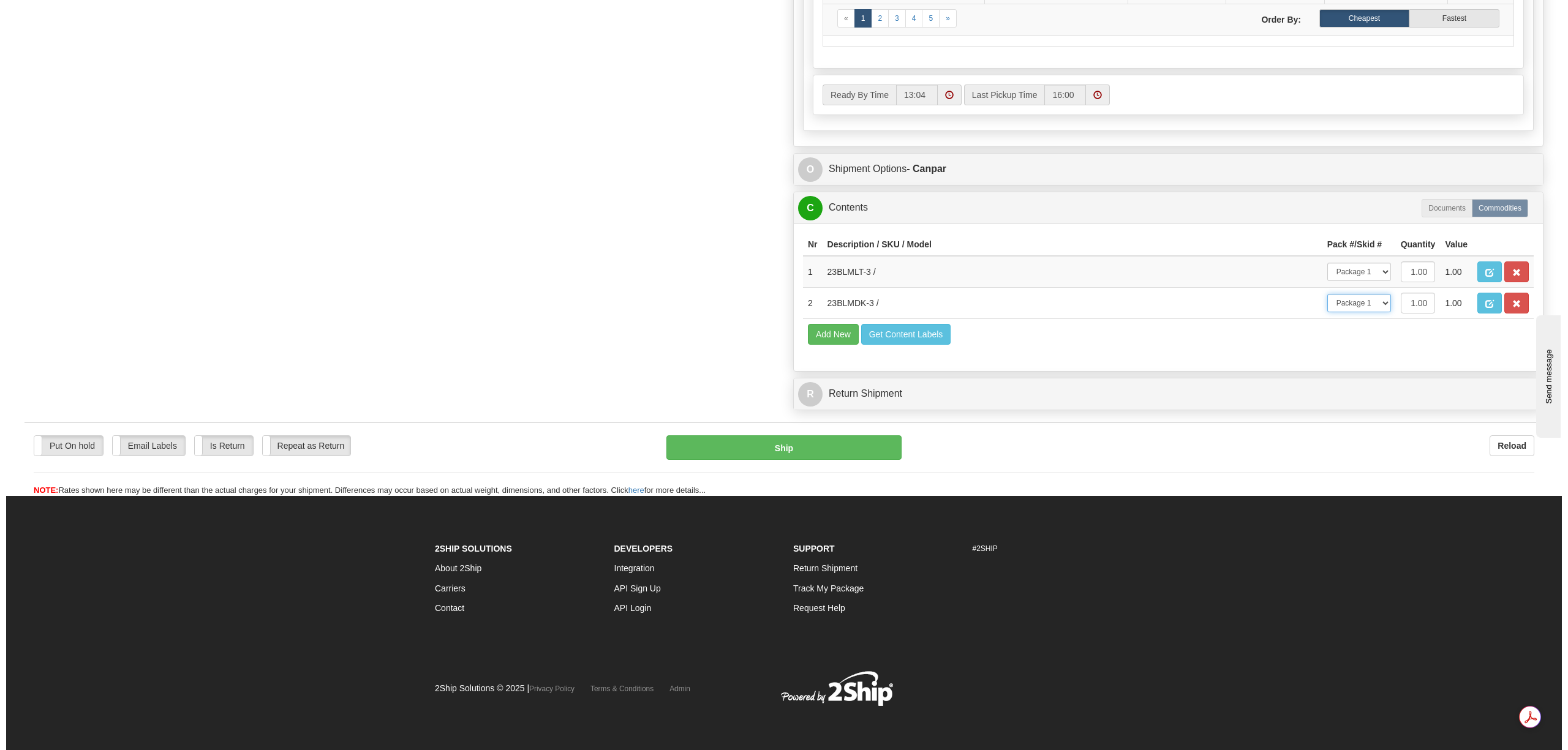
scroll to position [681, 0]
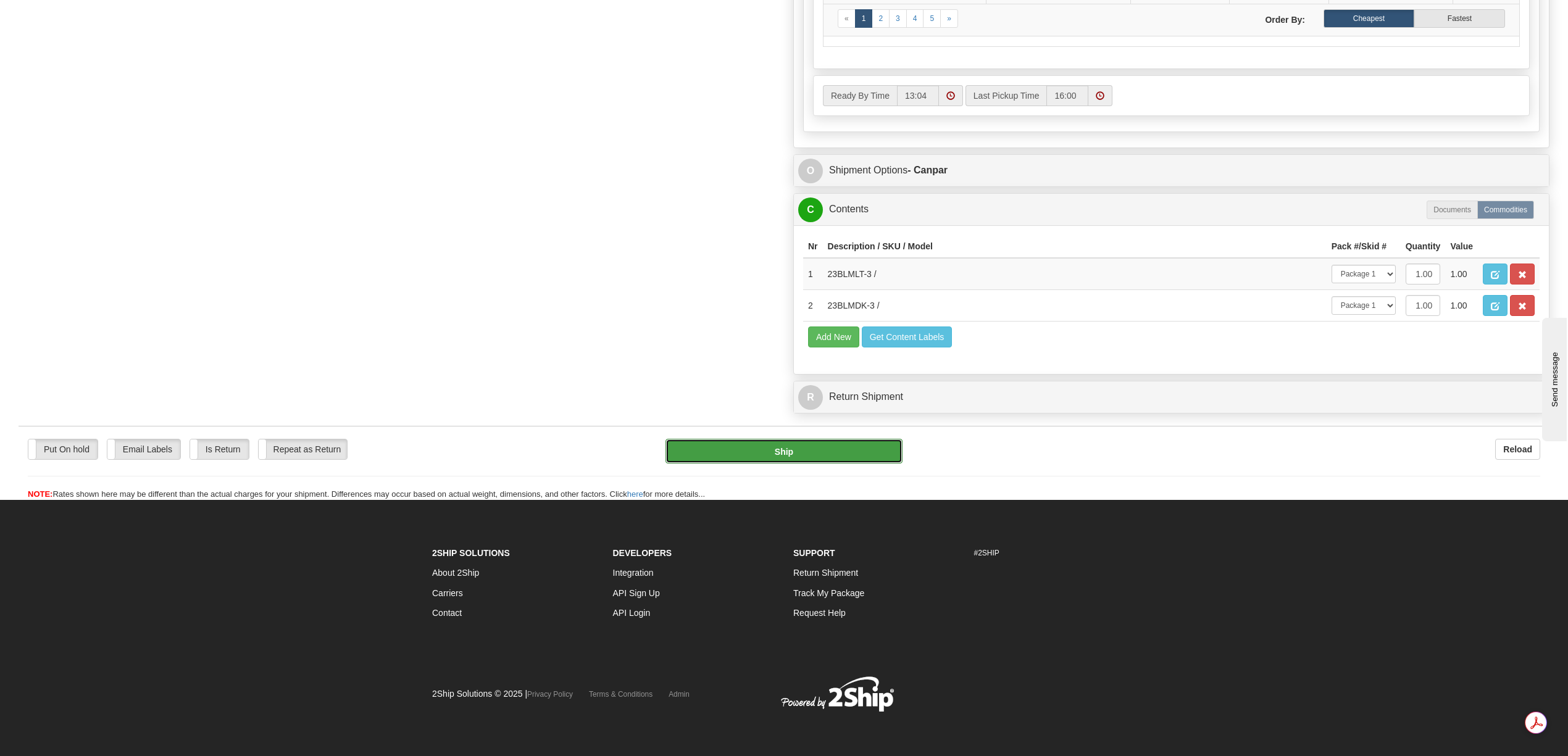
click at [820, 462] on button "Ship" at bounding box center [784, 451] width 237 height 25
type input "1"
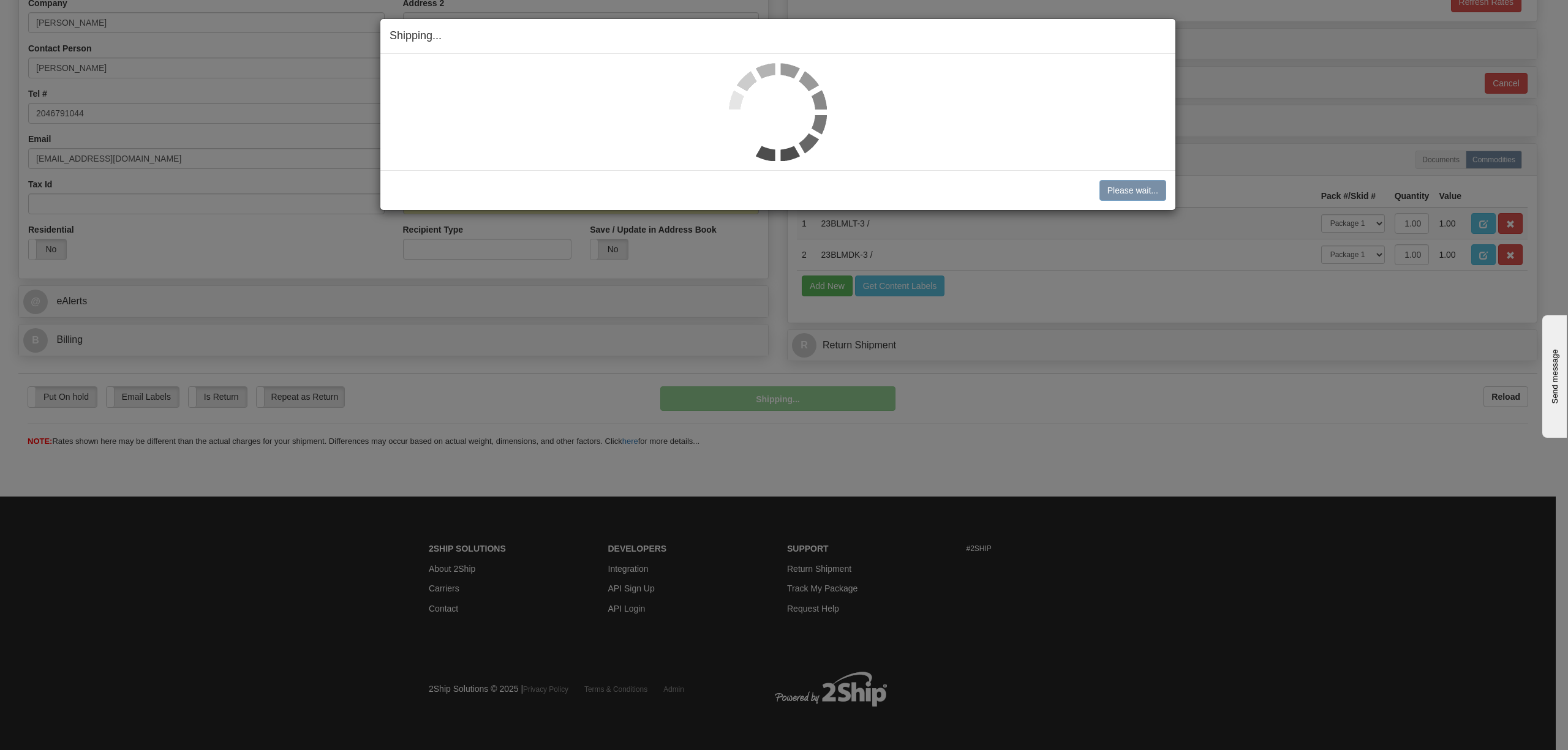
scroll to position [254, 0]
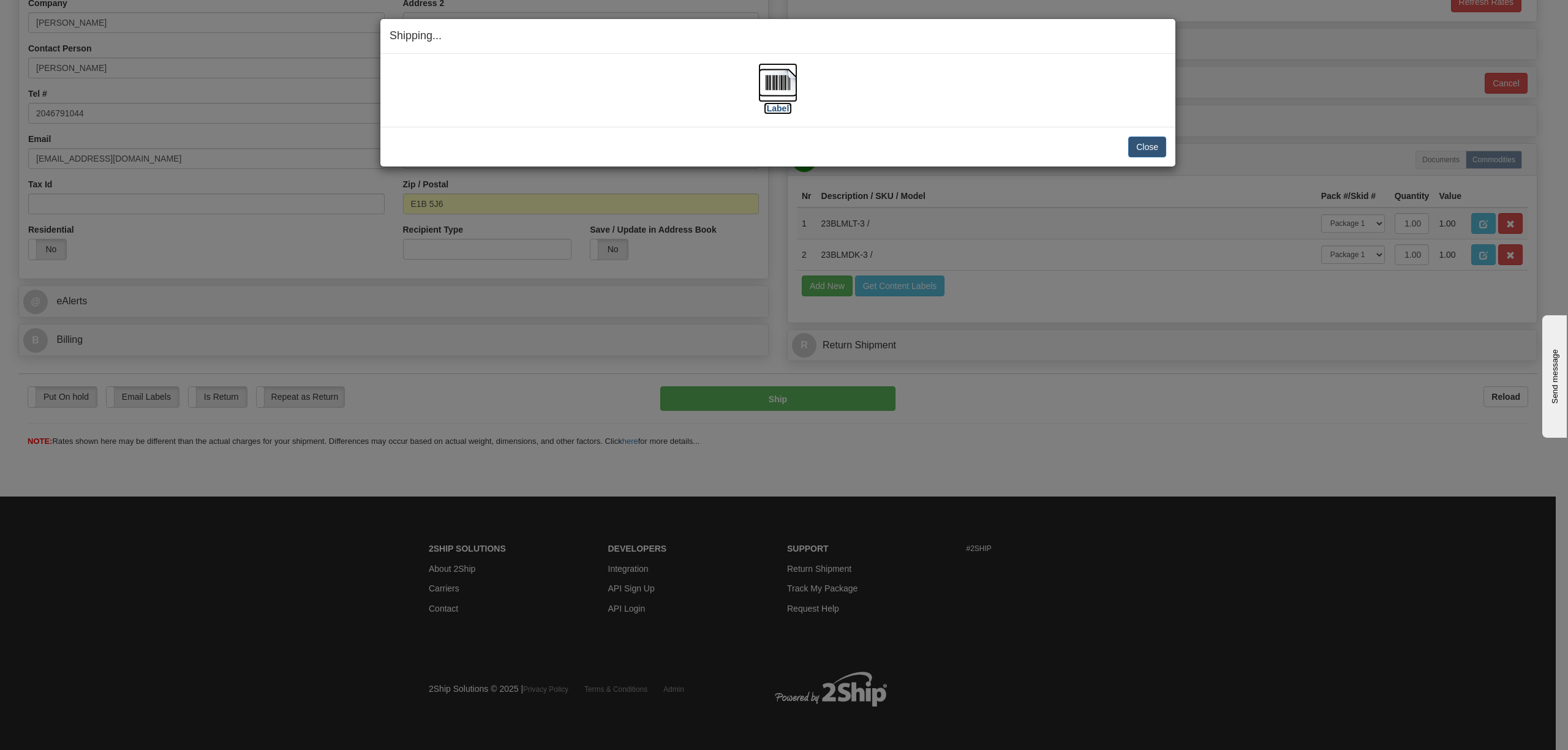
drag, startPoint x: 772, startPoint y: 86, endPoint x: 758, endPoint y: 86, distance: 14.0
click at [772, 86] on img at bounding box center [778, 83] width 39 height 39
click at [1136, 150] on button "Close" at bounding box center [1147, 147] width 38 height 21
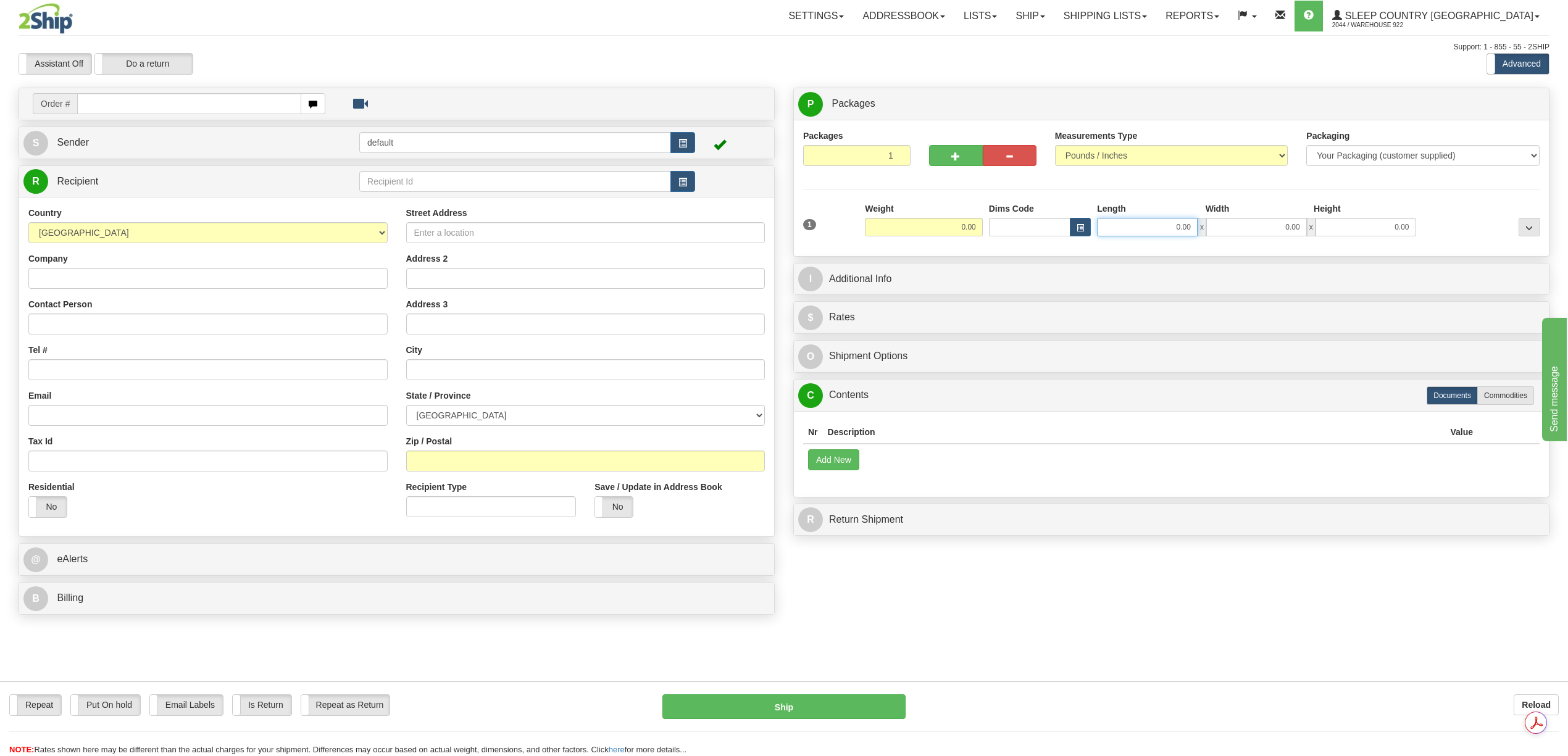
click at [1173, 221] on input "0.00" at bounding box center [1147, 227] width 101 height 19
type input "24.00"
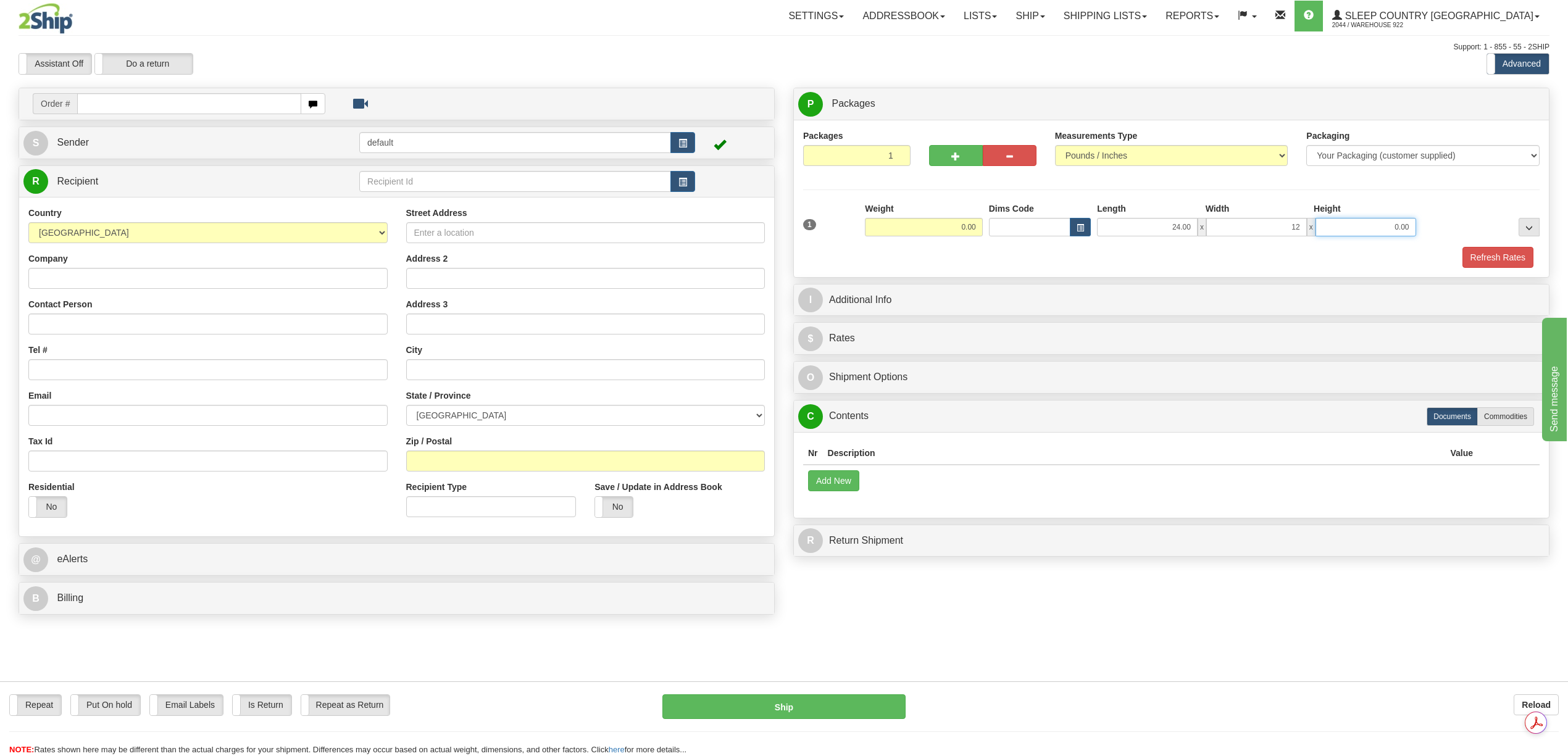
type input "12.00"
click at [1515, 272] on div "Packages 1 1 Measurements Type" at bounding box center [1171, 198] width 755 height 157
click at [141, 106] on input "text" at bounding box center [189, 104] width 224 height 21
paste input "9002I022015"
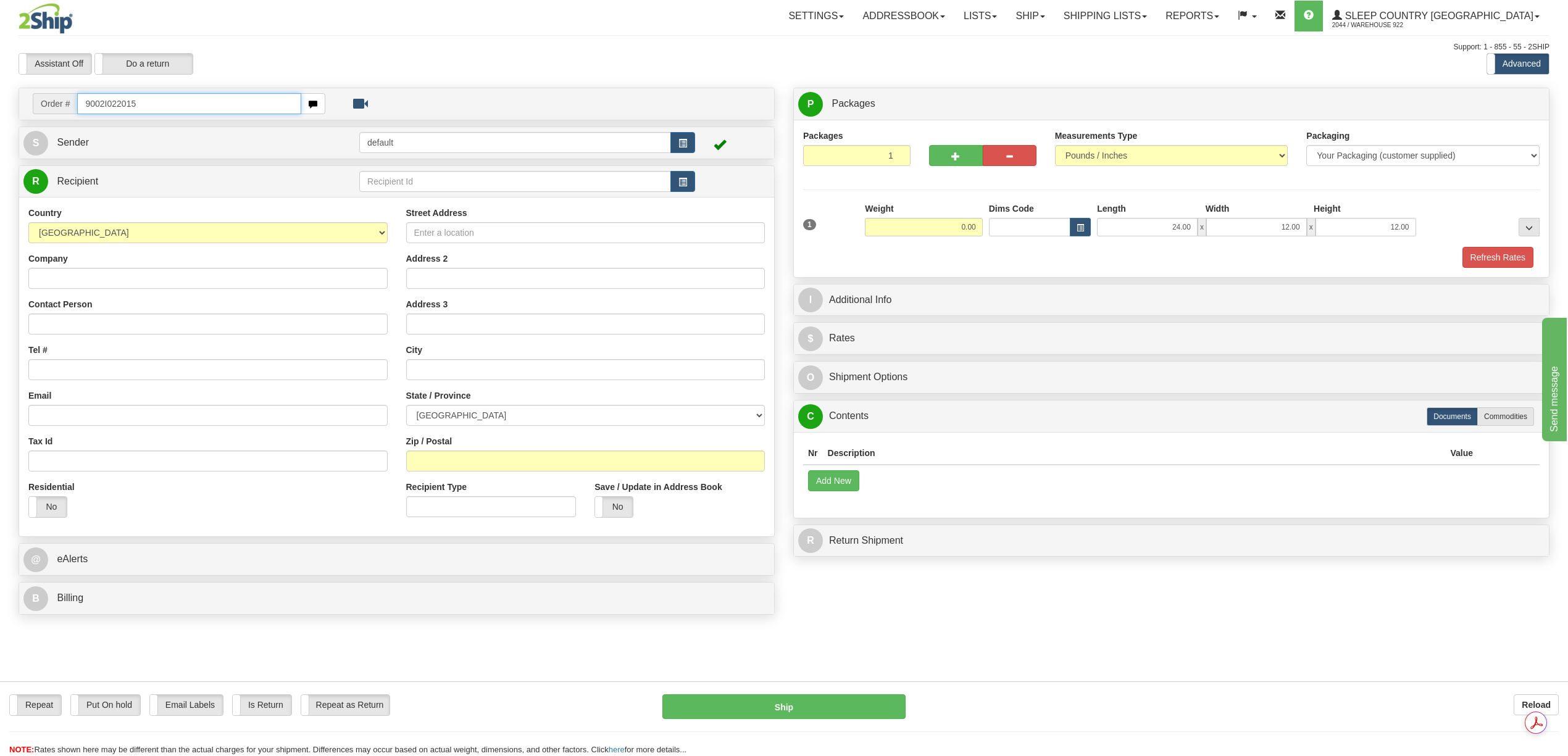
type input "9002I022015"
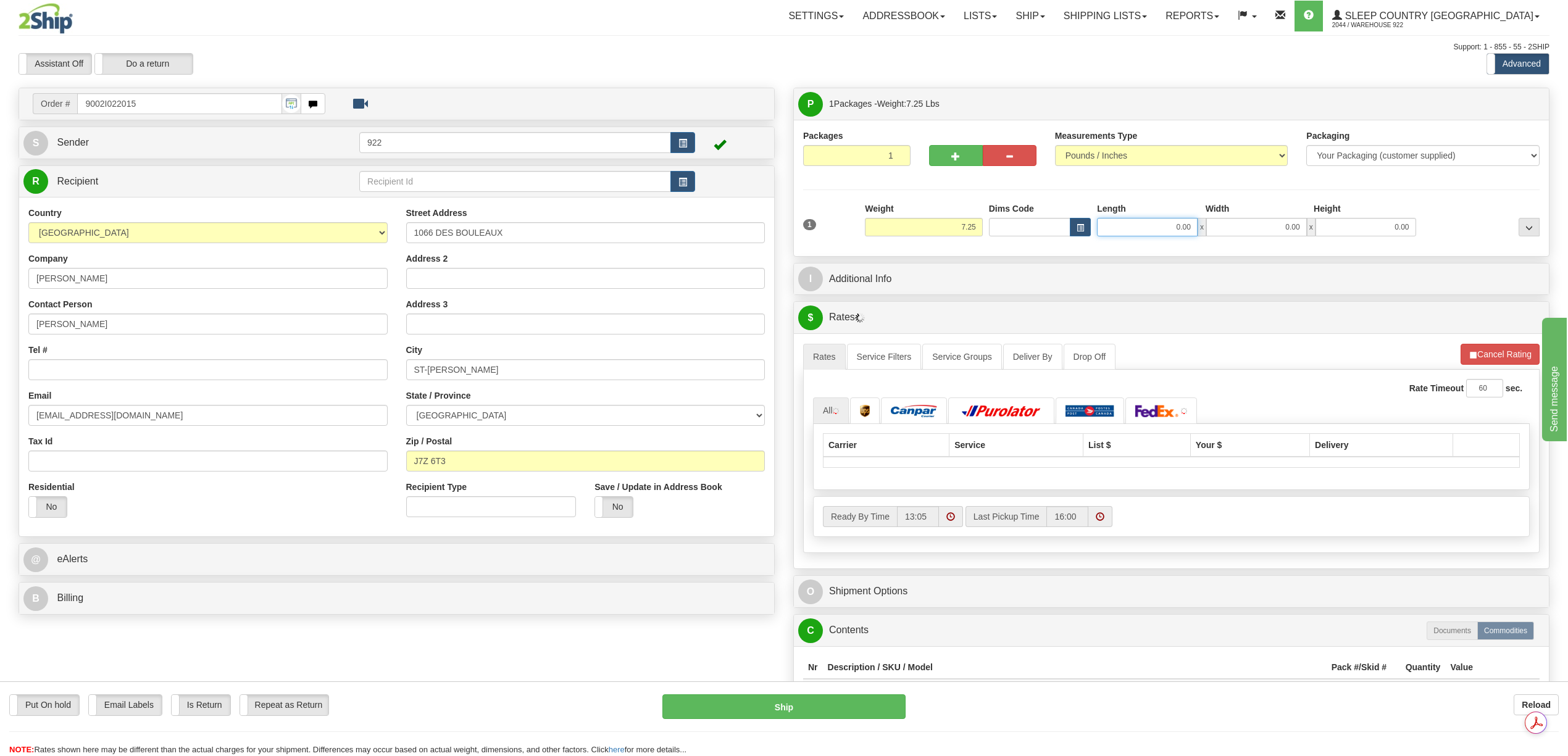
click at [1189, 230] on input "0.00" at bounding box center [1147, 227] width 101 height 19
type input "24.00"
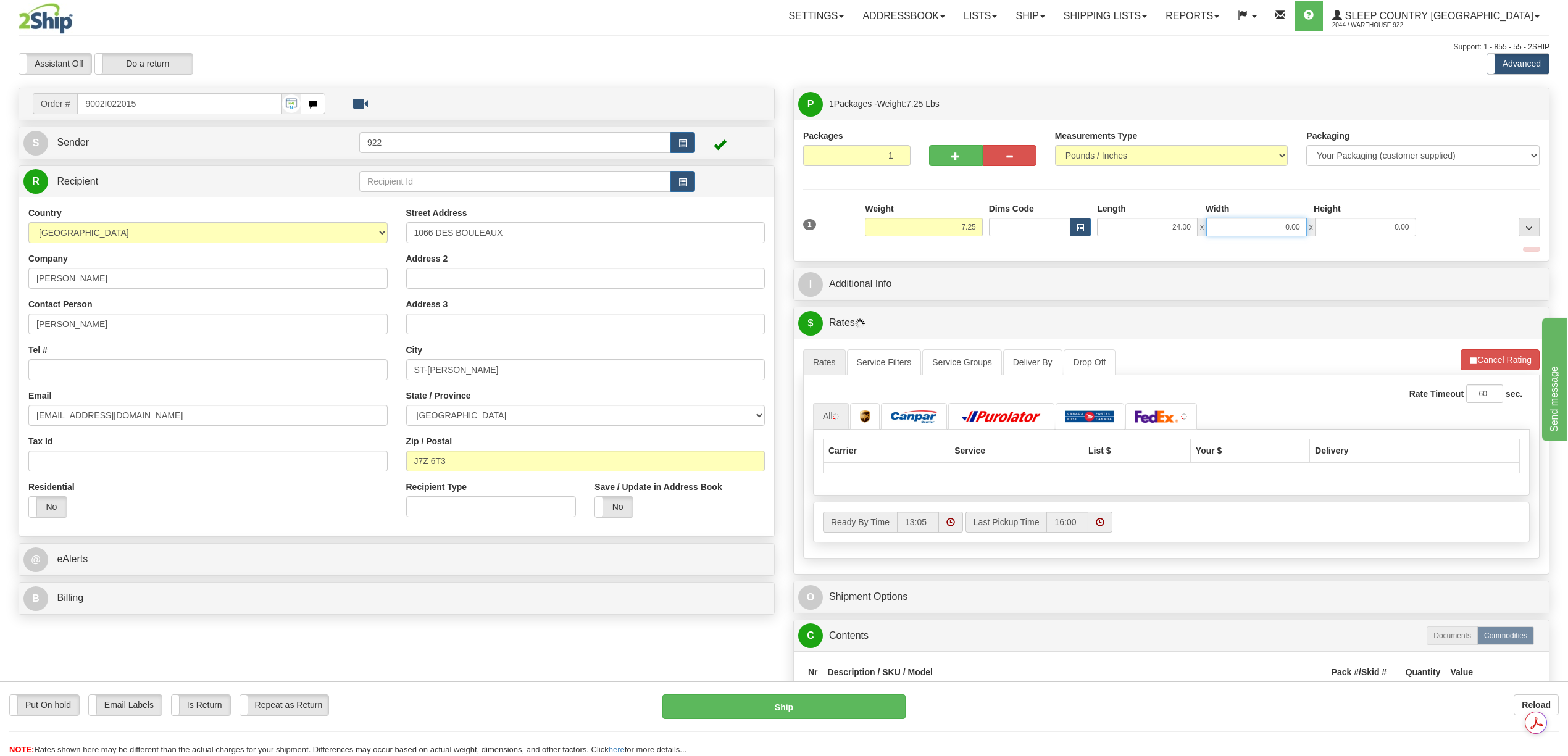
type input "2"
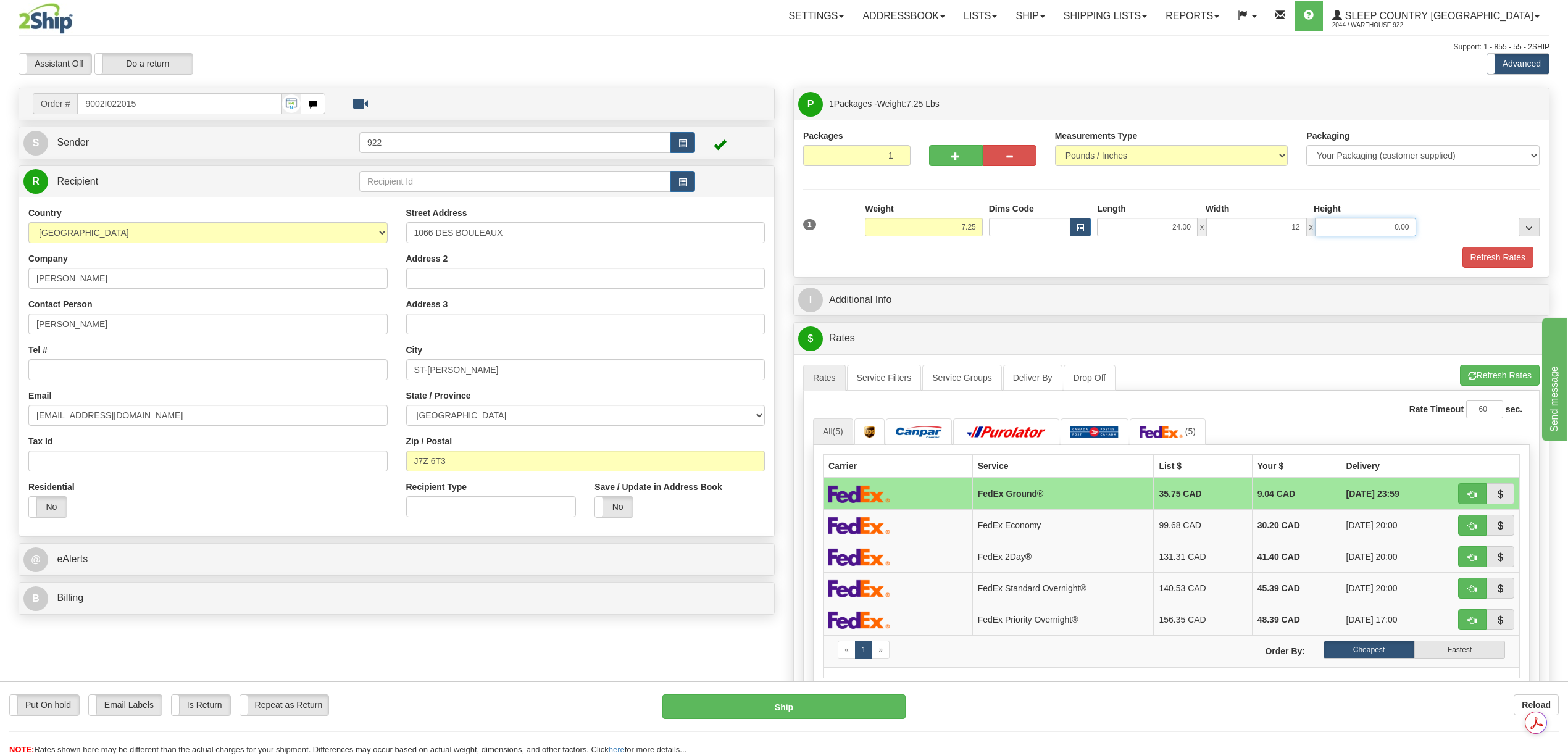
type input "12.00"
click at [1469, 257] on button "Refresh Rates" at bounding box center [1498, 257] width 71 height 21
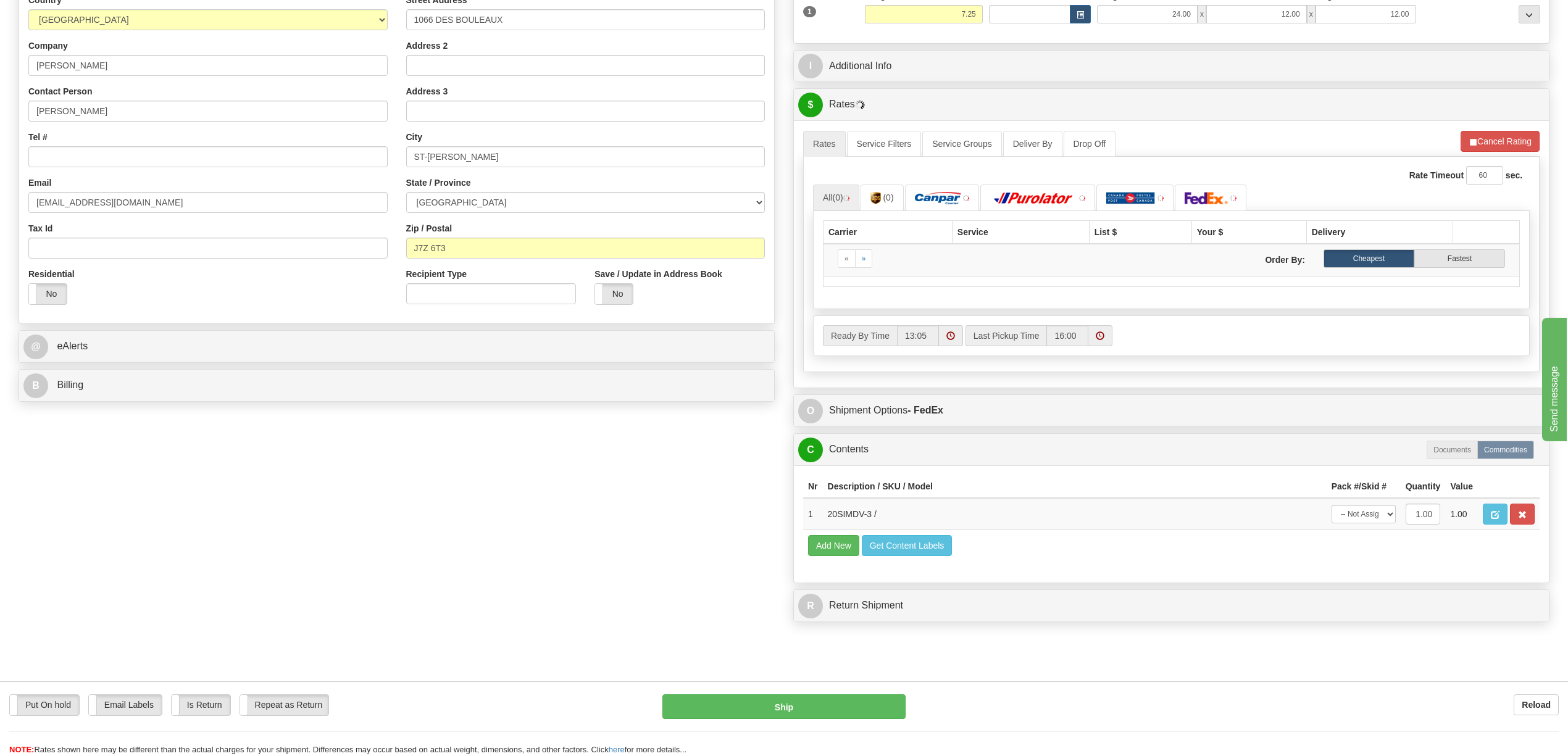
scroll to position [247, 0]
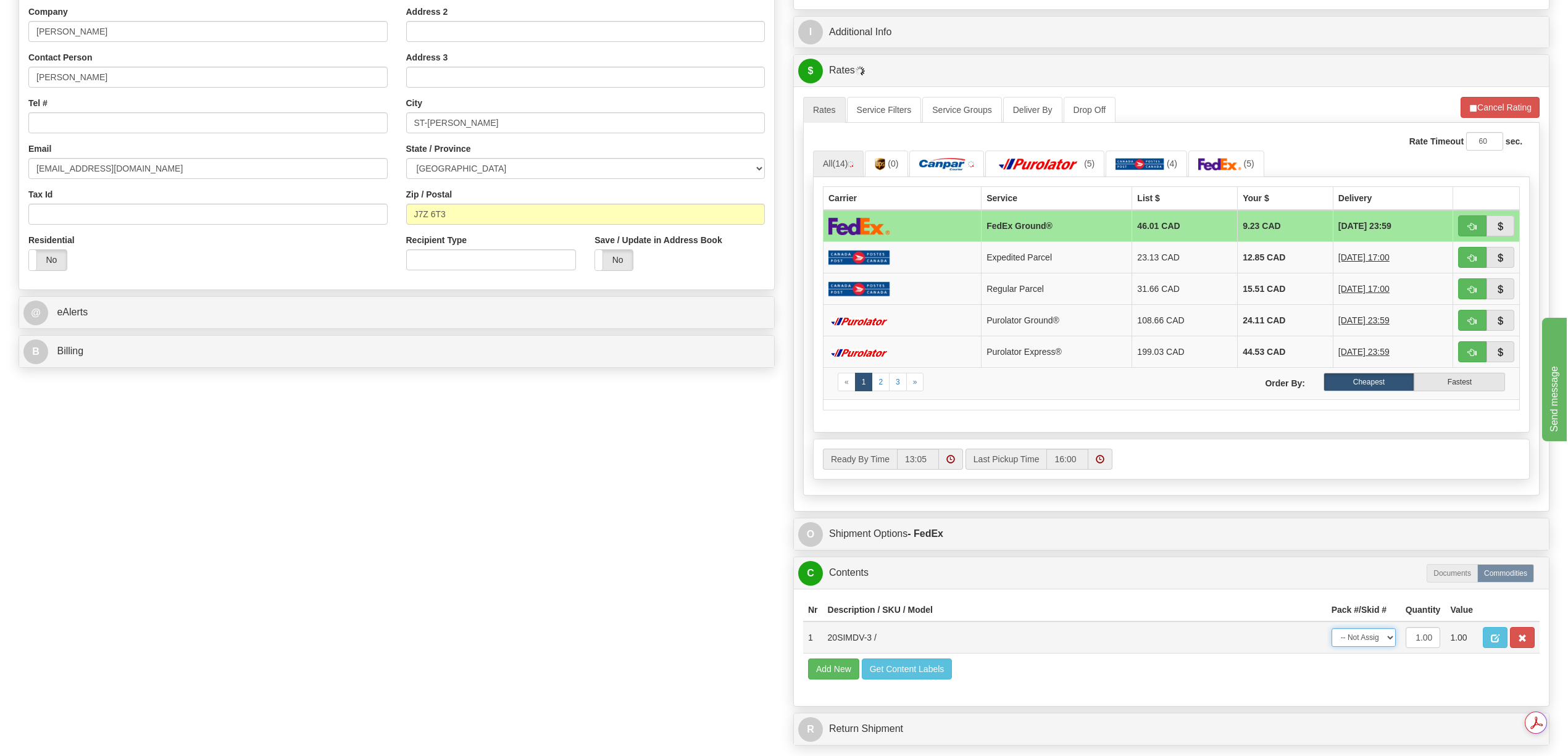
click at [1391, 647] on select "-- Not Assigned -- Package 1" at bounding box center [1364, 637] width 65 height 19
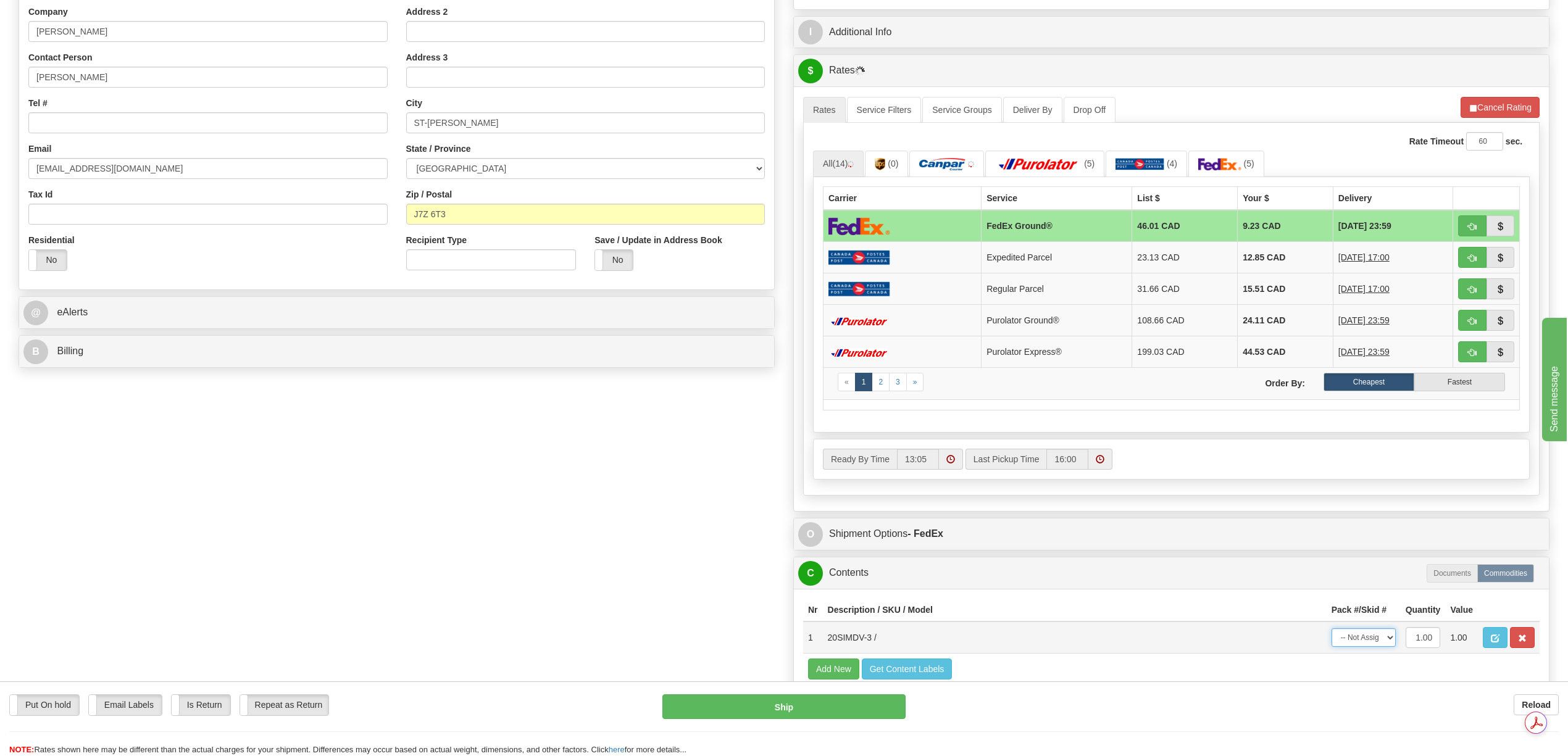
select select "0"
click at [1332, 647] on select "-- Not Assigned -- Package 1" at bounding box center [1364, 637] width 65 height 19
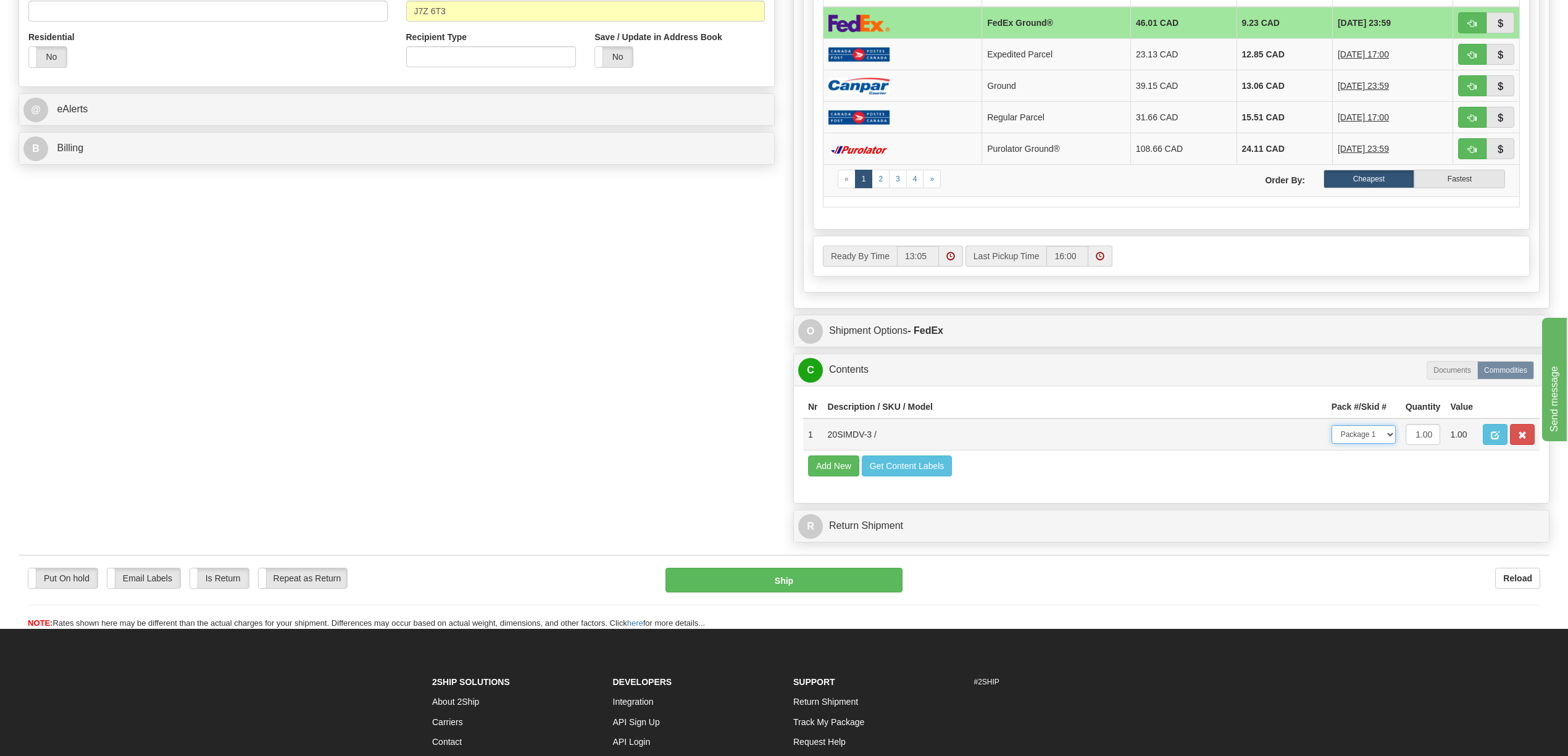
scroll to position [411, 0]
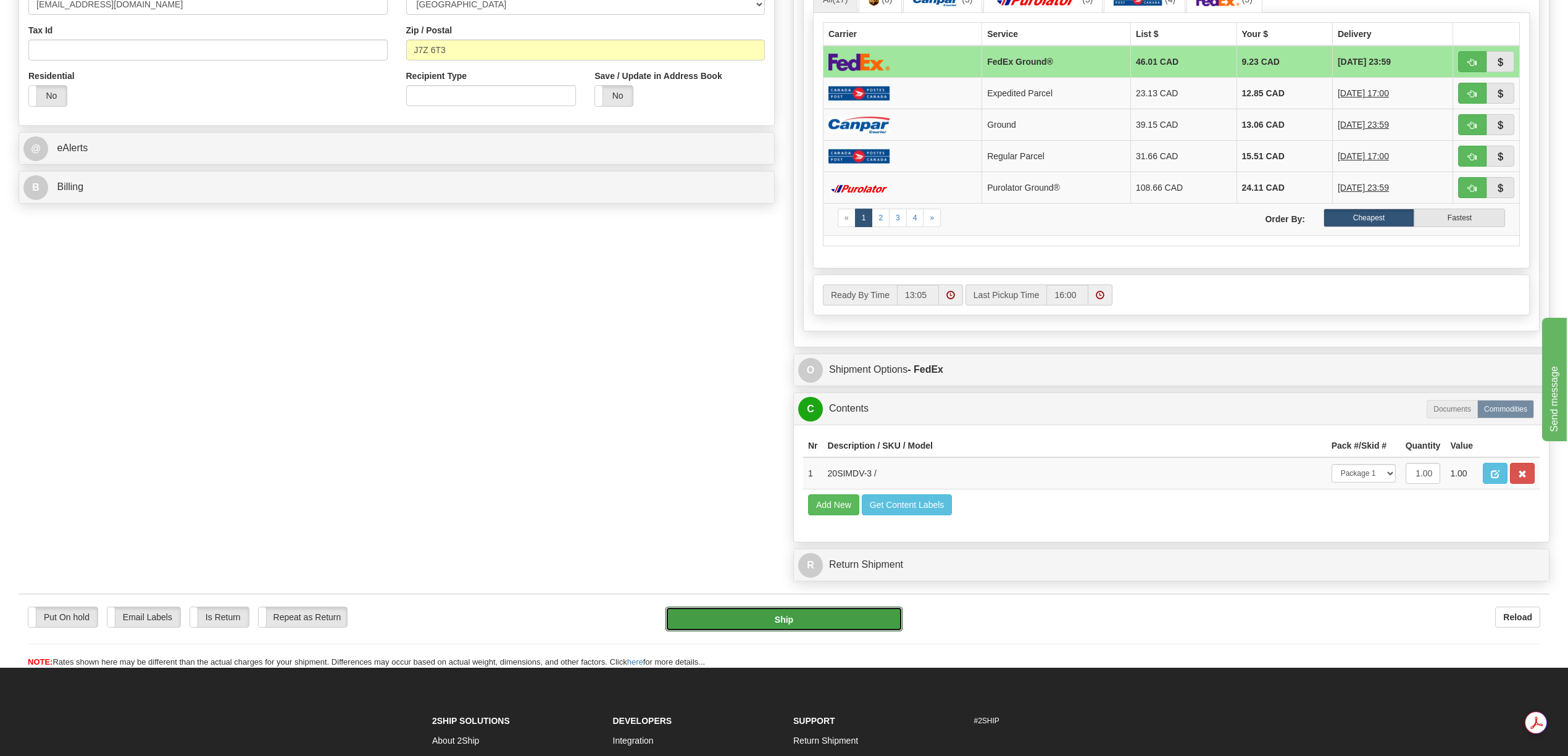
click at [856, 631] on button "Ship" at bounding box center [784, 619] width 237 height 25
type input "92"
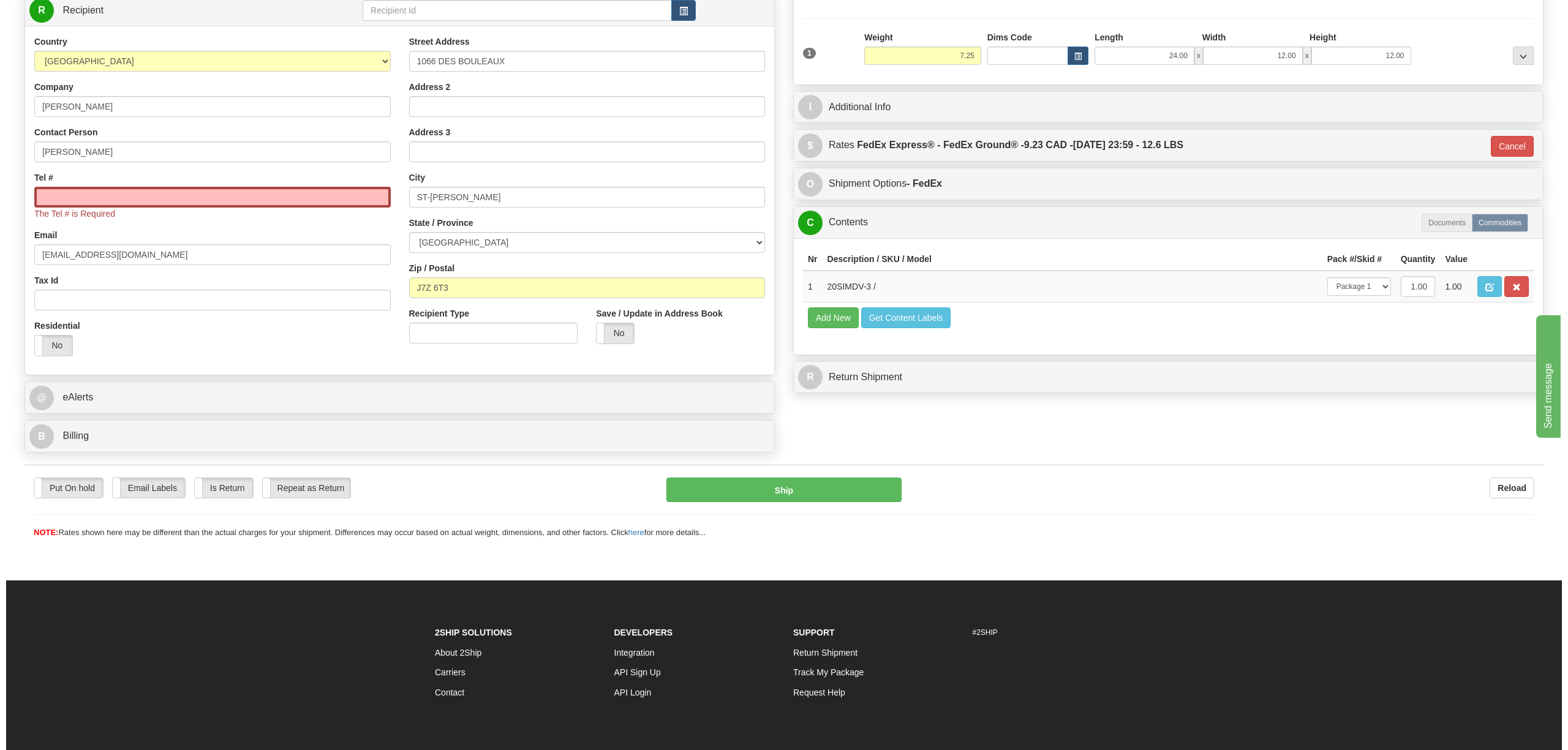
scroll to position [0, 0]
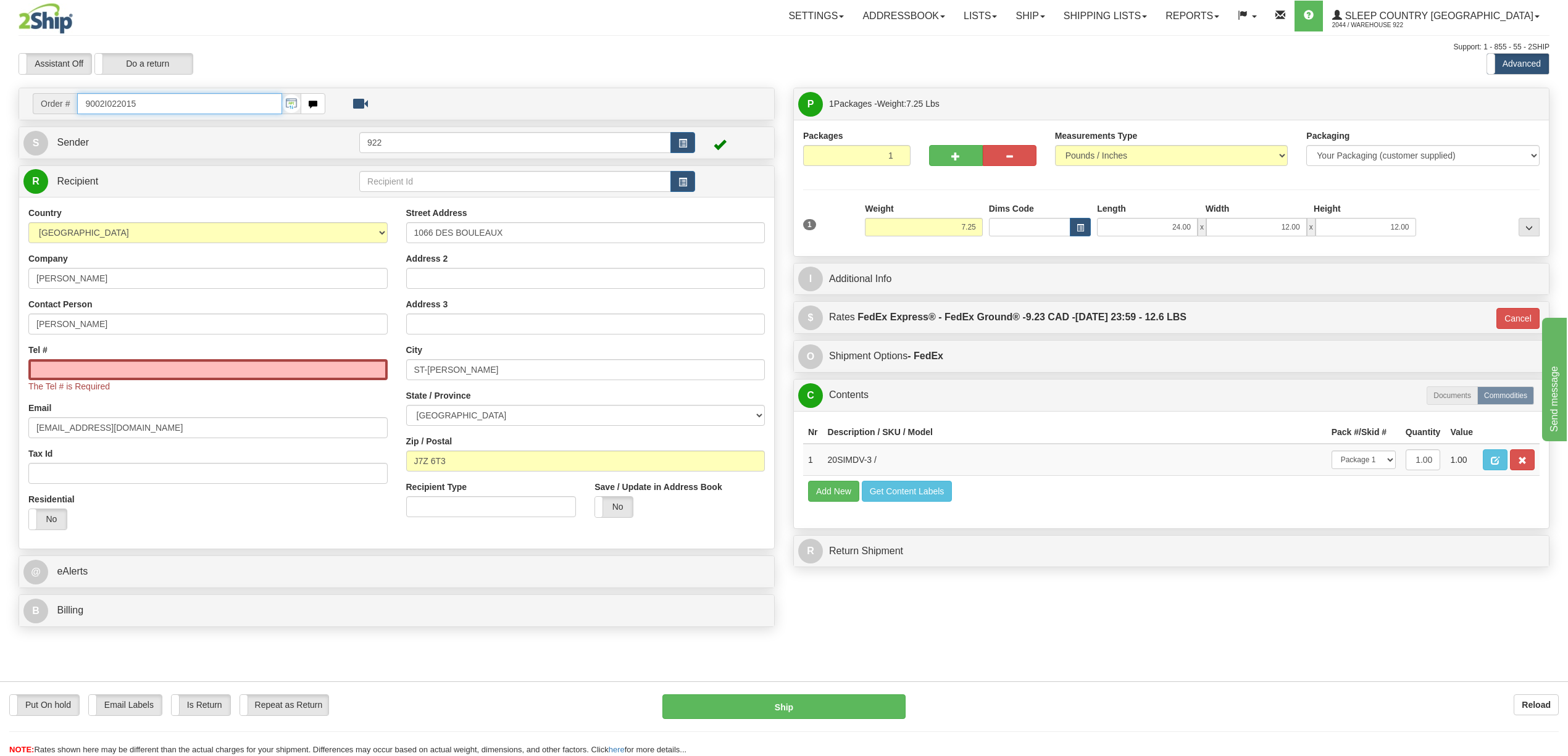
drag, startPoint x: 145, startPoint y: 102, endPoint x: 47, endPoint y: 108, distance: 98.2
click at [47, 108] on div "Order # 9002I022015" at bounding box center [179, 104] width 292 height 21
click at [139, 368] on input "Tel #" at bounding box center [208, 370] width 360 height 21
paste input "[PHONE_NUMBER]"
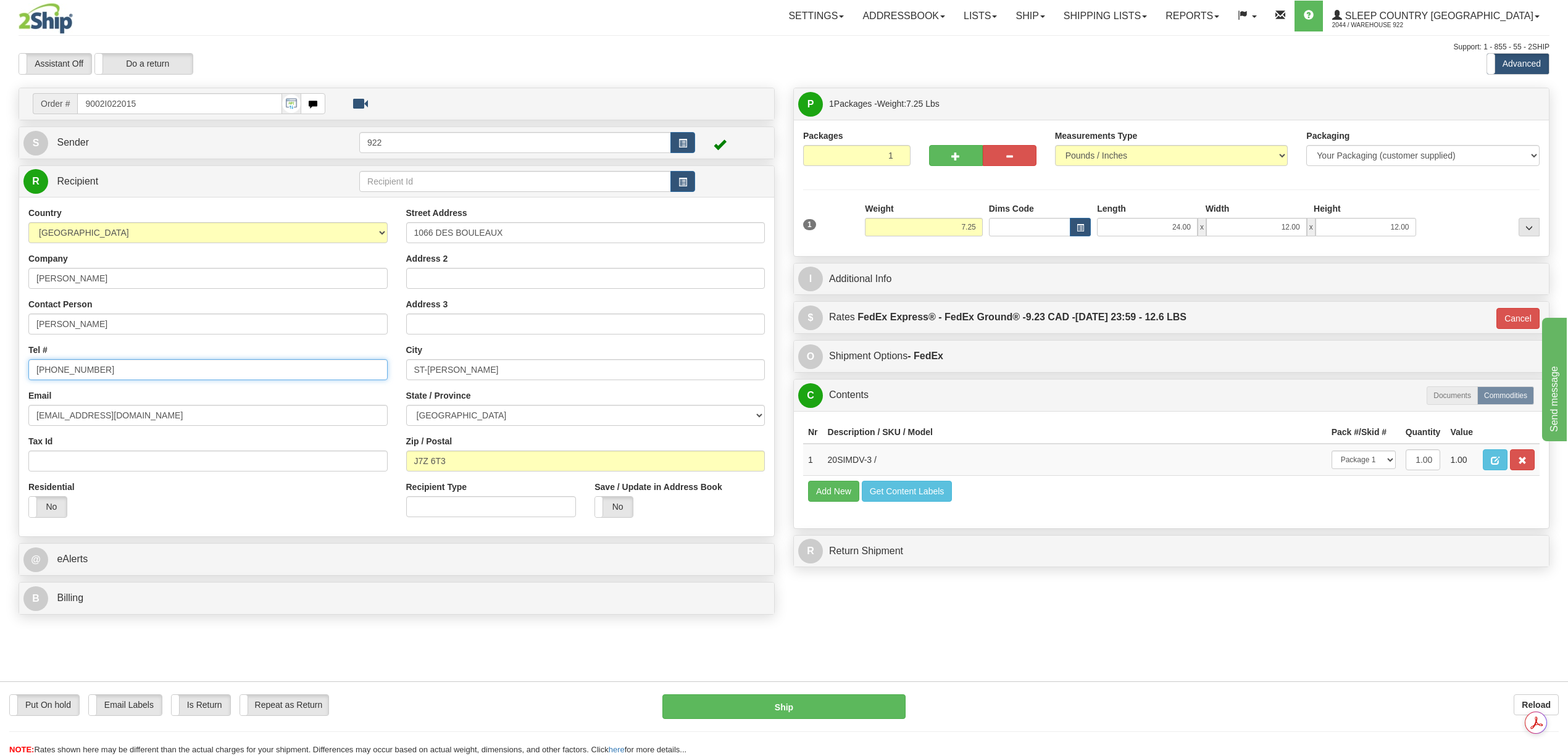
type input "[PHONE_NUMBER]"
click at [1193, 507] on td "Add New Get Content Labels" at bounding box center [1171, 491] width 736 height 32
click at [781, 710] on button "Ship" at bounding box center [784, 707] width 243 height 25
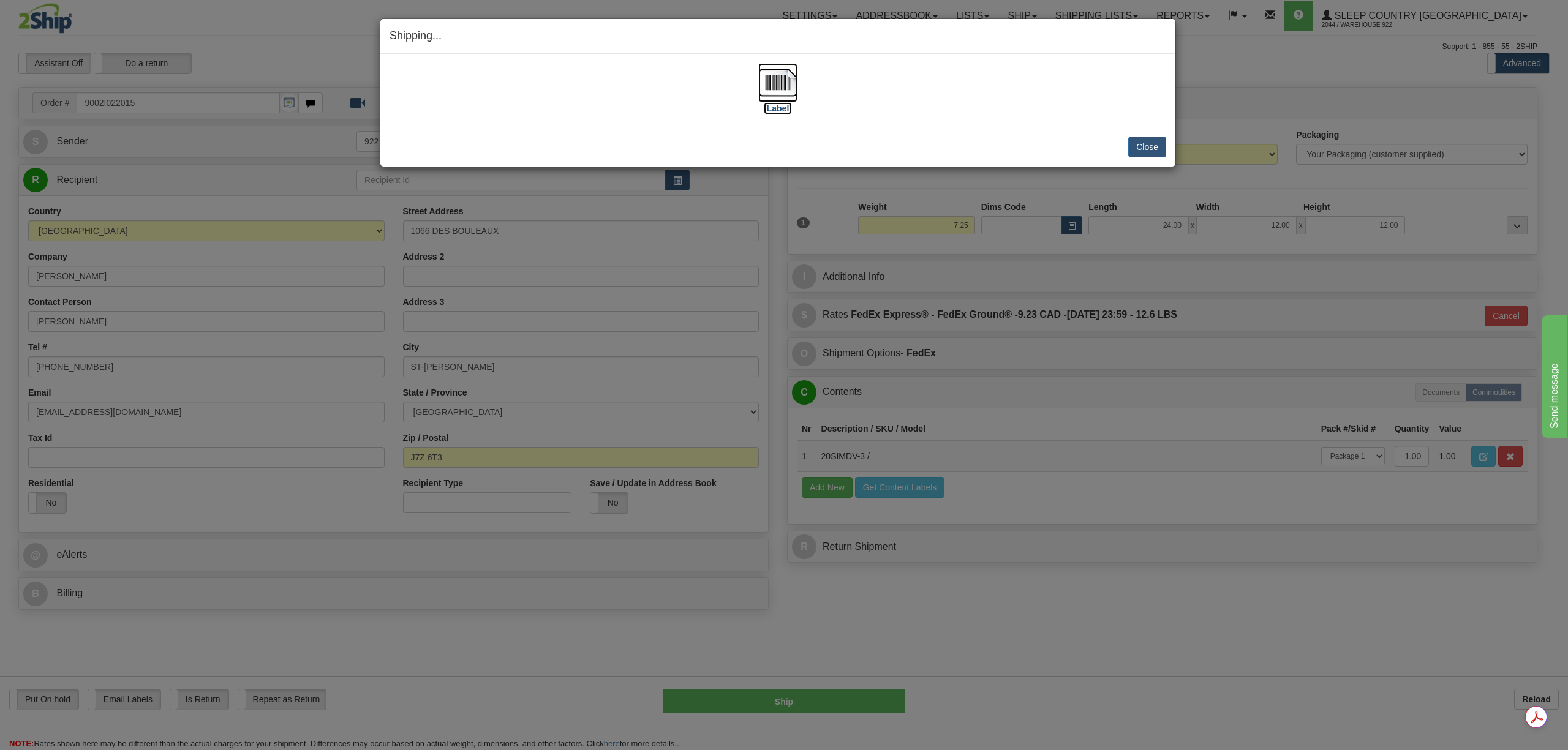
click at [793, 82] on img at bounding box center [778, 83] width 39 height 39
click at [1136, 140] on button "Close" at bounding box center [1147, 147] width 38 height 21
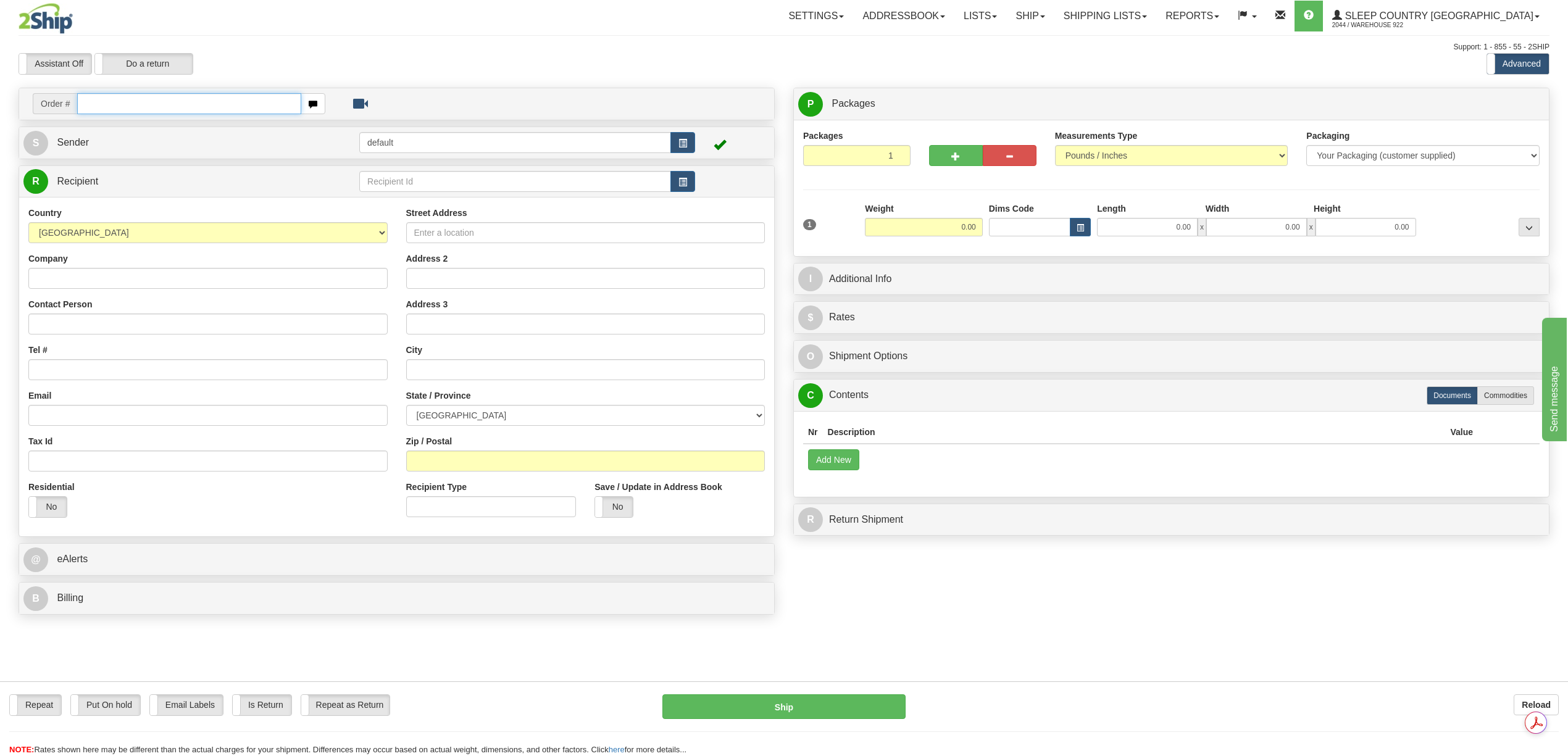
click at [195, 95] on input "text" at bounding box center [189, 104] width 224 height 21
paste input "9000I024744"
type input "9000I024744"
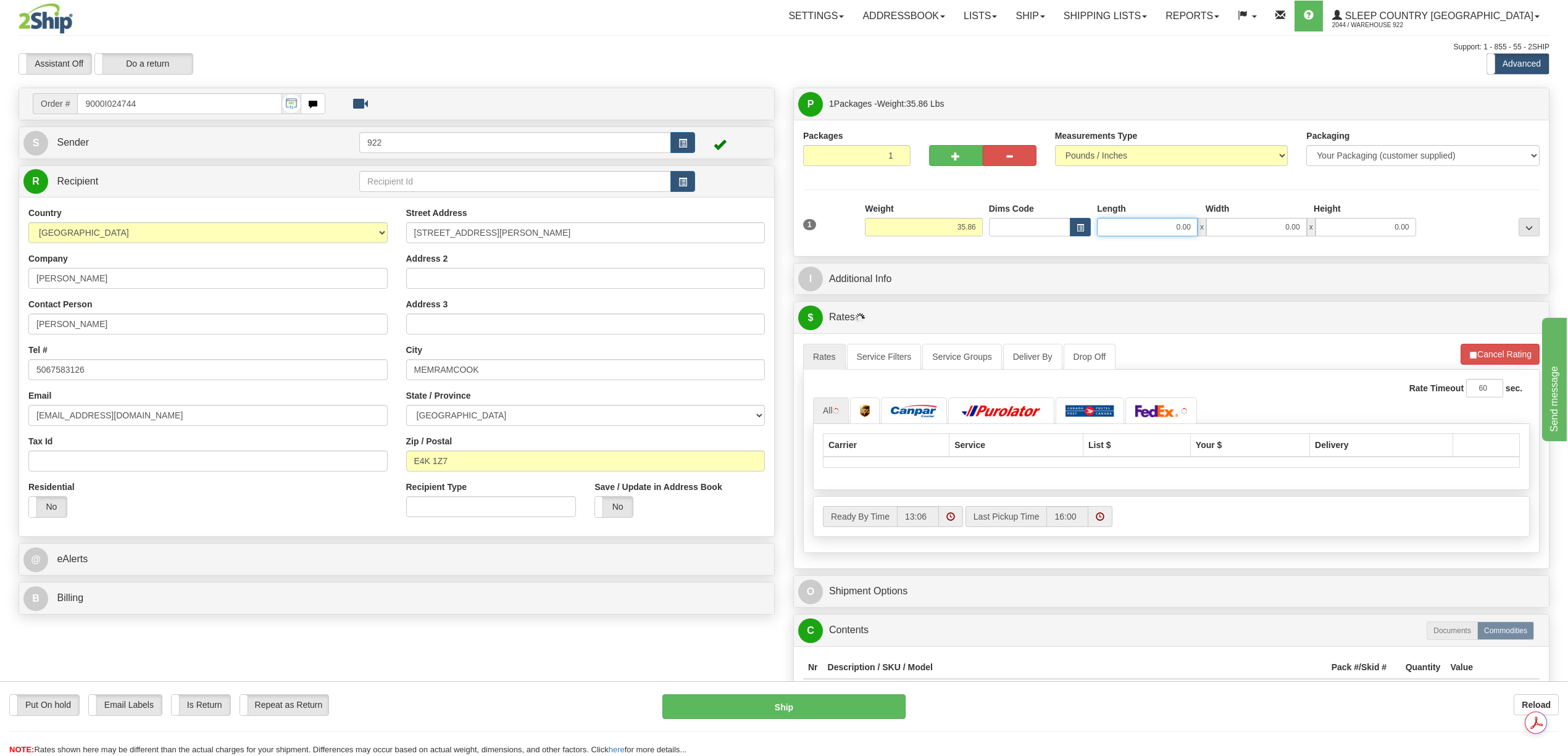
click at [1179, 231] on input "0.00" at bounding box center [1147, 227] width 101 height 19
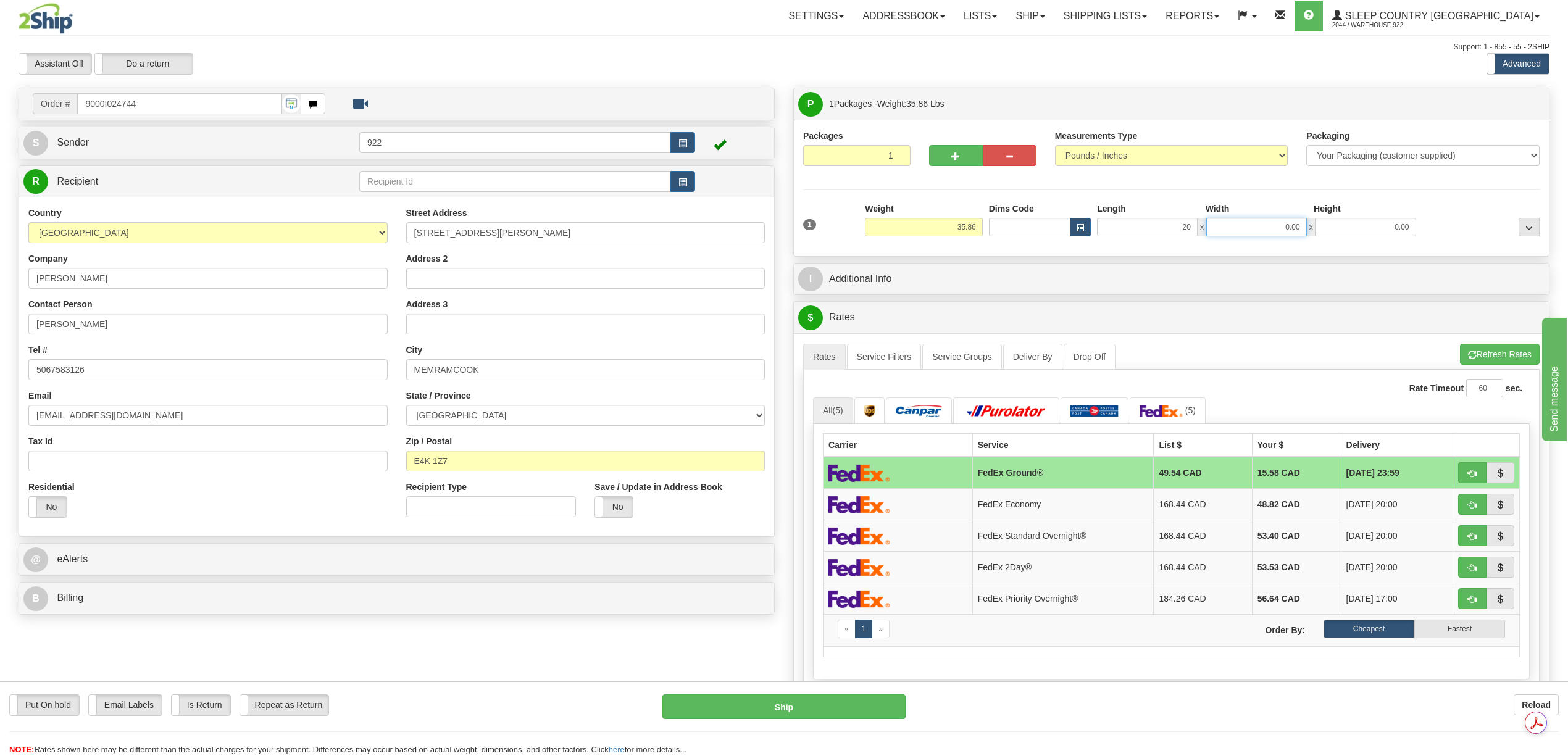
type input "20.00"
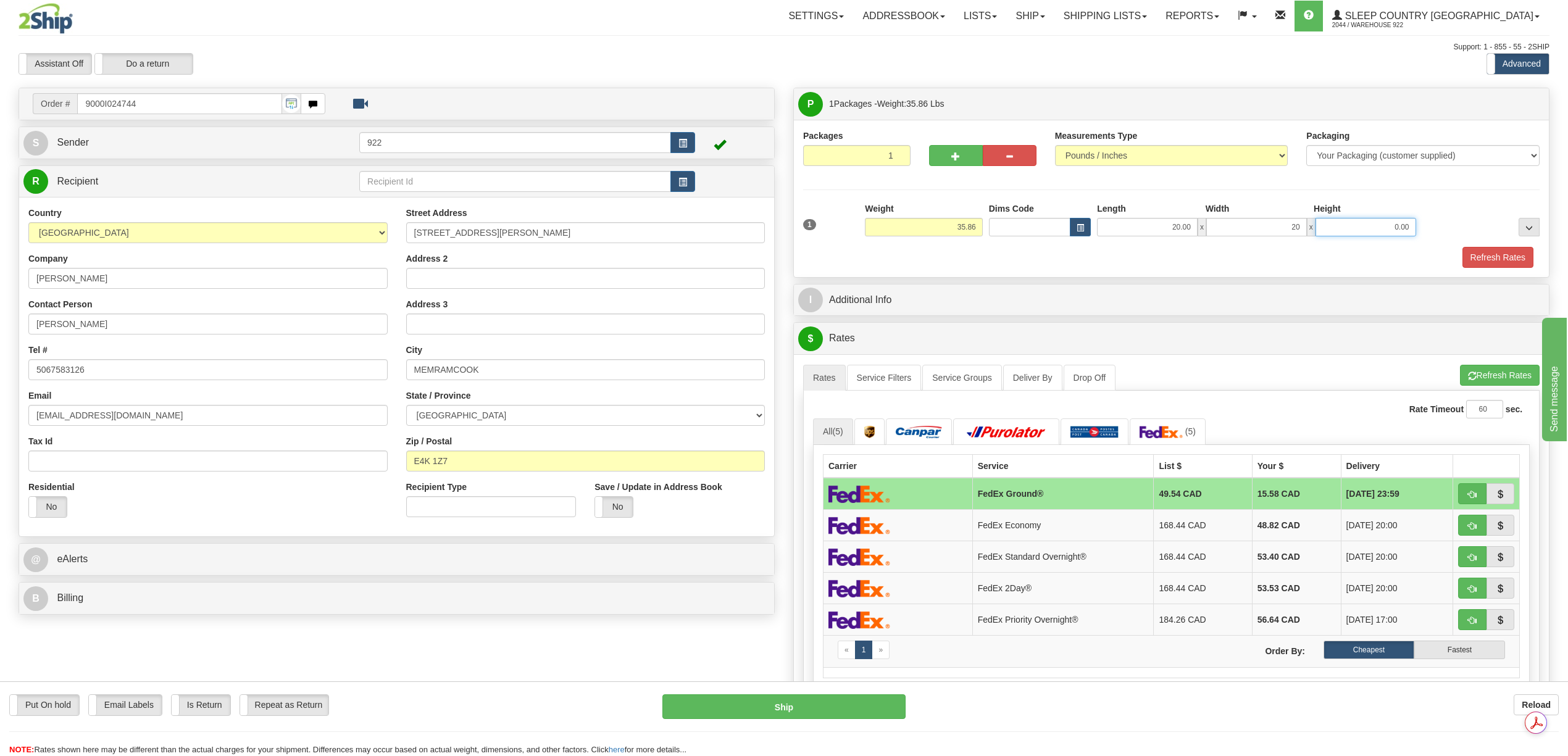
type input "20.00"
type input "40.00"
click at [1490, 258] on button "Refresh Rates" at bounding box center [1498, 257] width 71 height 21
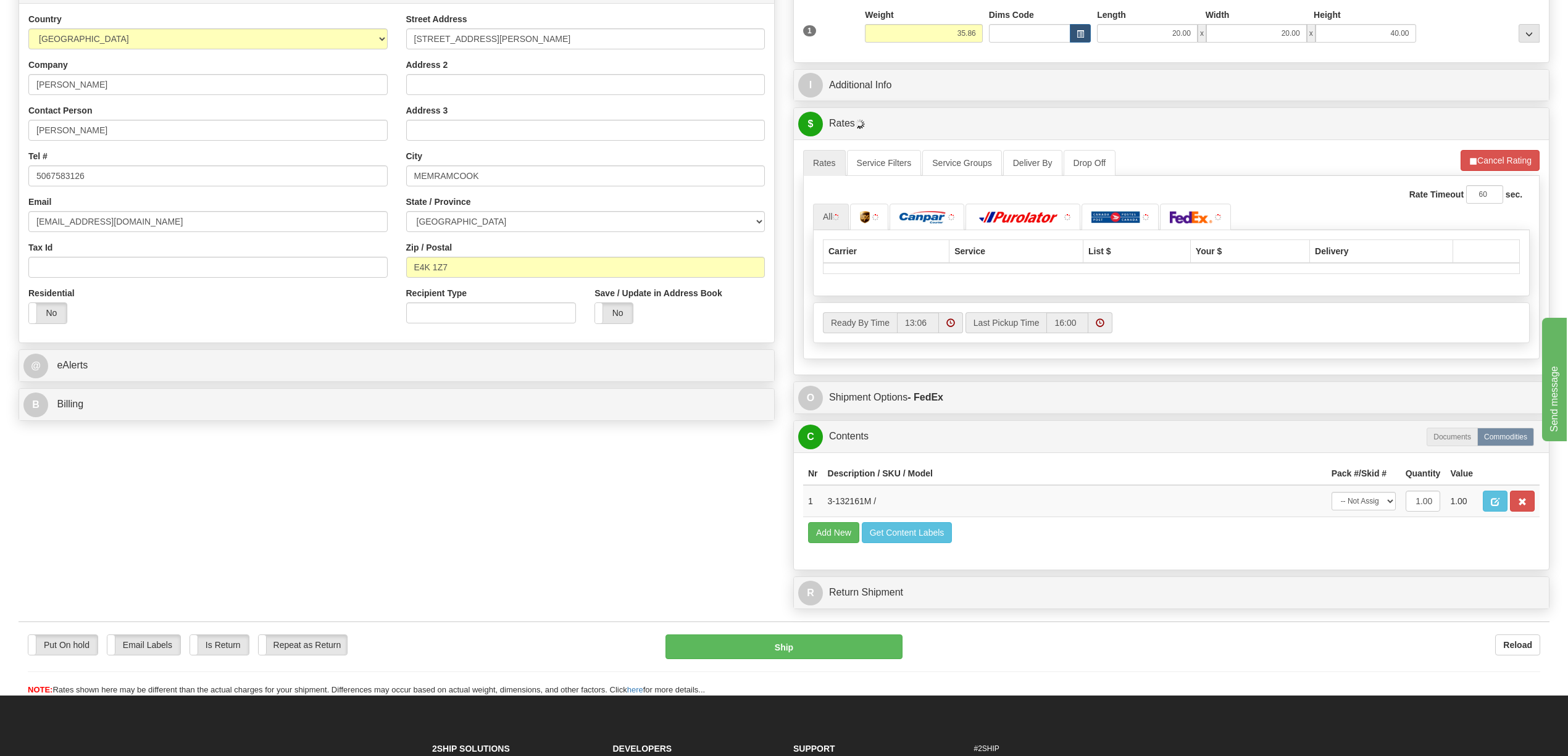
scroll to position [247, 0]
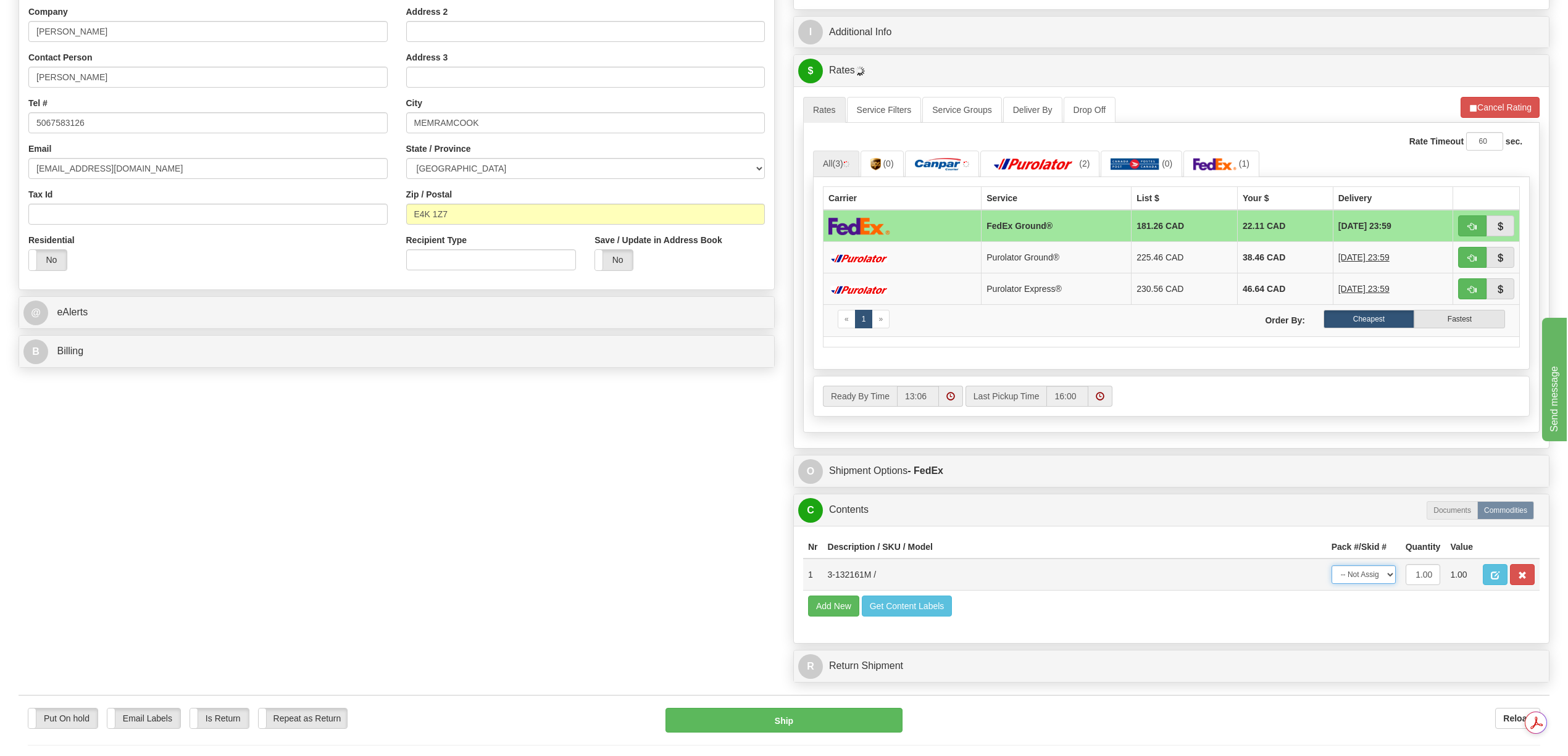
click at [1385, 584] on select "-- Not Assigned -- Package 1" at bounding box center [1364, 574] width 65 height 19
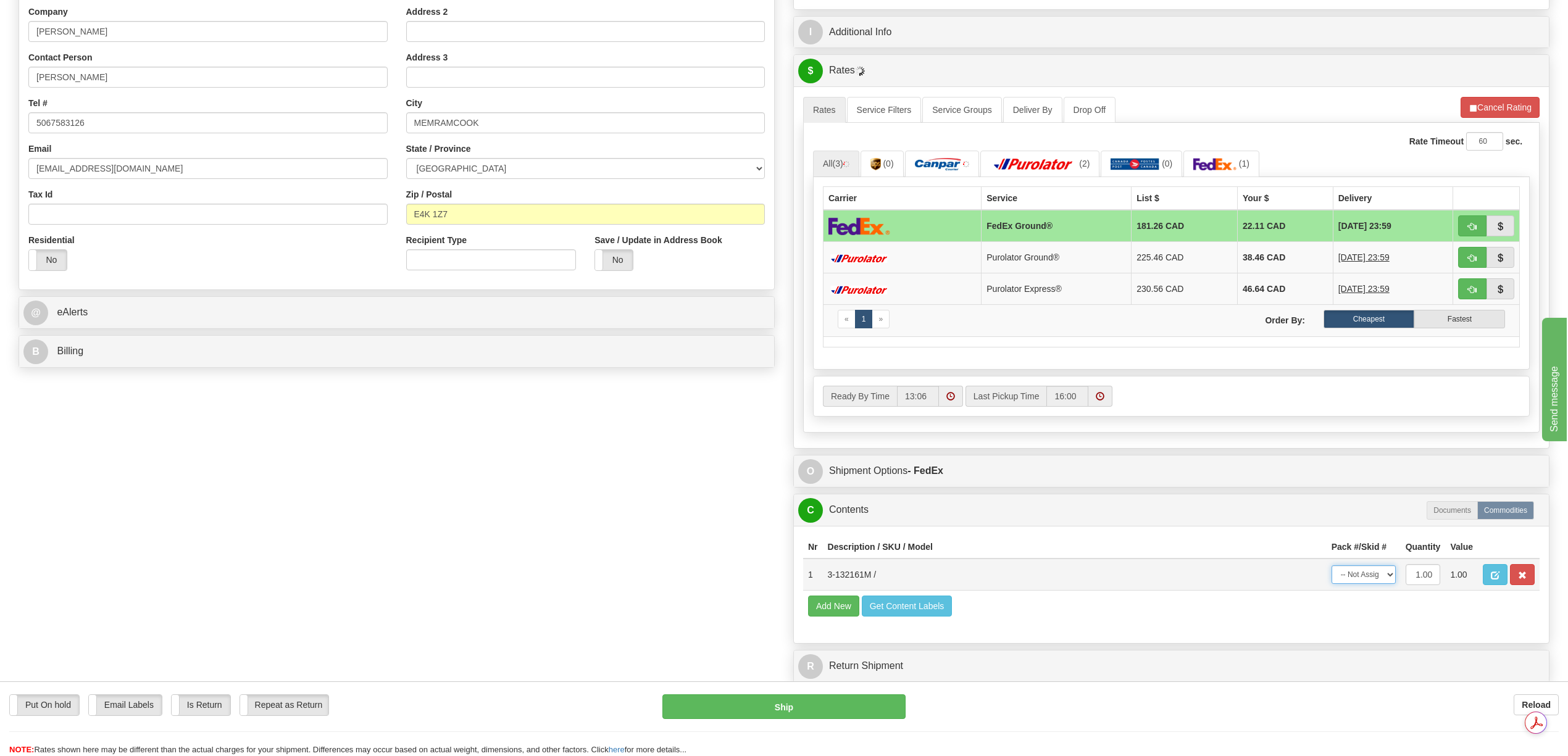
select select "0"
click at [1332, 584] on select "-- Not Assigned -- Package 1" at bounding box center [1364, 574] width 65 height 19
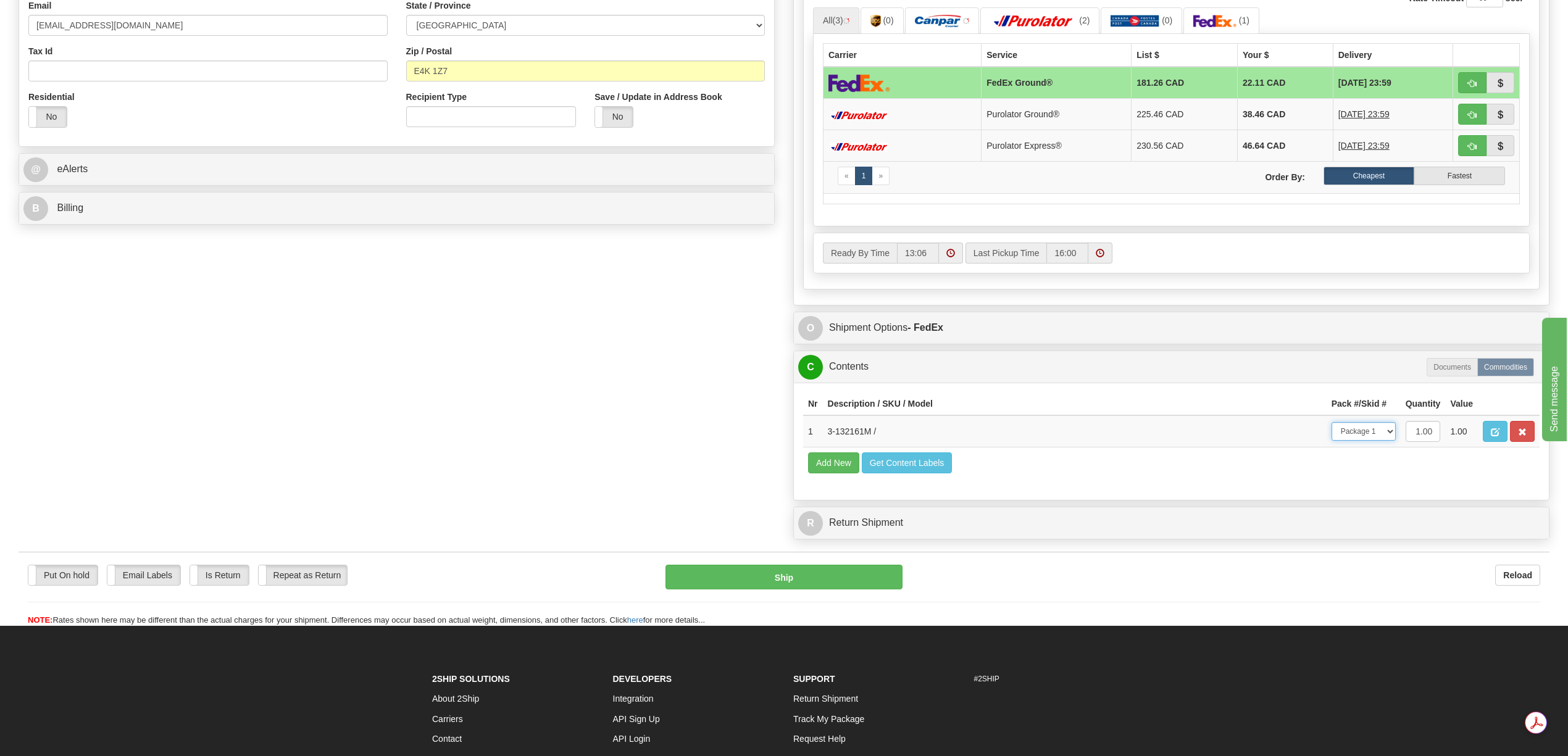
scroll to position [411, 0]
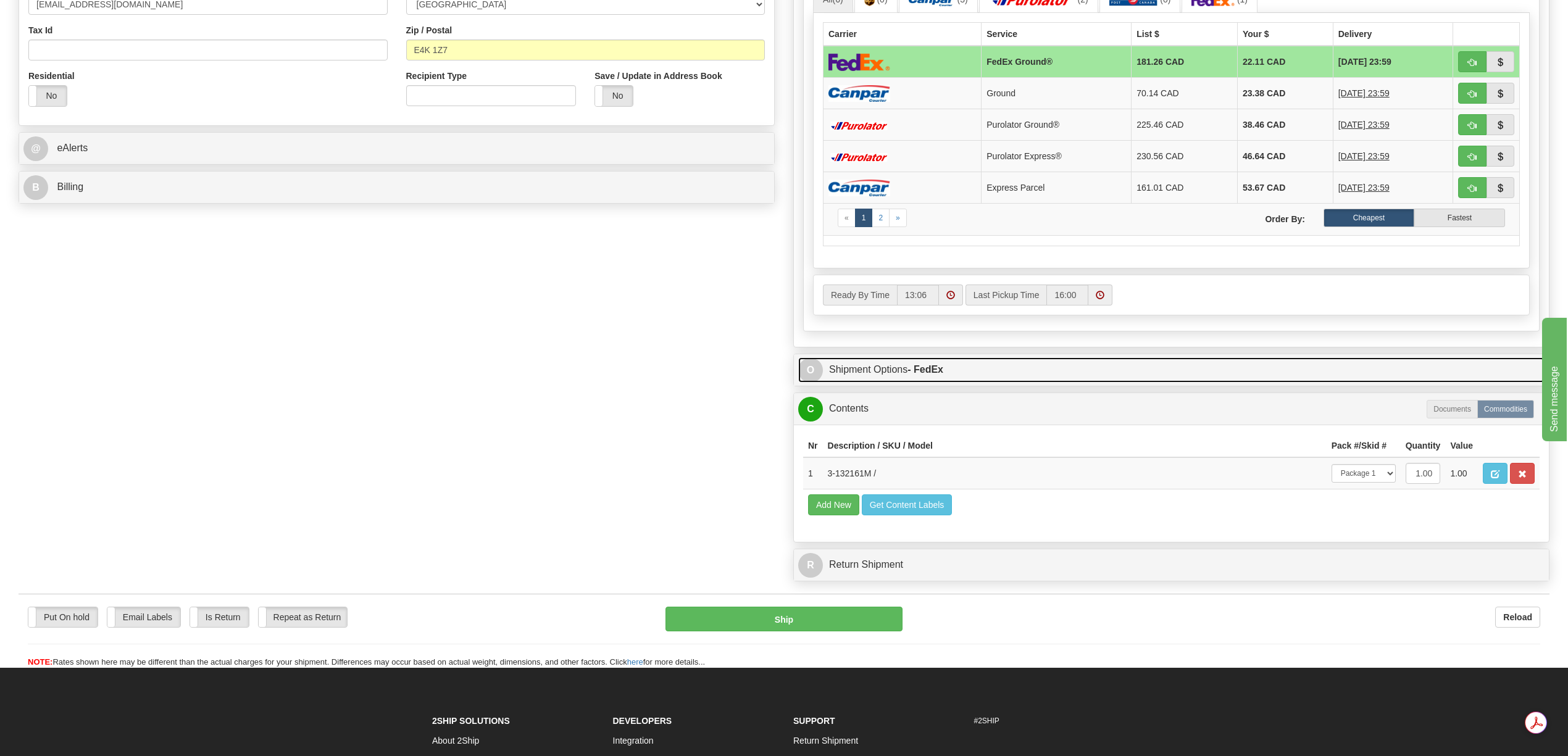
click at [925, 383] on link "O Shipment Options - FedEx" at bounding box center [1171, 370] width 747 height 25
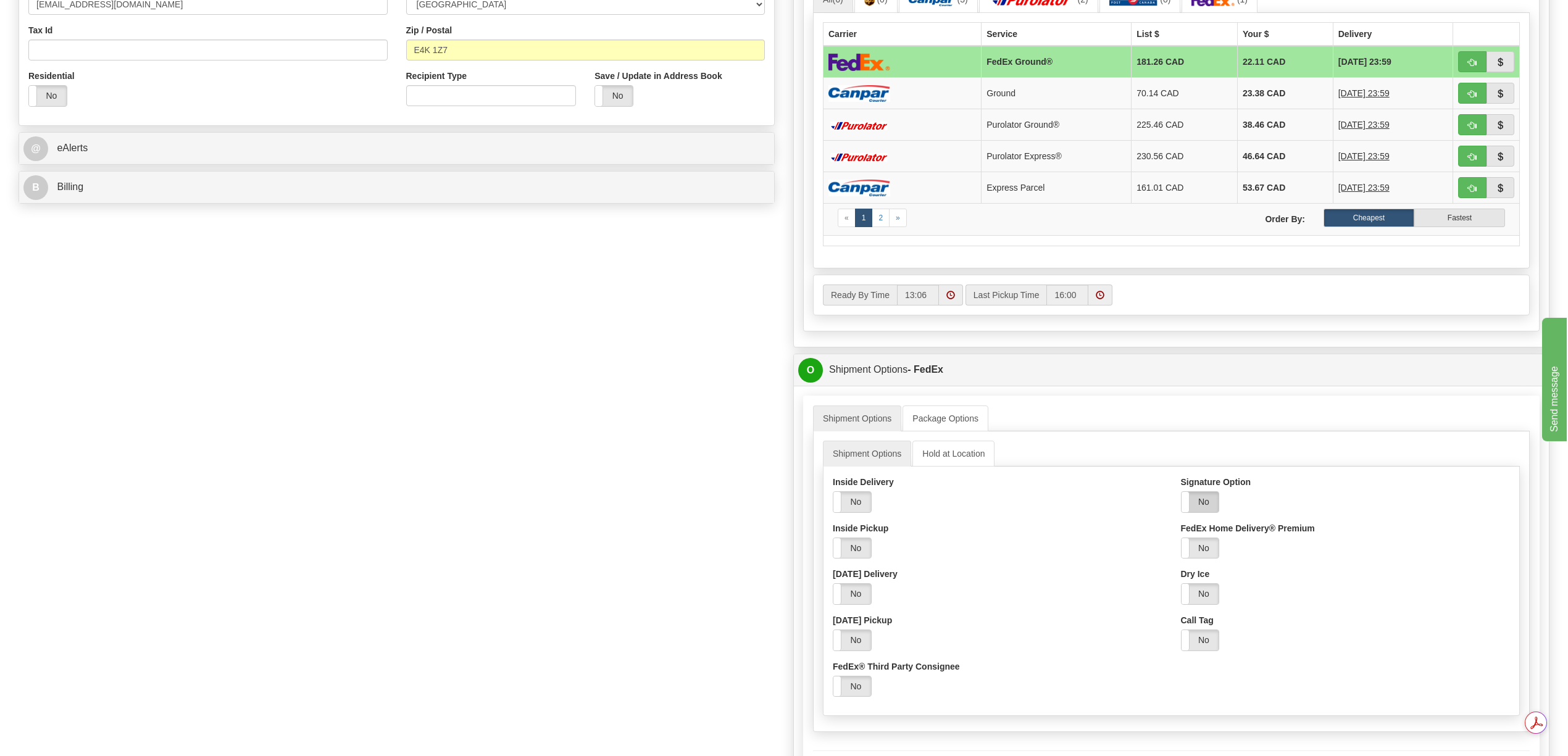
click at [1204, 512] on label "No" at bounding box center [1200, 502] width 38 height 21
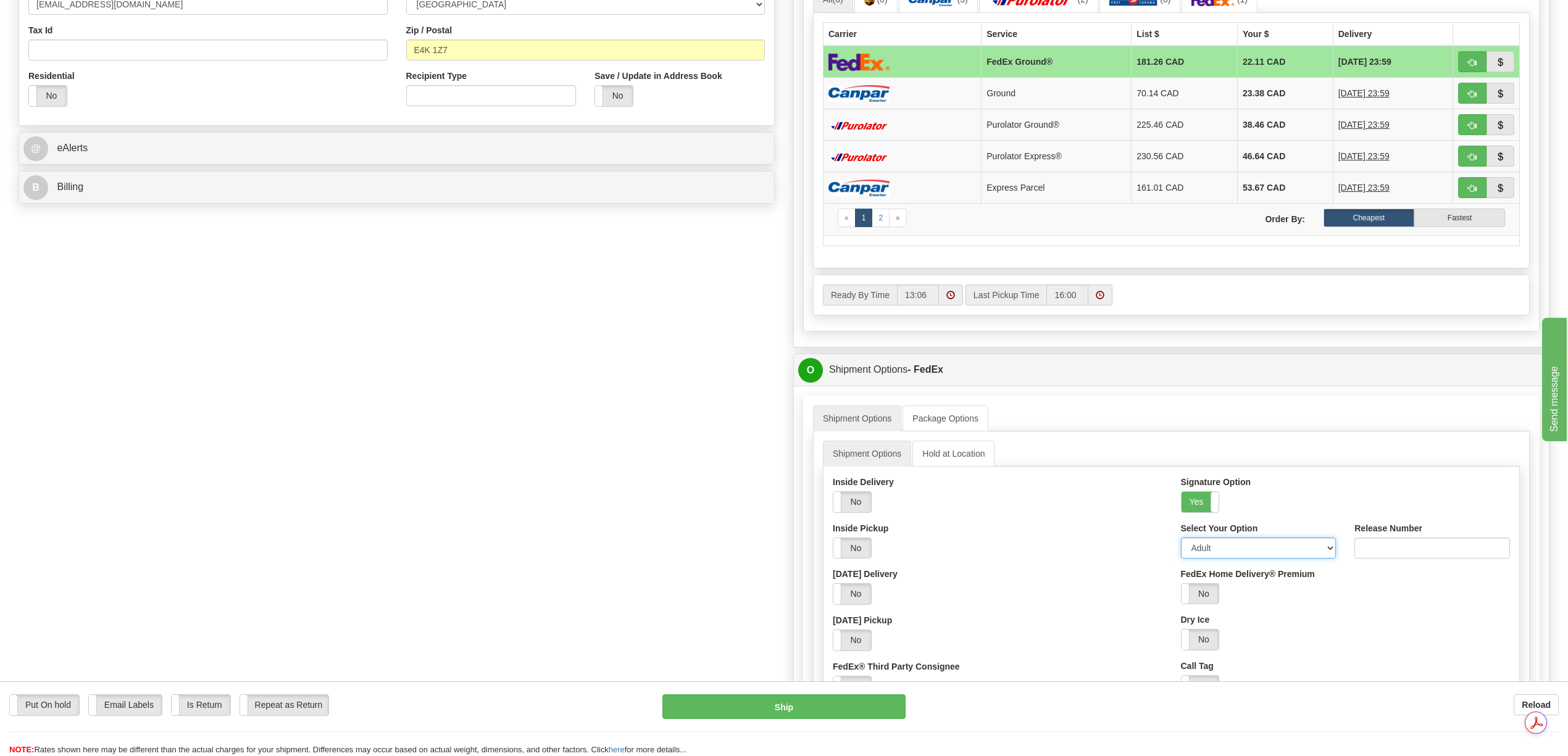
drag, startPoint x: 1332, startPoint y: 556, endPoint x: 1309, endPoint y: 568, distance: 25.9
click at [1332, 556] on select "Adult Direct Indirect No Signature Required Service Default" at bounding box center [1259, 548] width 156 height 21
select select "2"
click at [1181, 548] on select "Adult Direct Indirect No Signature Required Service Default" at bounding box center [1259, 548] width 156 height 21
click at [1290, 428] on ul "Shipment Options Package Options" at bounding box center [1171, 418] width 717 height 26
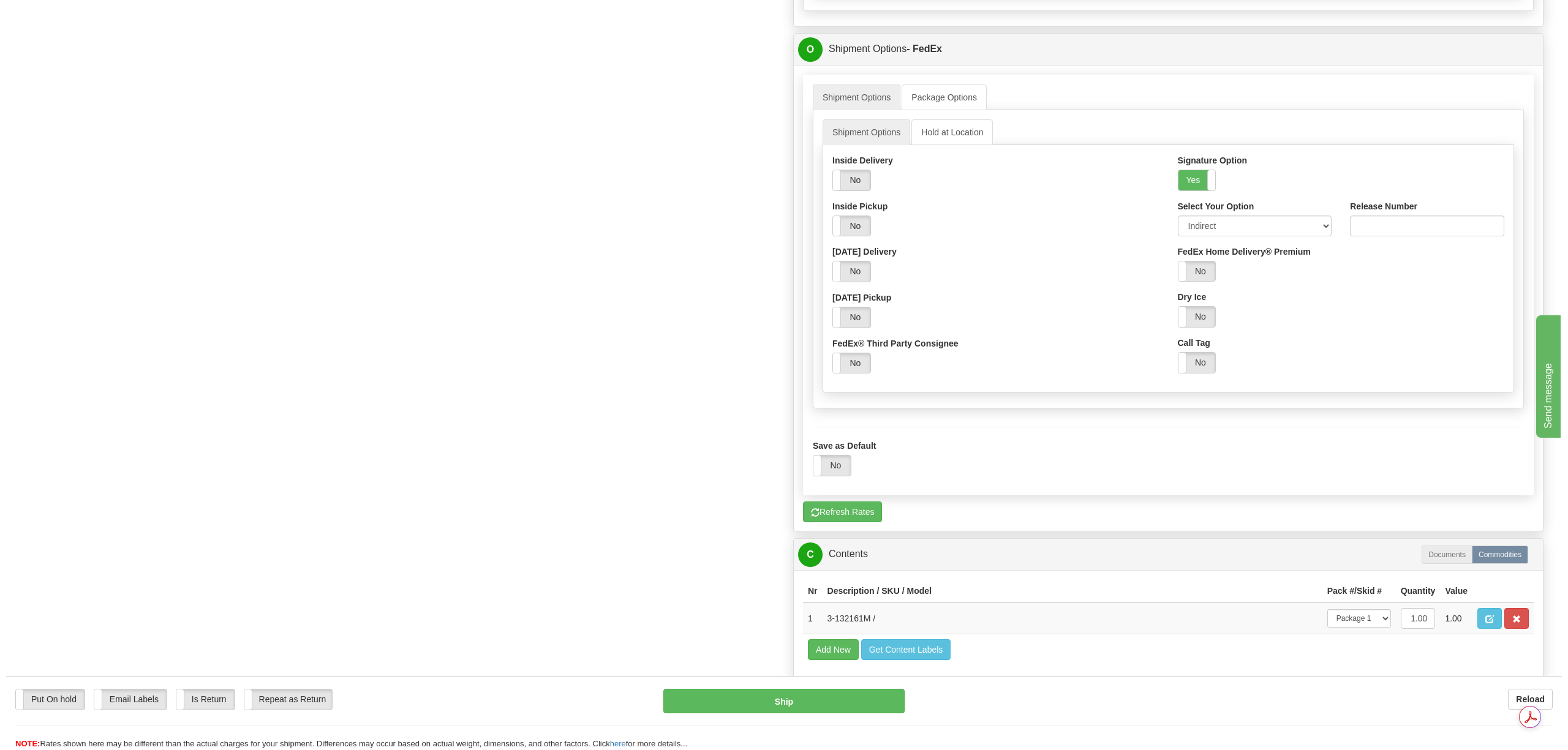
scroll to position [1059, 0]
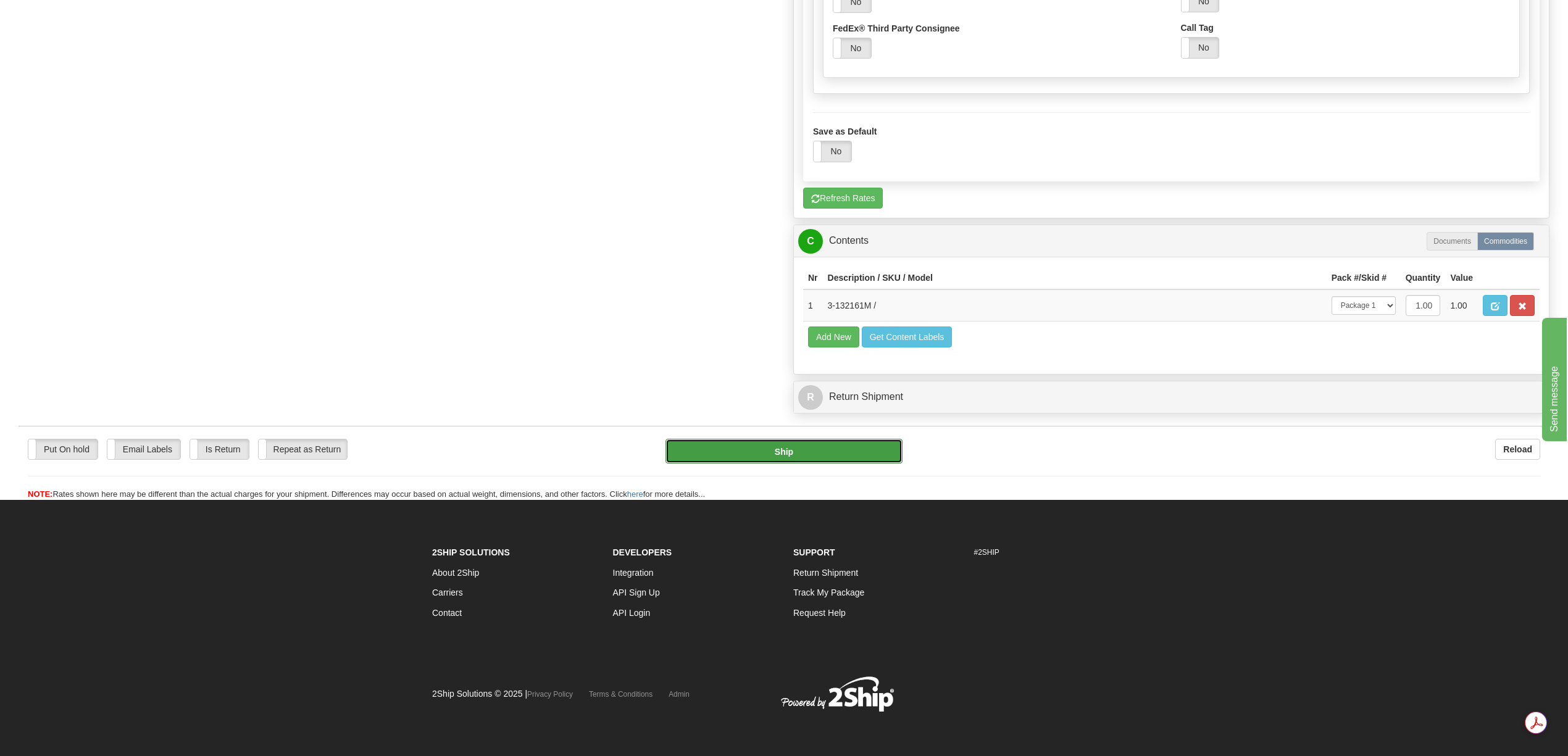
click at [823, 464] on button "Ship" at bounding box center [784, 451] width 237 height 25
type input "92"
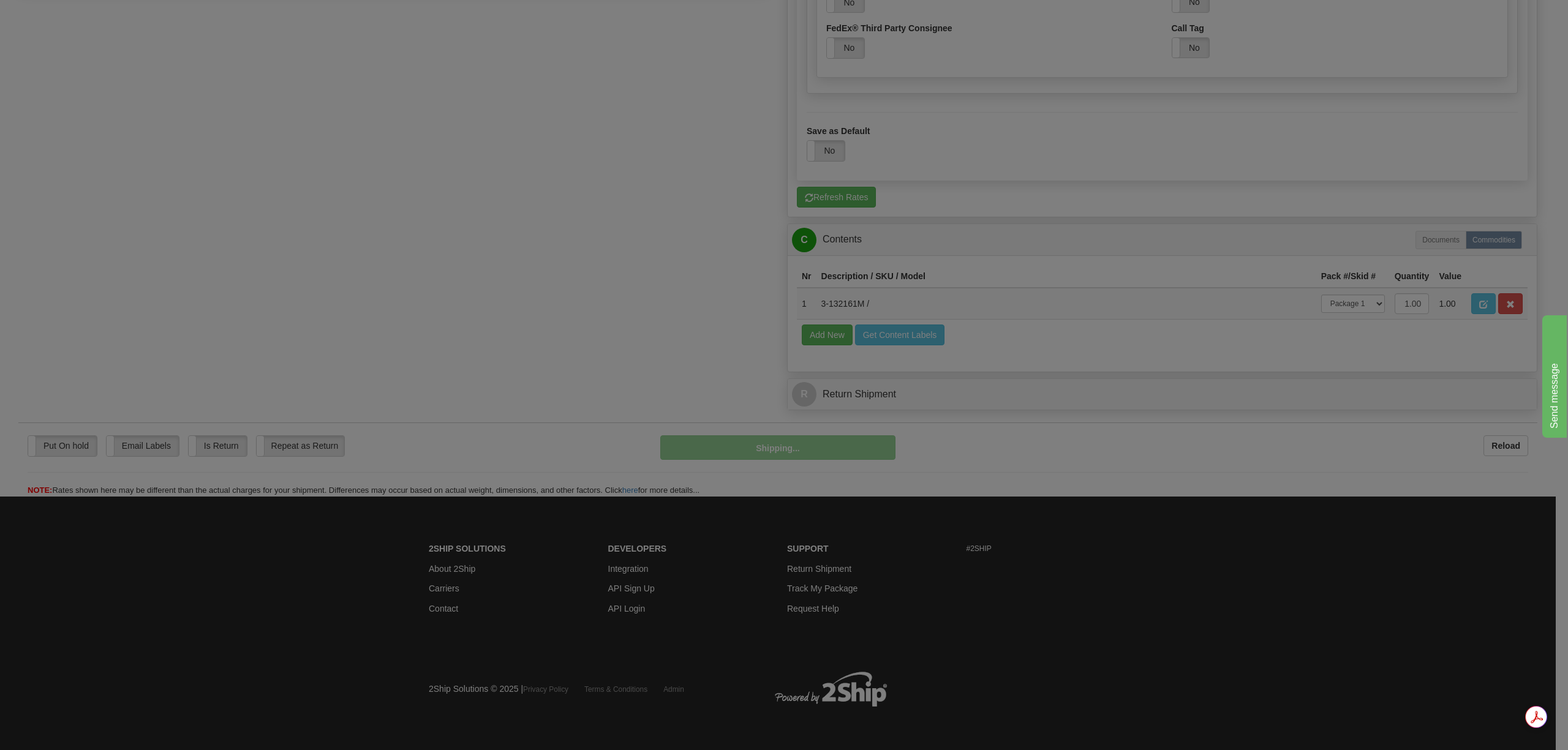
scroll to position [632, 0]
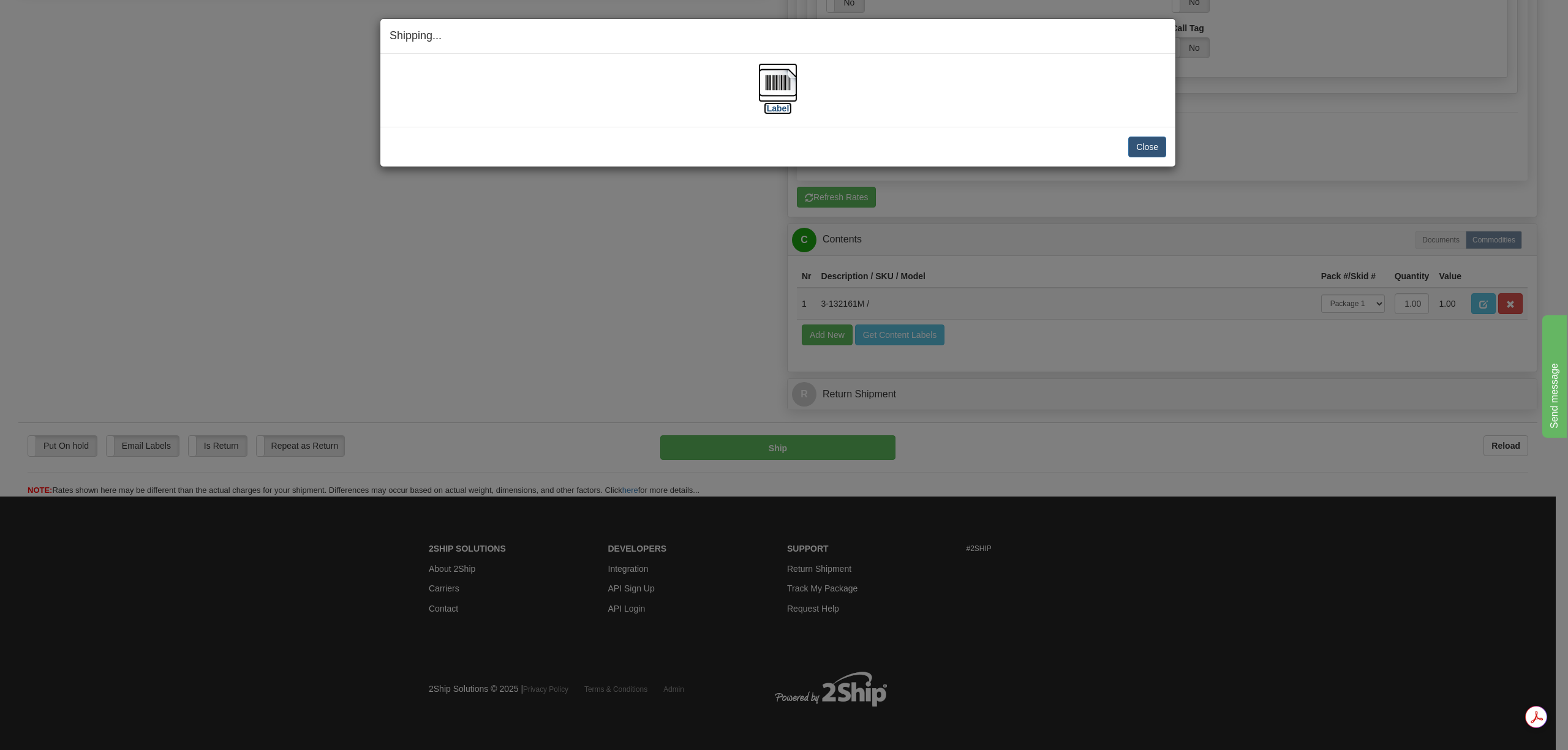
click at [769, 102] on label "[Label]" at bounding box center [778, 108] width 28 height 12
click at [1138, 148] on button "Close" at bounding box center [1147, 147] width 38 height 21
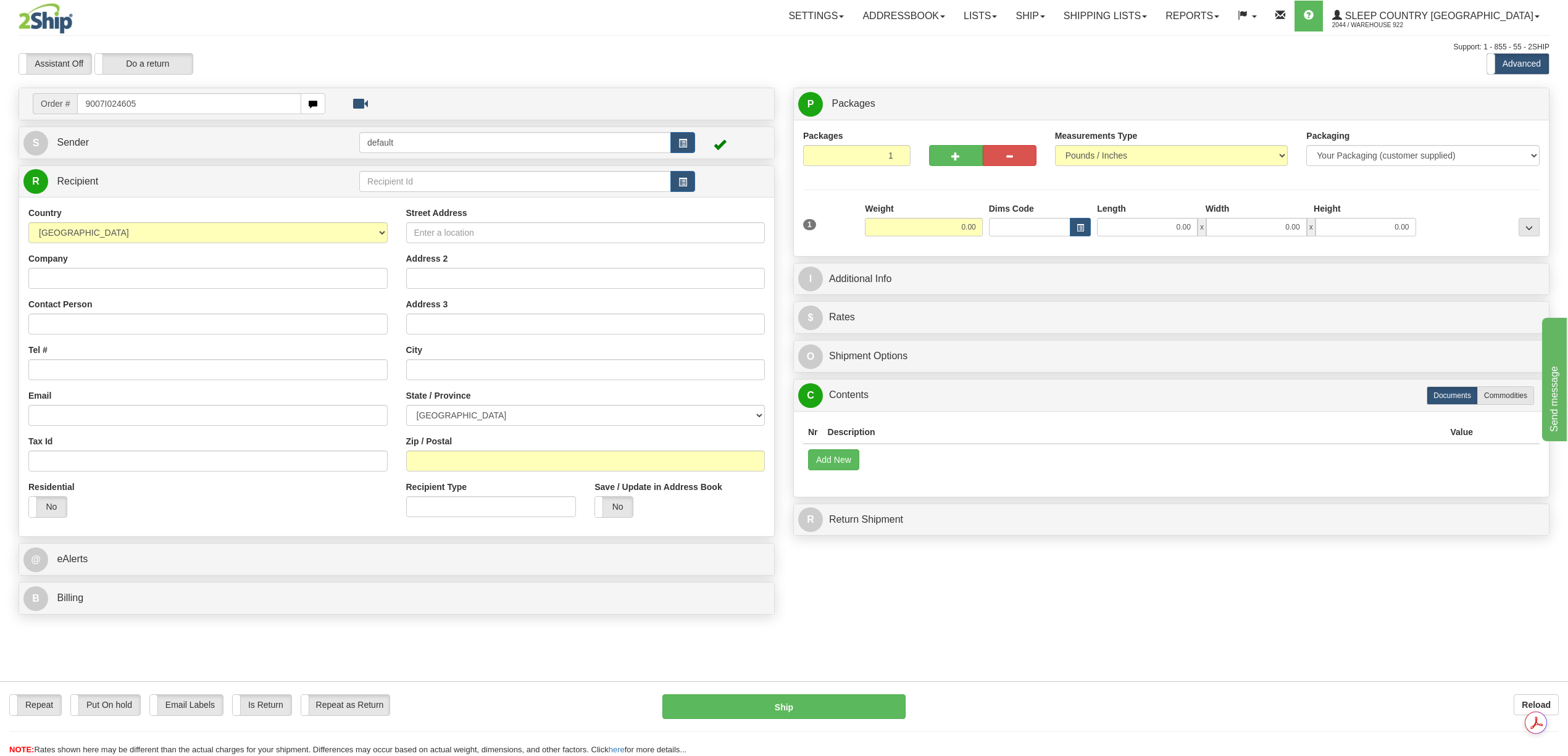
type input "9007I024605"
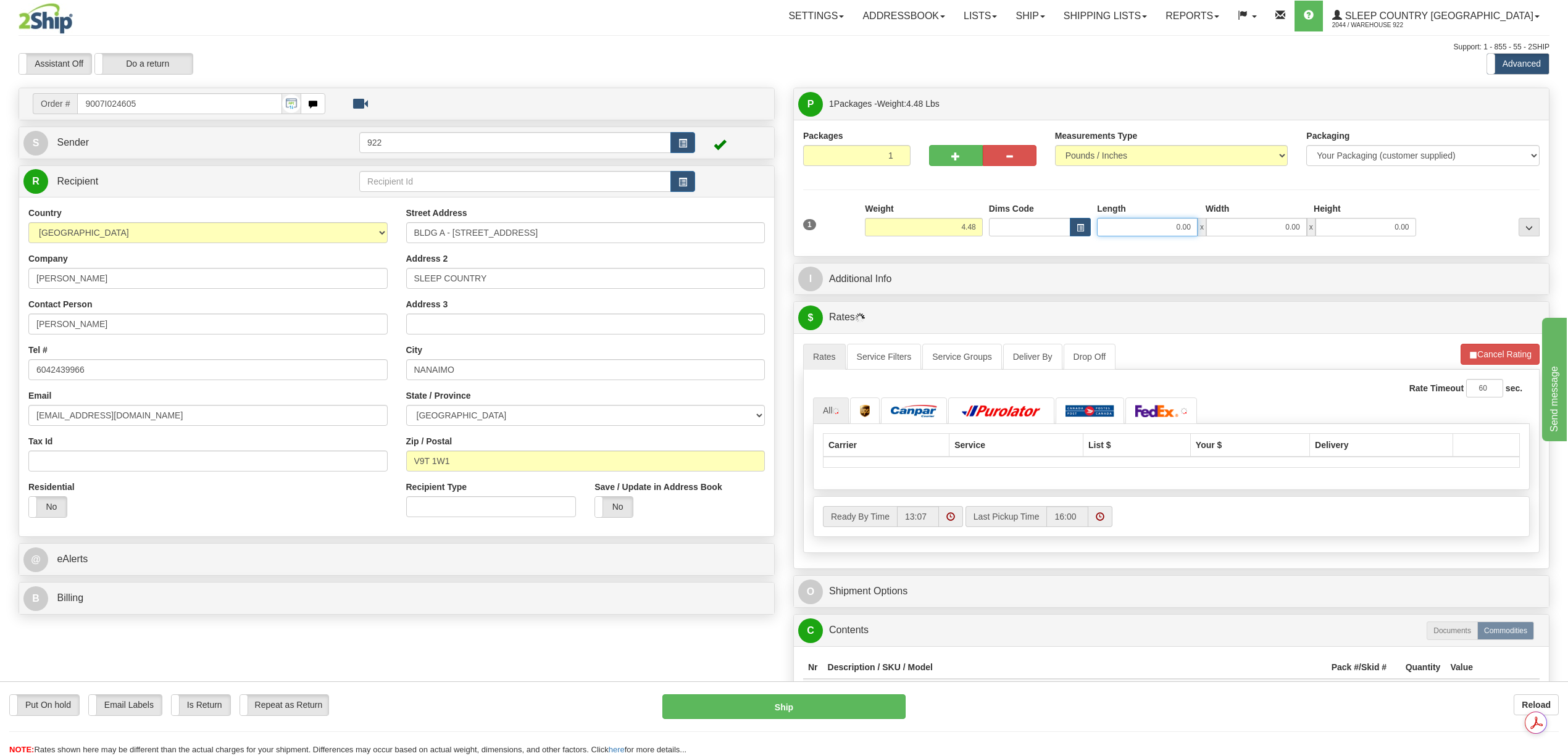
click at [1183, 233] on input "0.00" at bounding box center [1147, 227] width 101 height 19
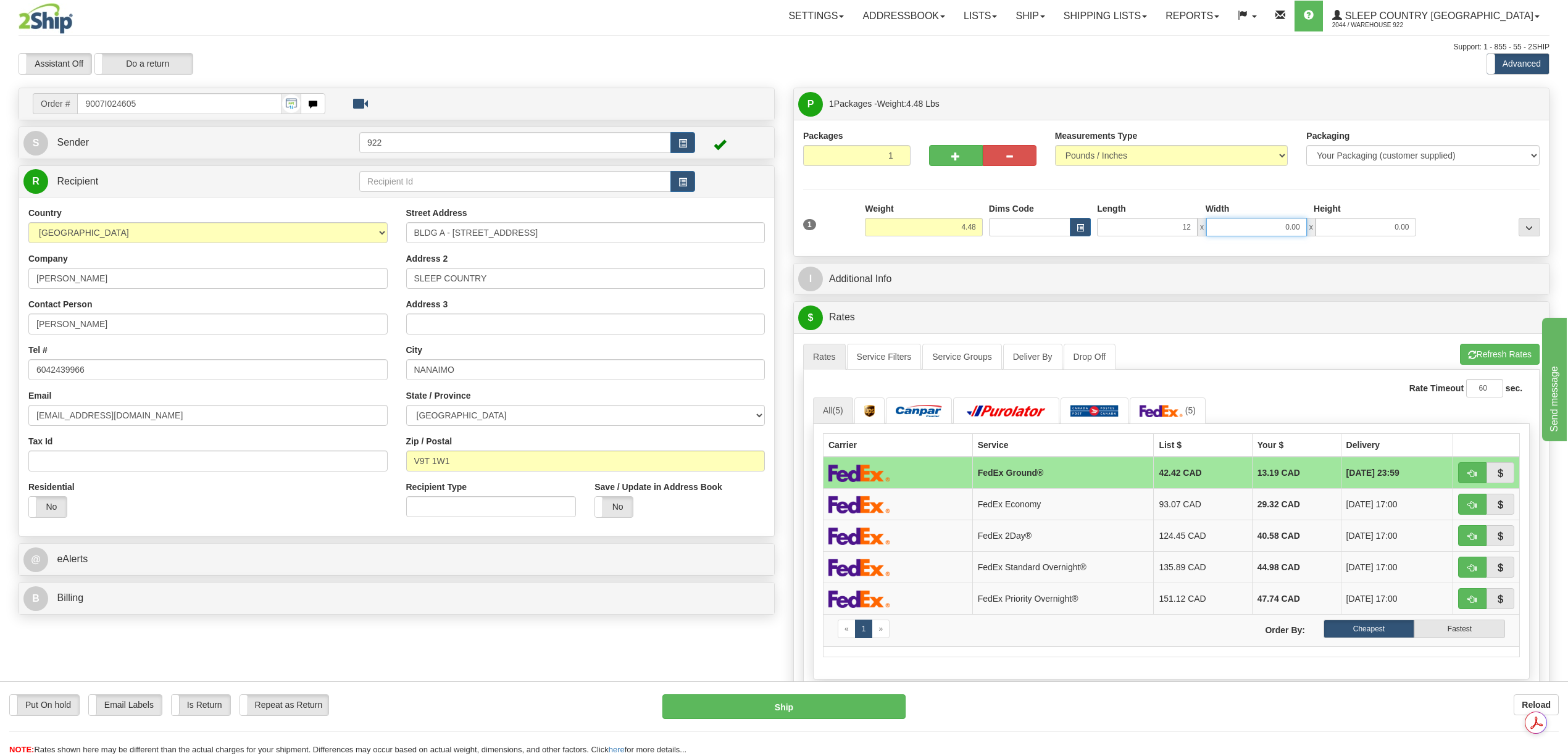
type input "12.00"
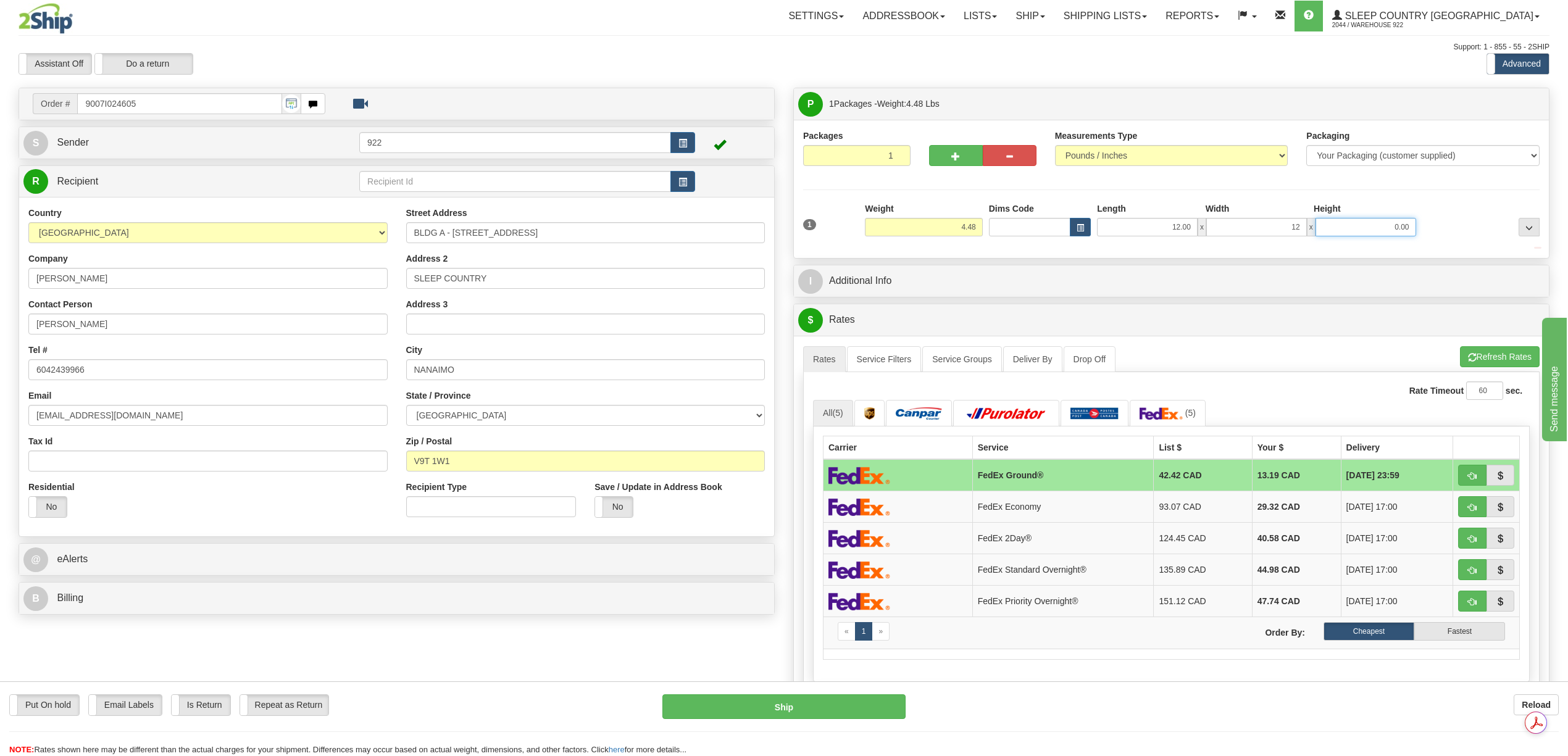
type input "12.00"
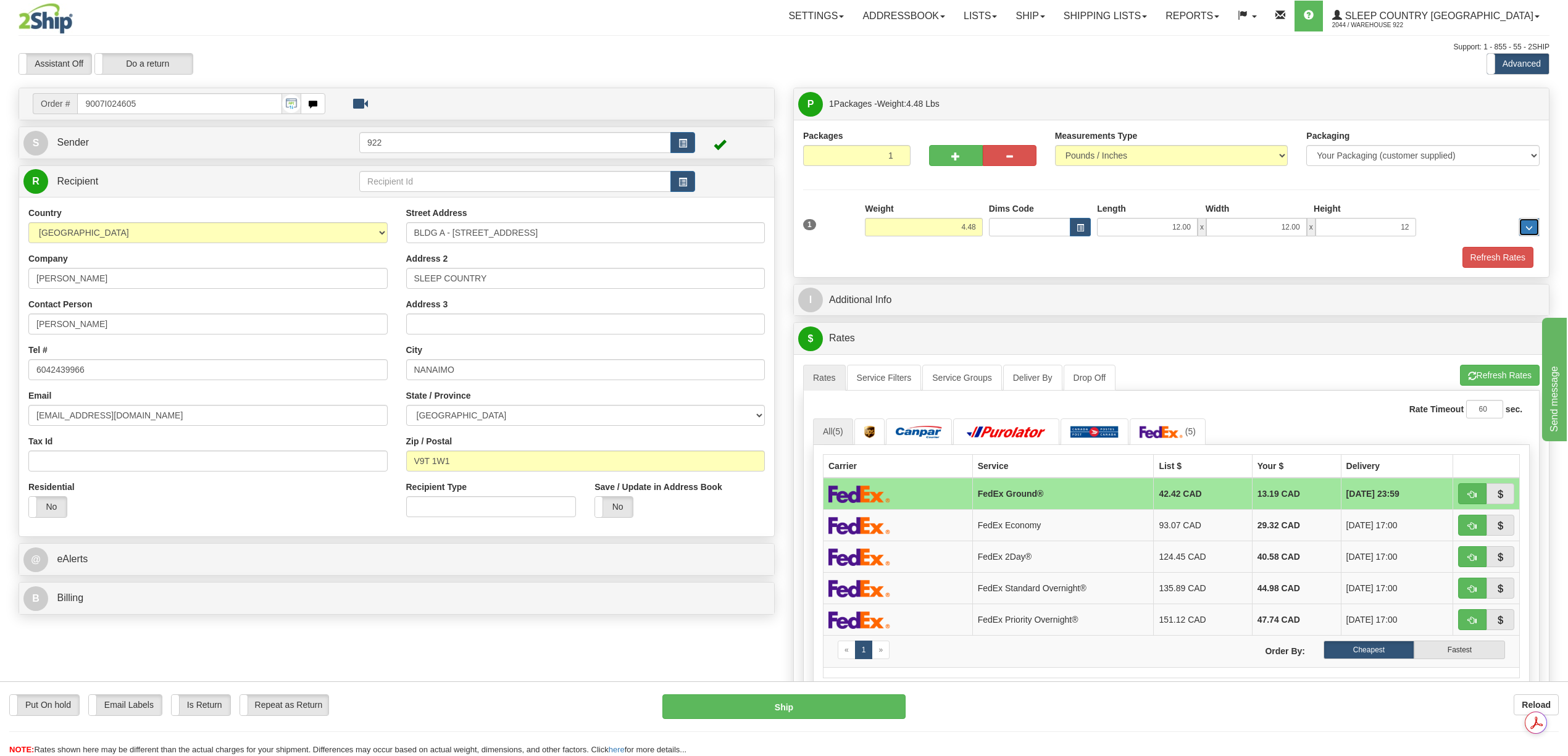
type input "12.00"
click at [1481, 260] on button "Refresh Rates" at bounding box center [1498, 257] width 71 height 21
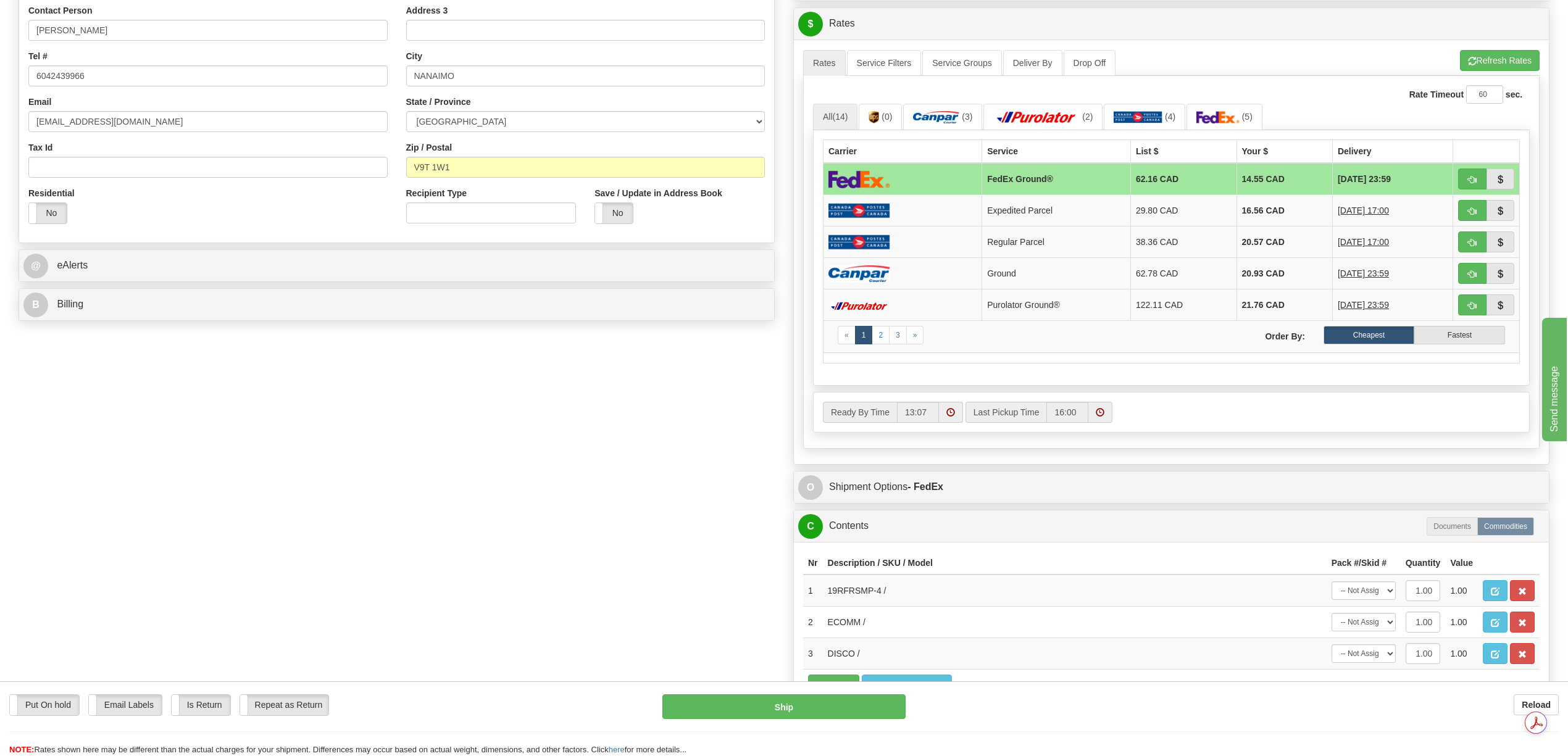
scroll to position [329, 0]
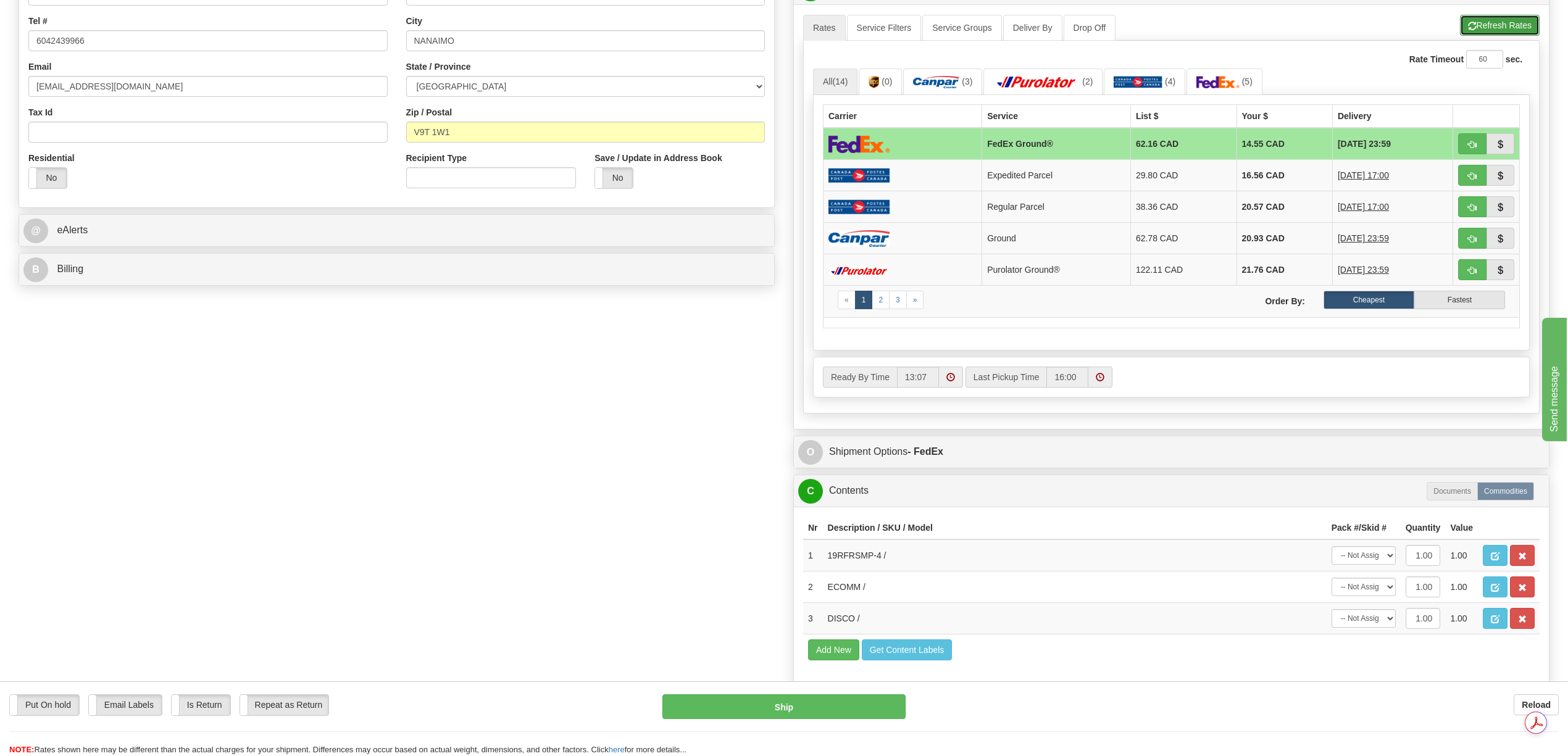
click at [1470, 23] on button "Refresh Rates" at bounding box center [1500, 25] width 80 height 21
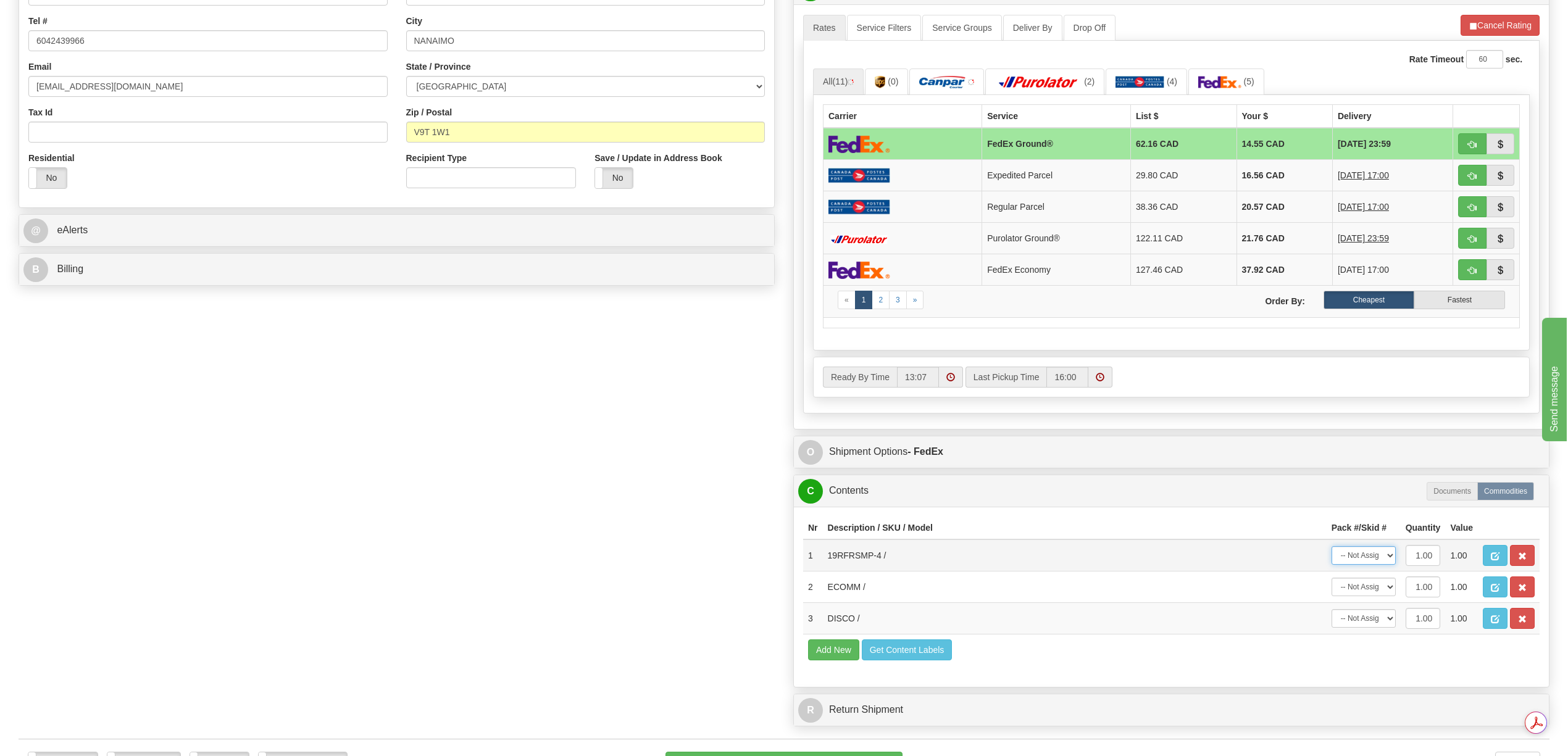
click at [1389, 565] on select "-- Not Assigned -- Package 1" at bounding box center [1364, 555] width 65 height 19
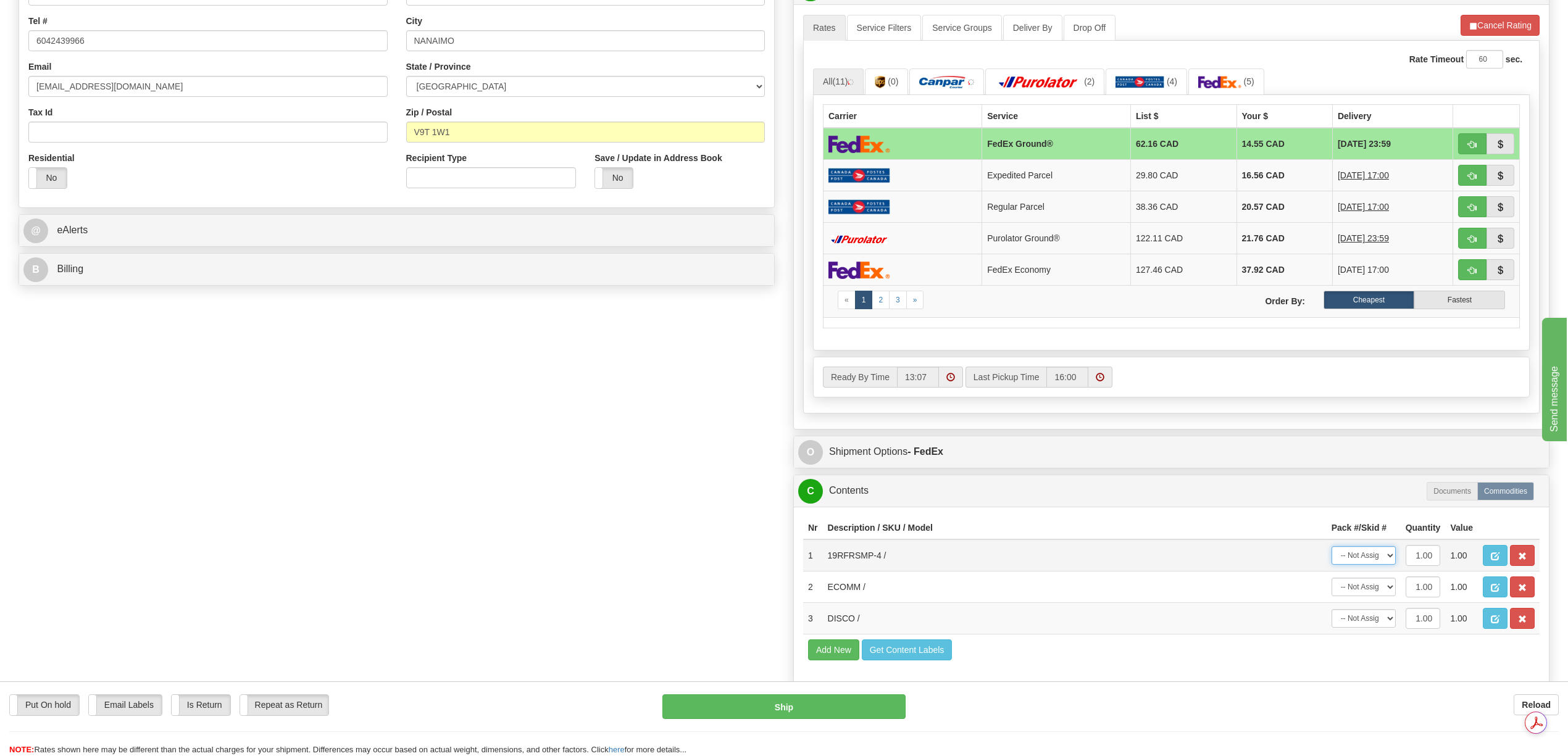
select select "0"
click at [1332, 565] on select "-- Not Assigned -- Package 1" at bounding box center [1364, 555] width 65 height 19
click at [1524, 592] on span "button" at bounding box center [1523, 588] width 9 height 8
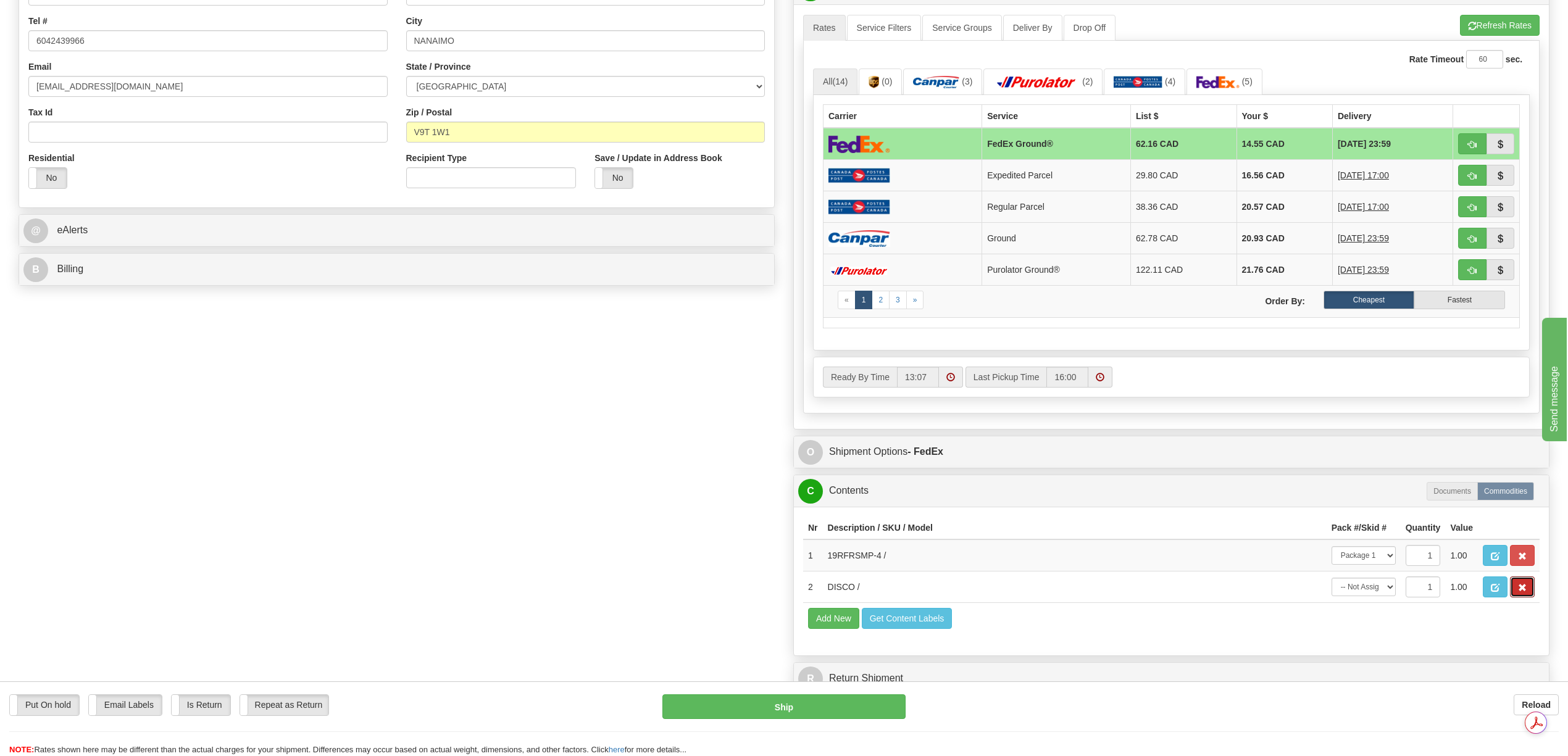
click at [1524, 592] on span "button" at bounding box center [1523, 588] width 9 height 8
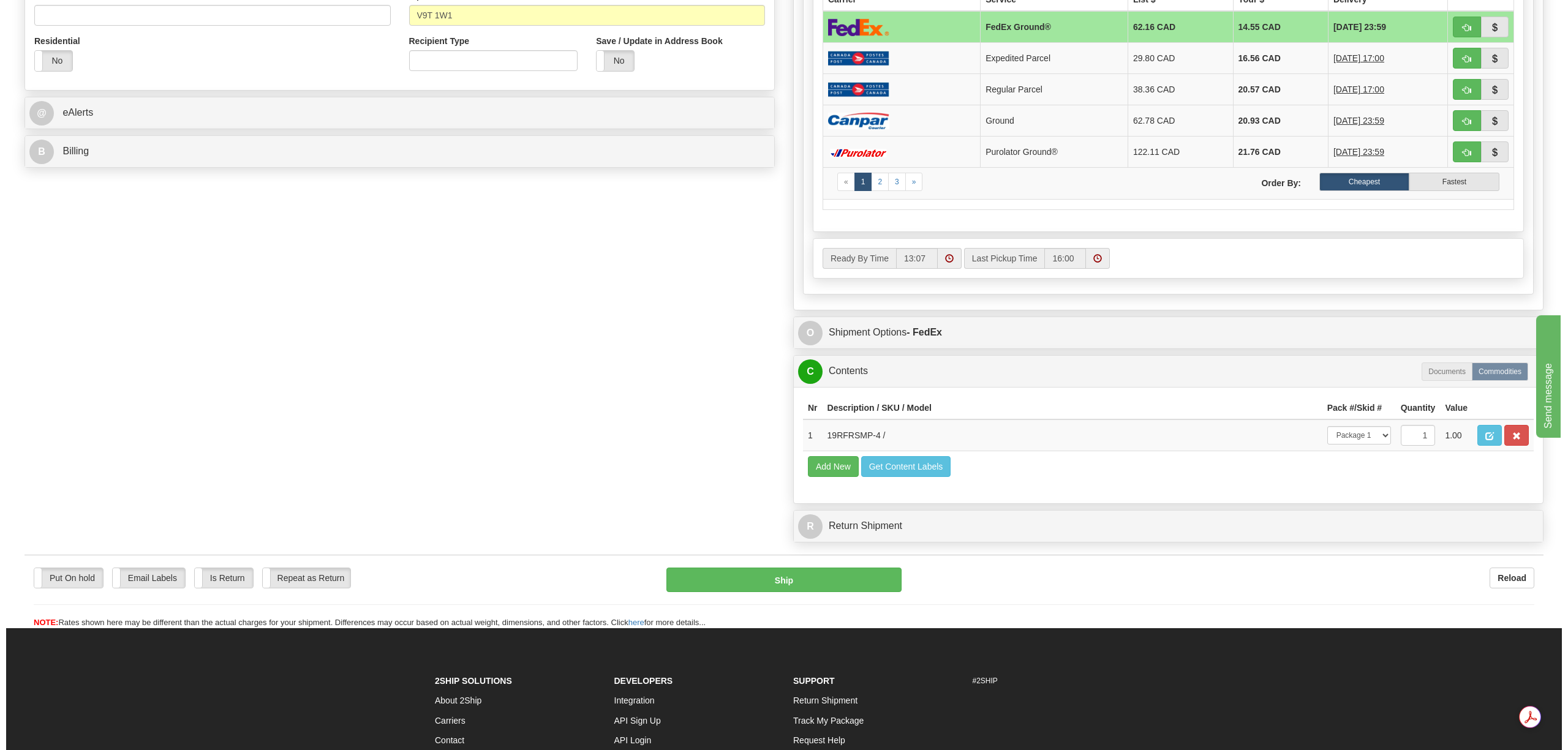
scroll to position [490, 0]
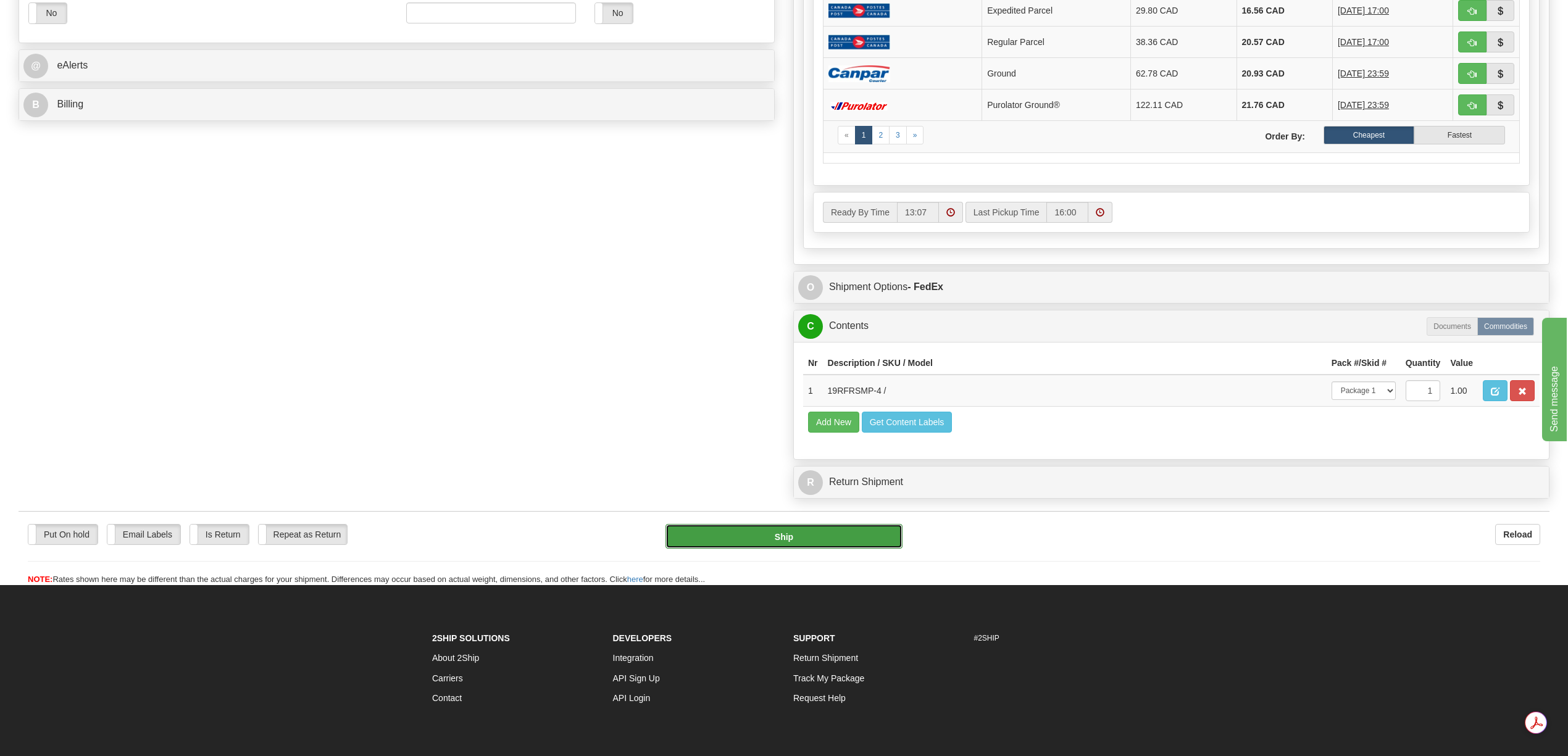
click at [860, 549] on button "Ship" at bounding box center [784, 536] width 237 height 25
type input "92"
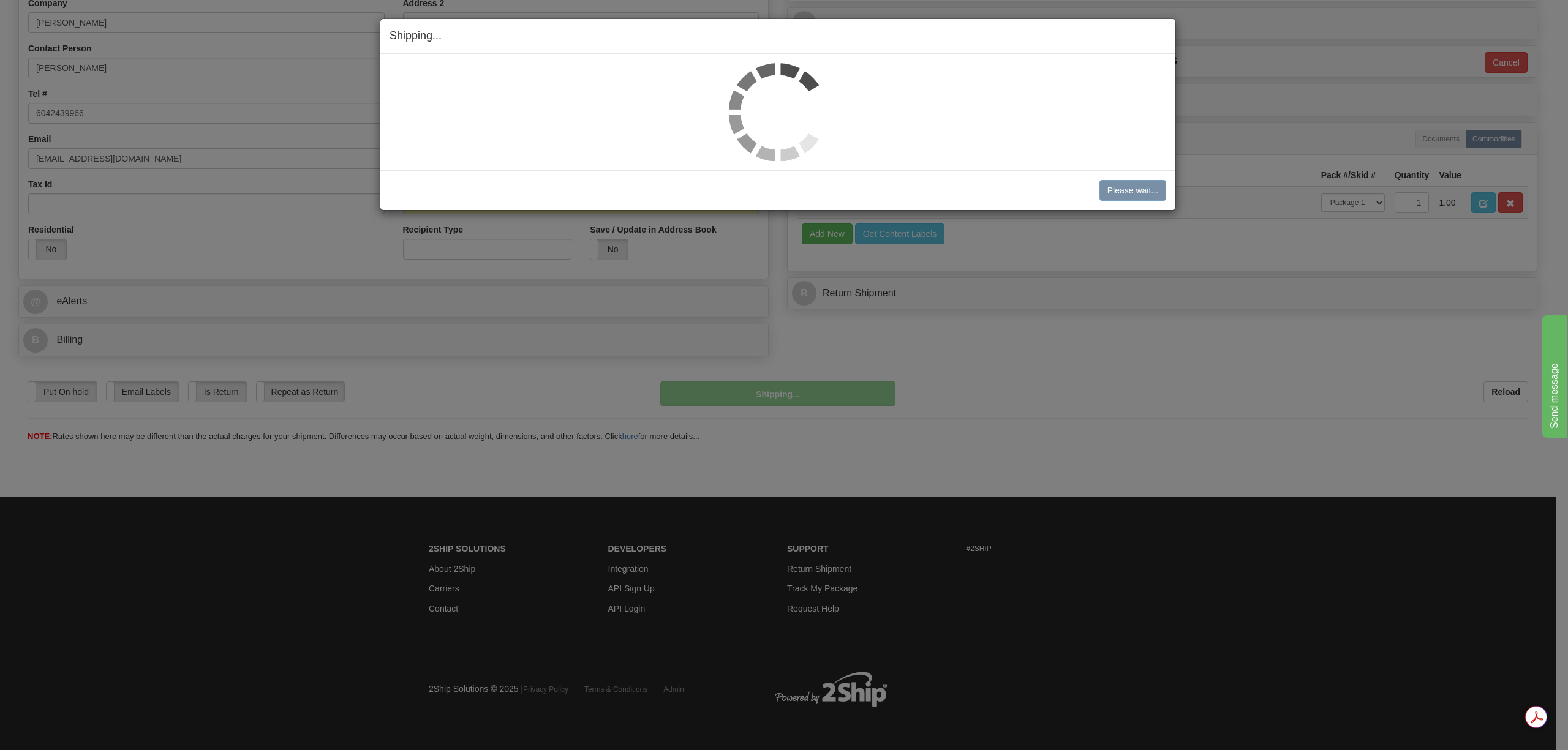
scroll to position [254, 0]
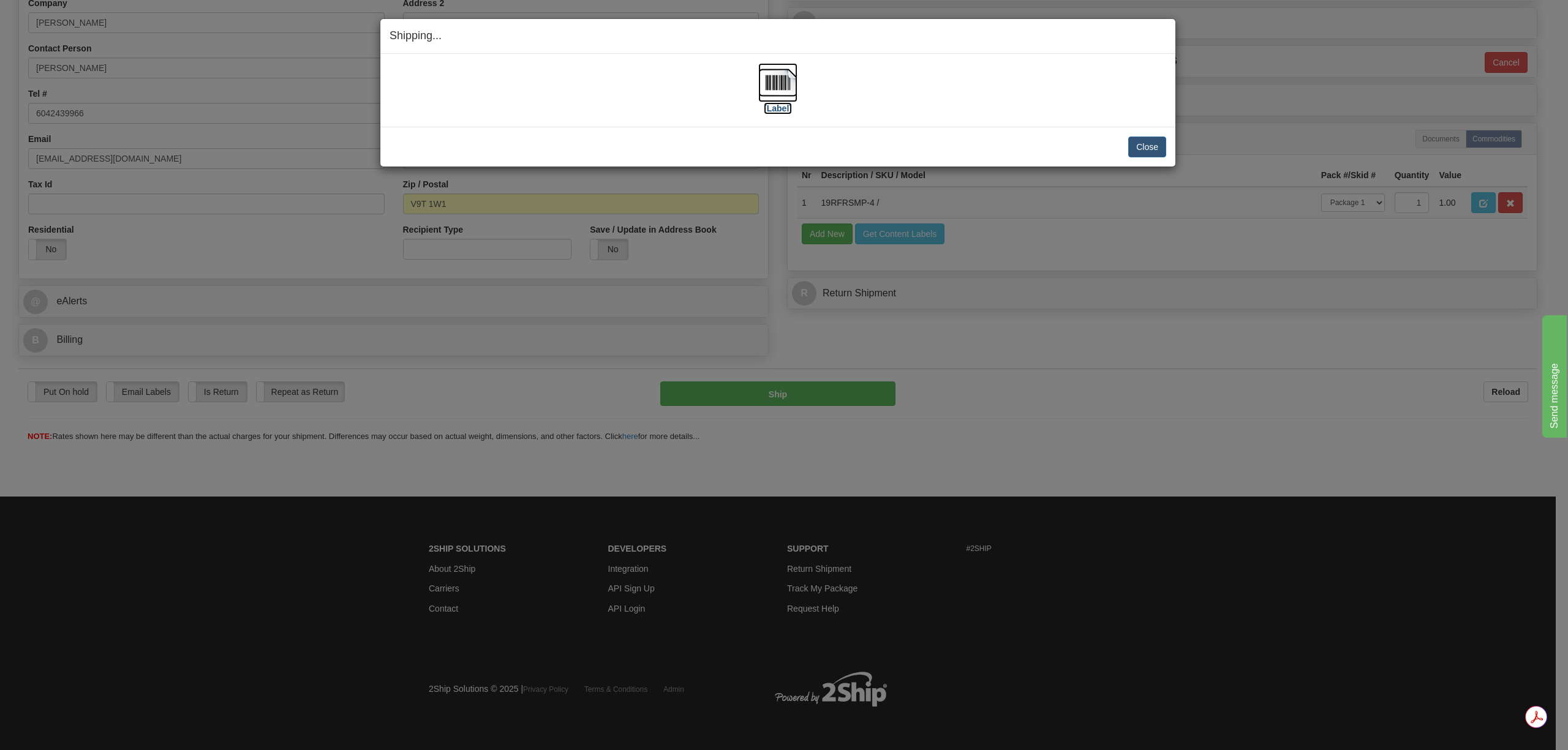
click at [782, 82] on img at bounding box center [778, 83] width 39 height 39
click at [1135, 153] on button "Close" at bounding box center [1147, 147] width 38 height 21
